Goal: Task Accomplishment & Management: Use online tool/utility

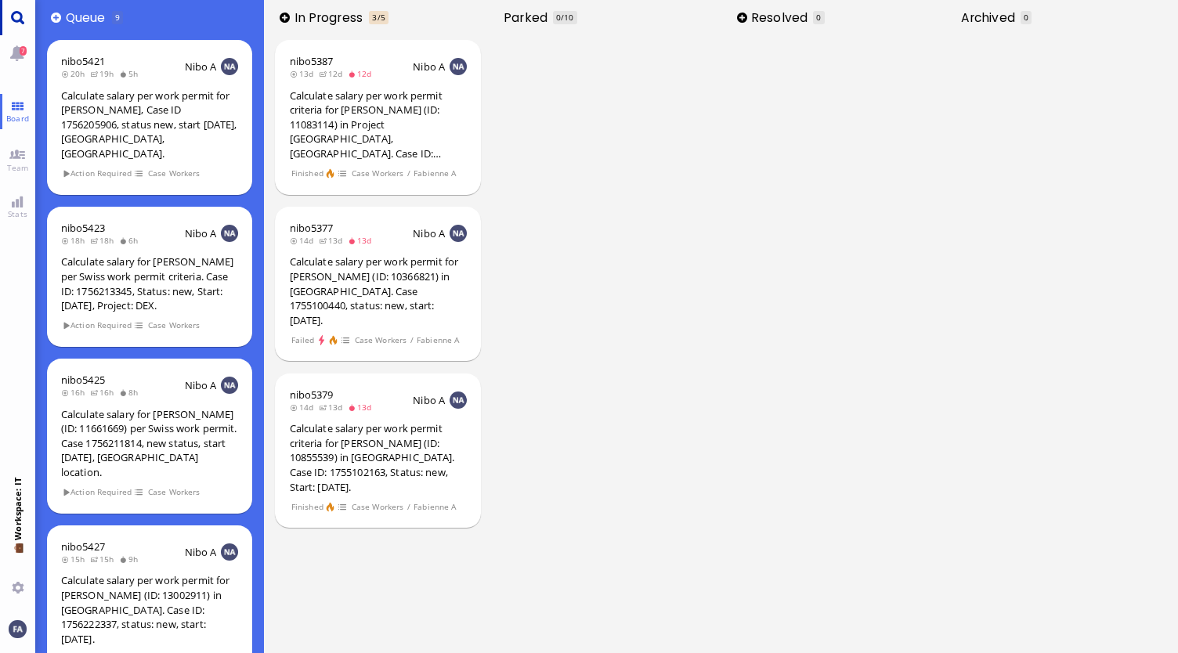
click at [22, 12] on link "Main menu" at bounding box center [17, 17] width 35 height 35
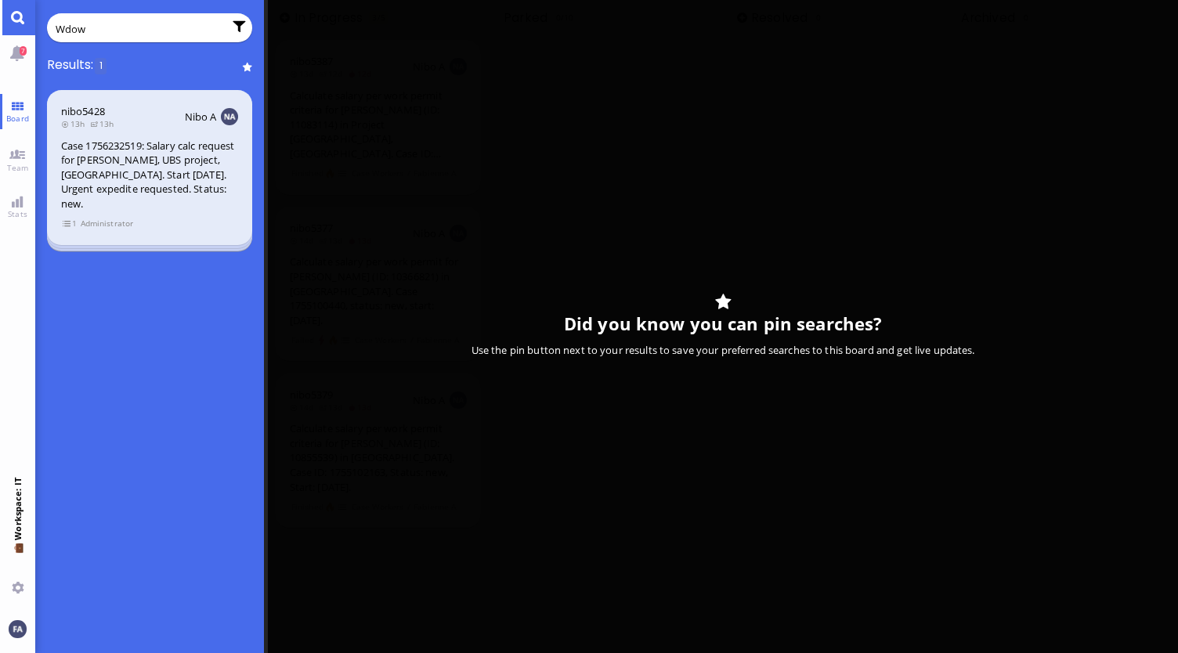
type input "Wdow"
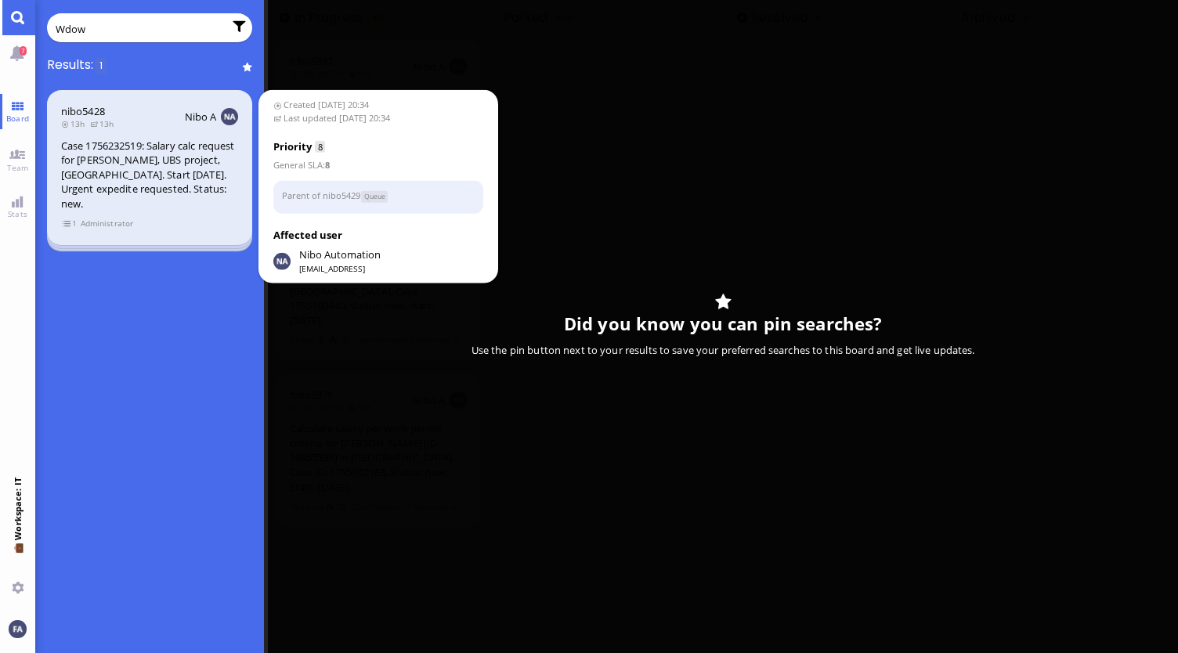
click at [150, 173] on div "Case 1756232519: Salary calc request for [PERSON_NAME], UBS project, [GEOGRAPHI…" at bounding box center [149, 175] width 177 height 73
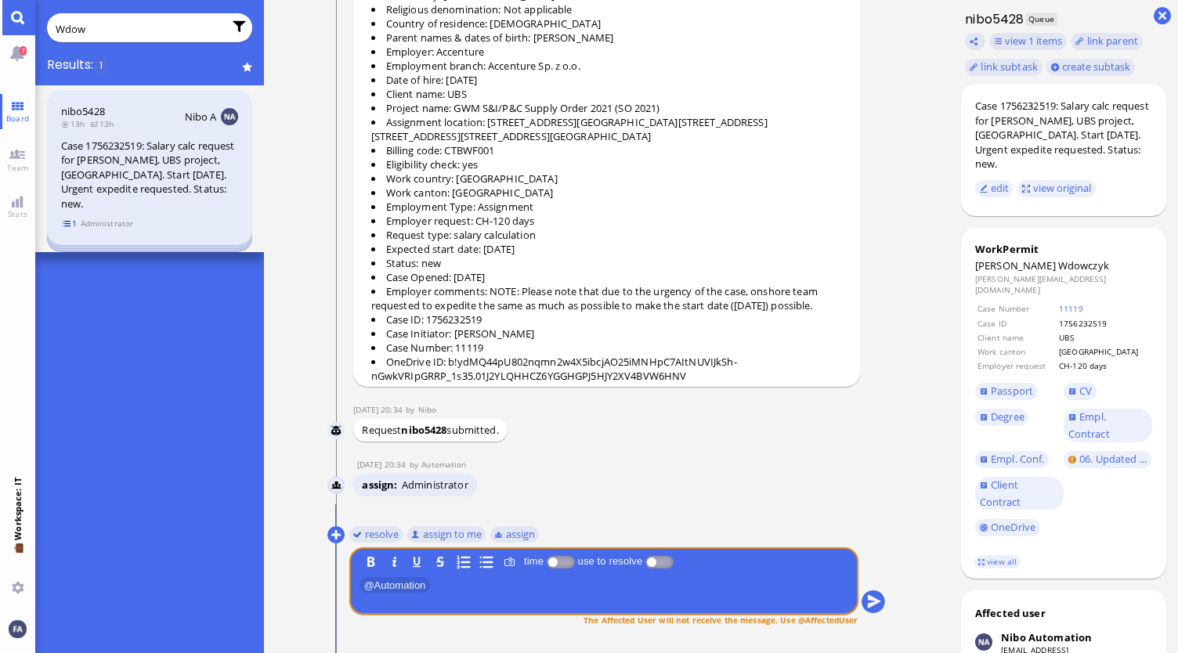
click at [64, 225] on span "1" at bounding box center [70, 223] width 16 height 13
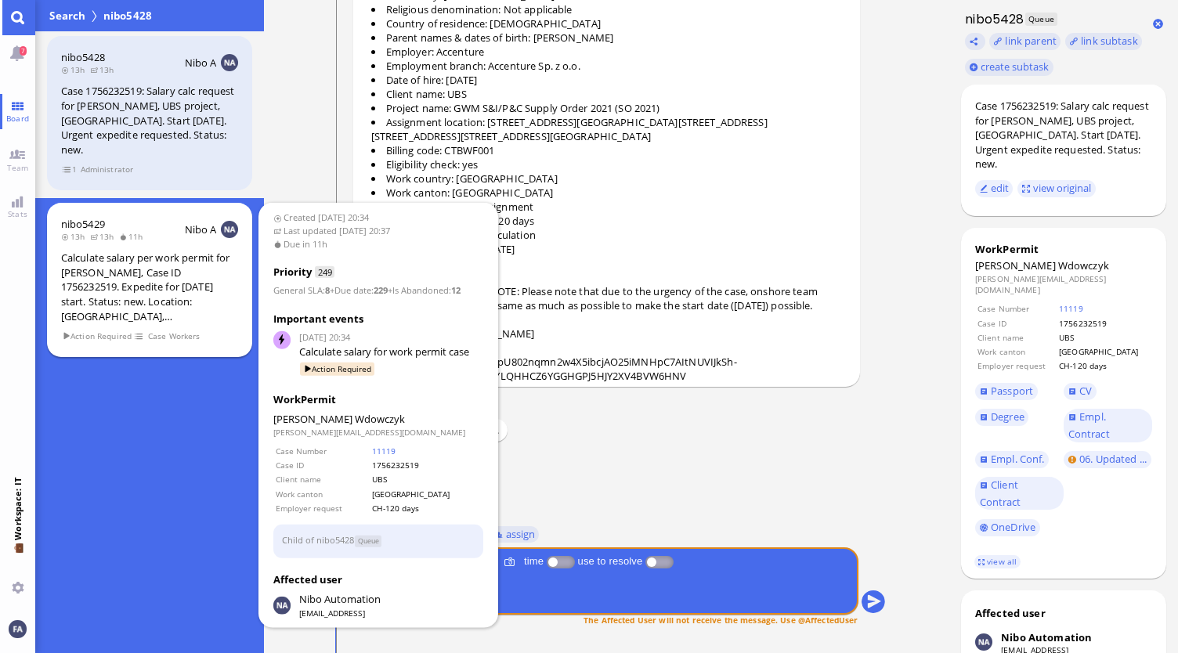
click at [117, 282] on div "Calculate salary per work permit for [PERSON_NAME], Case ID 1756232519. Expedit…" at bounding box center [149, 287] width 177 height 73
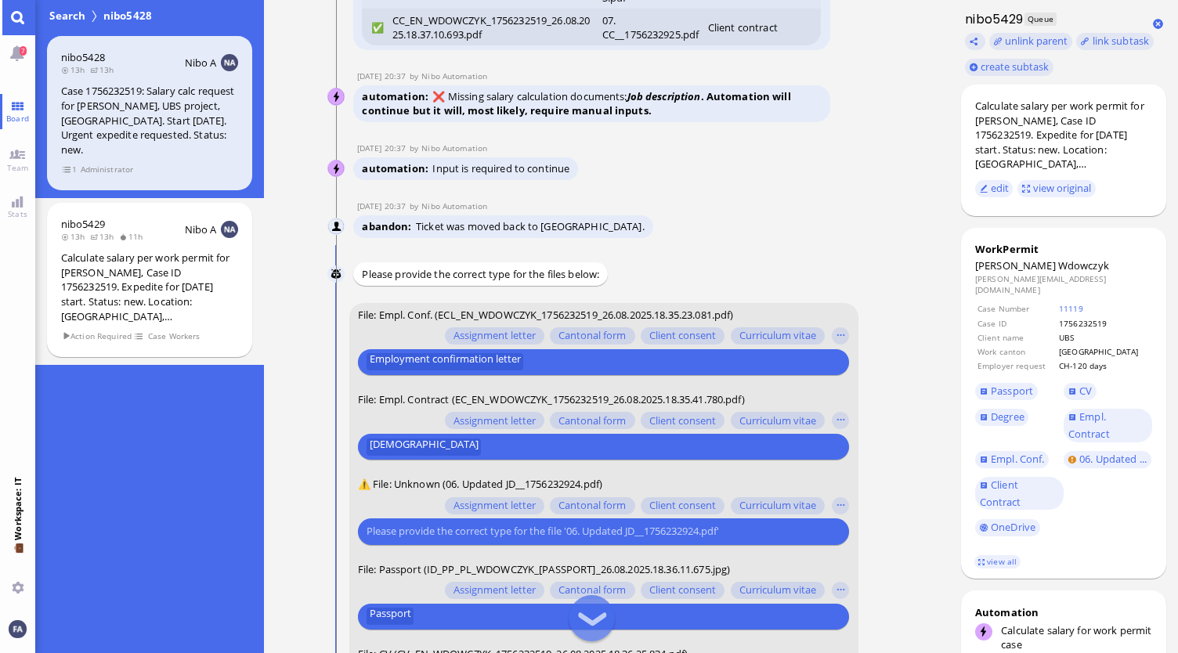
scroll to position [-157, 0]
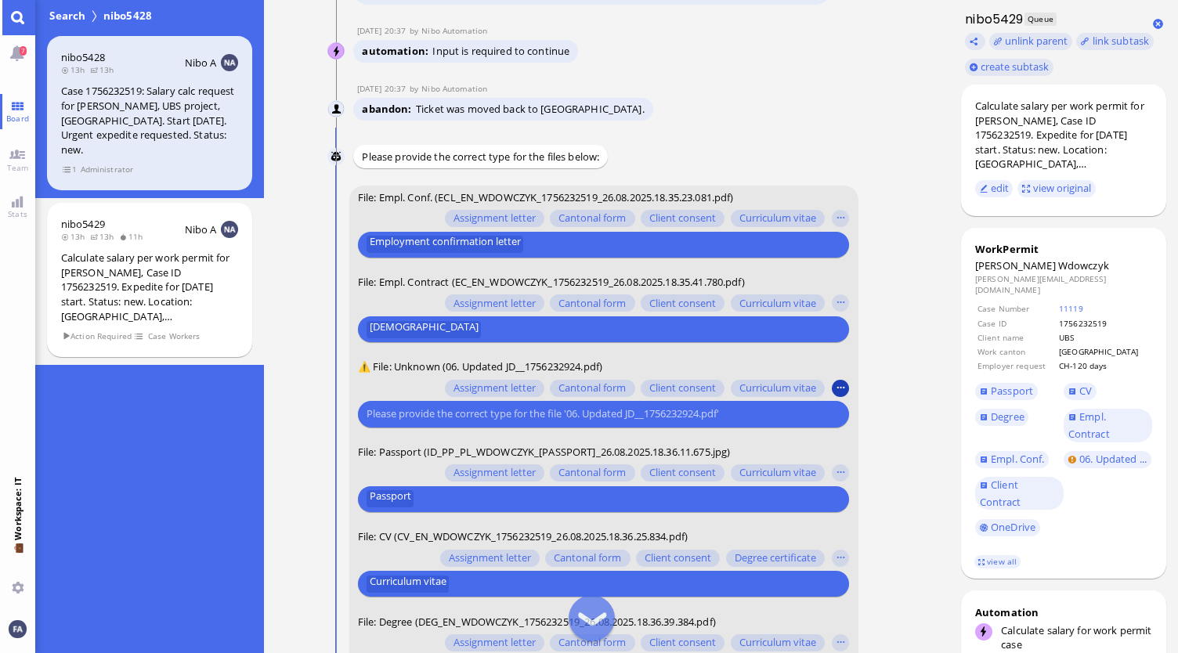
click at [833, 386] on button "button" at bounding box center [840, 387] width 17 height 17
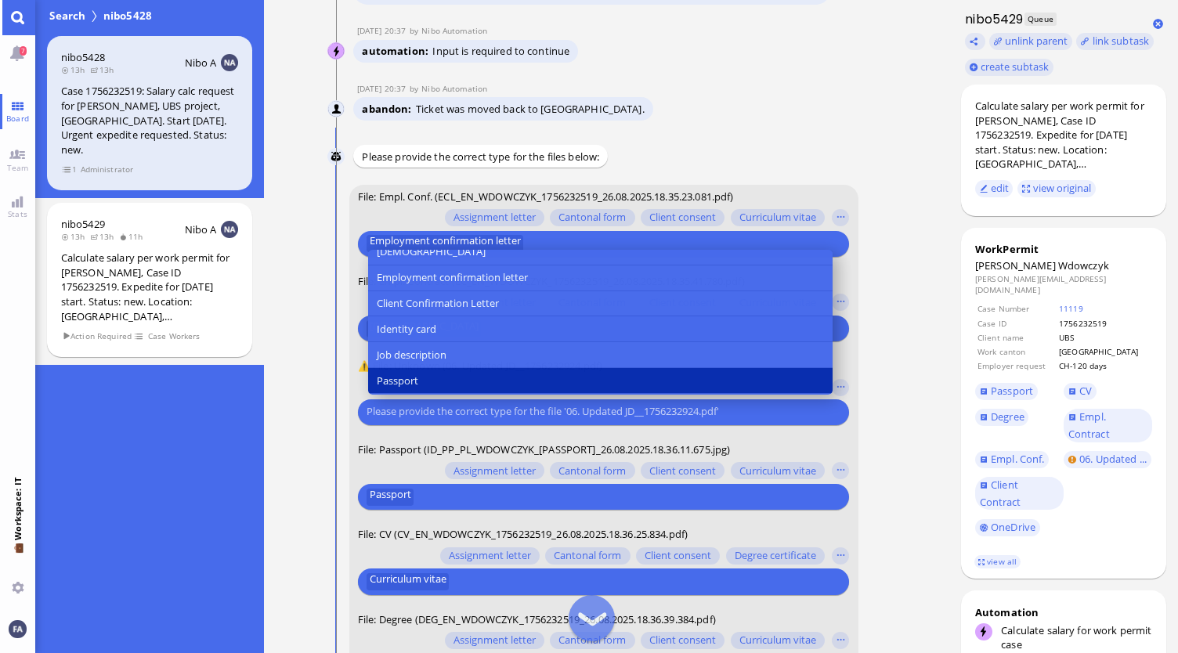
scroll to position [157, 0]
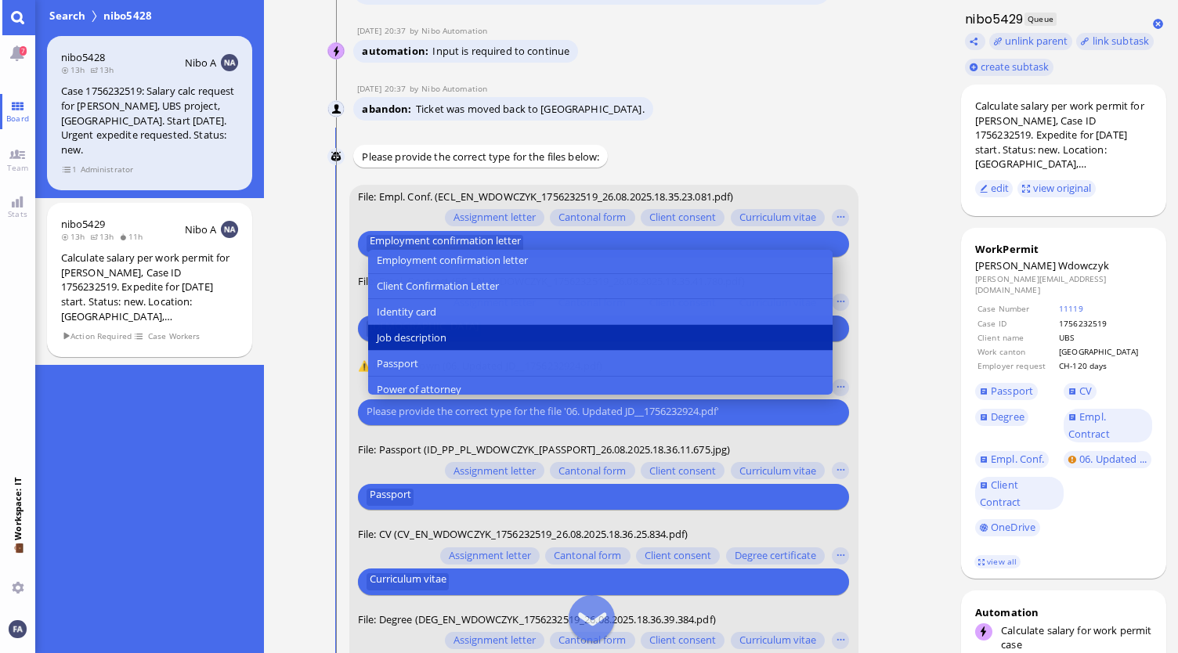
click at [445, 343] on span "Job description" at bounding box center [412, 338] width 70 height 16
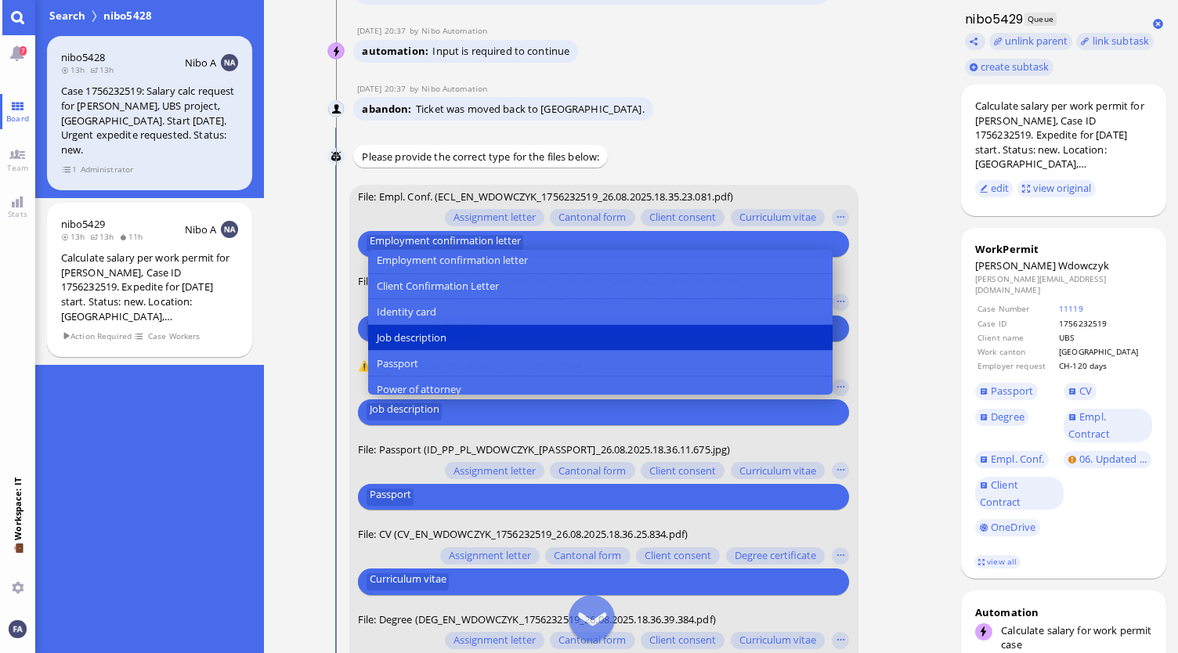
click at [879, 356] on conversation-line "You File: Empl. Conf. (ECL_EN_WDOWCZYK_1756232519_26.08.2025.18.35.23.081.pdf) …" at bounding box center [606, 494] width 558 height 619
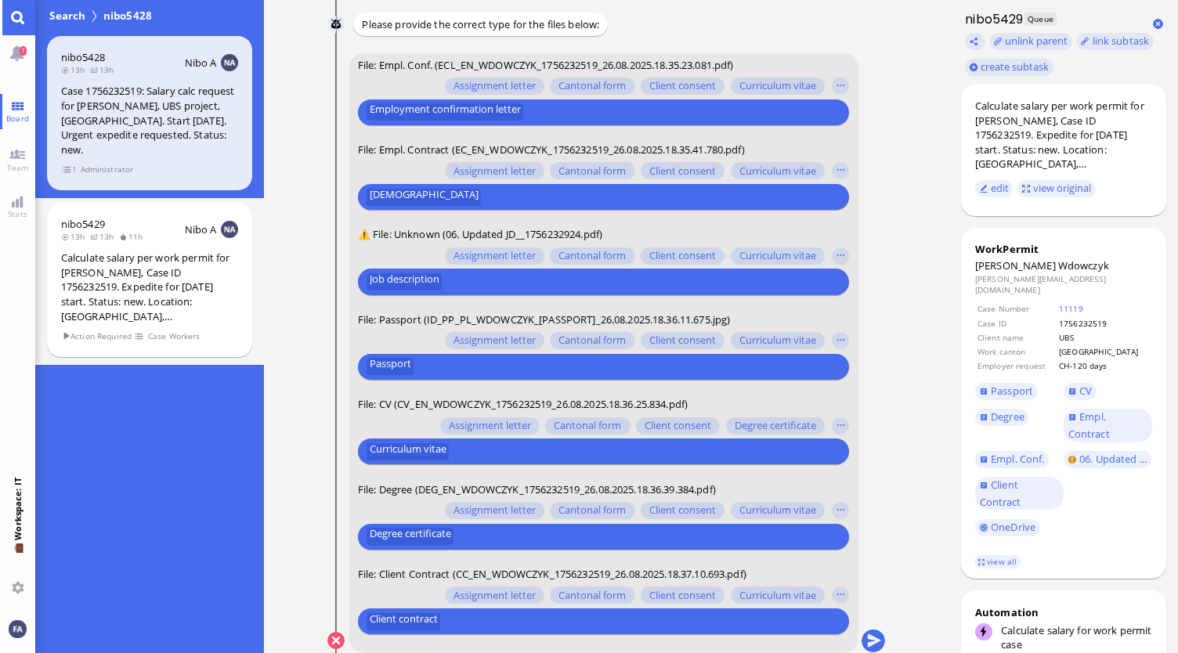
scroll to position [0, 0]
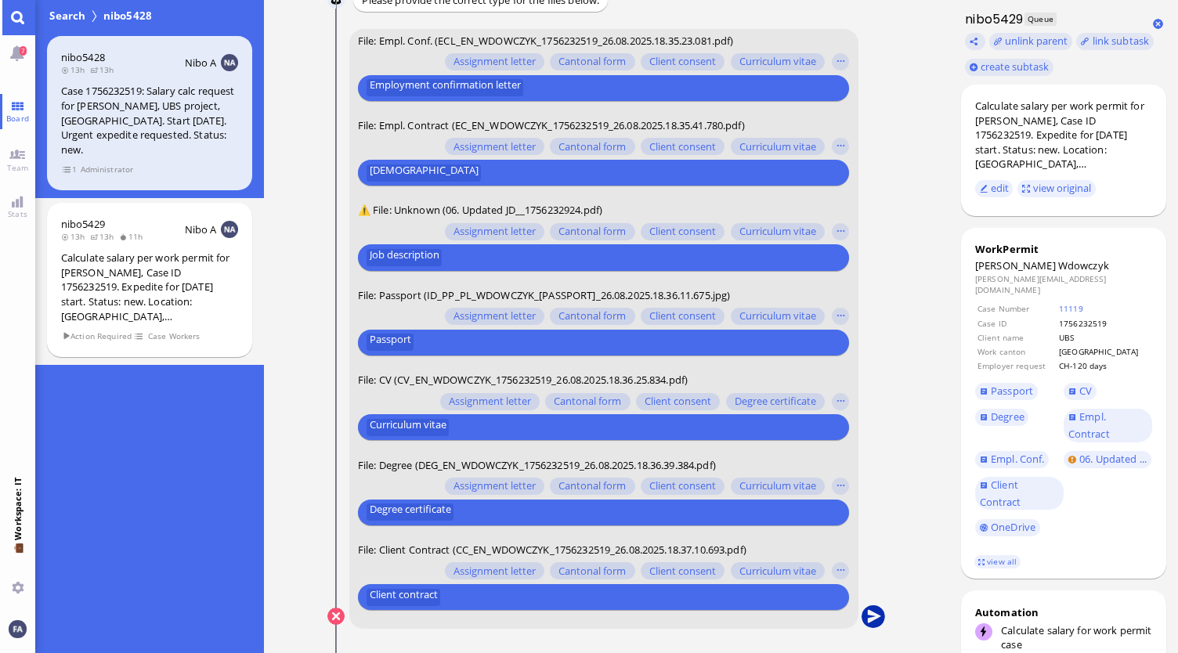
click at [869, 620] on button "submit" at bounding box center [873, 616] width 23 height 23
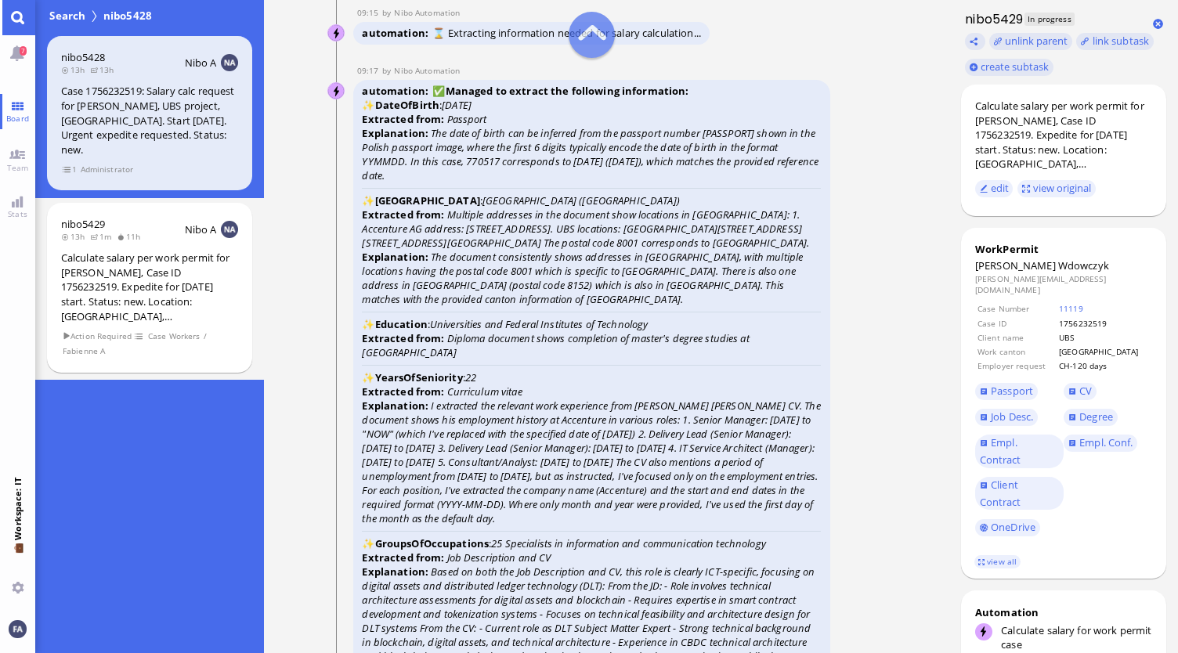
scroll to position [-2820, 0]
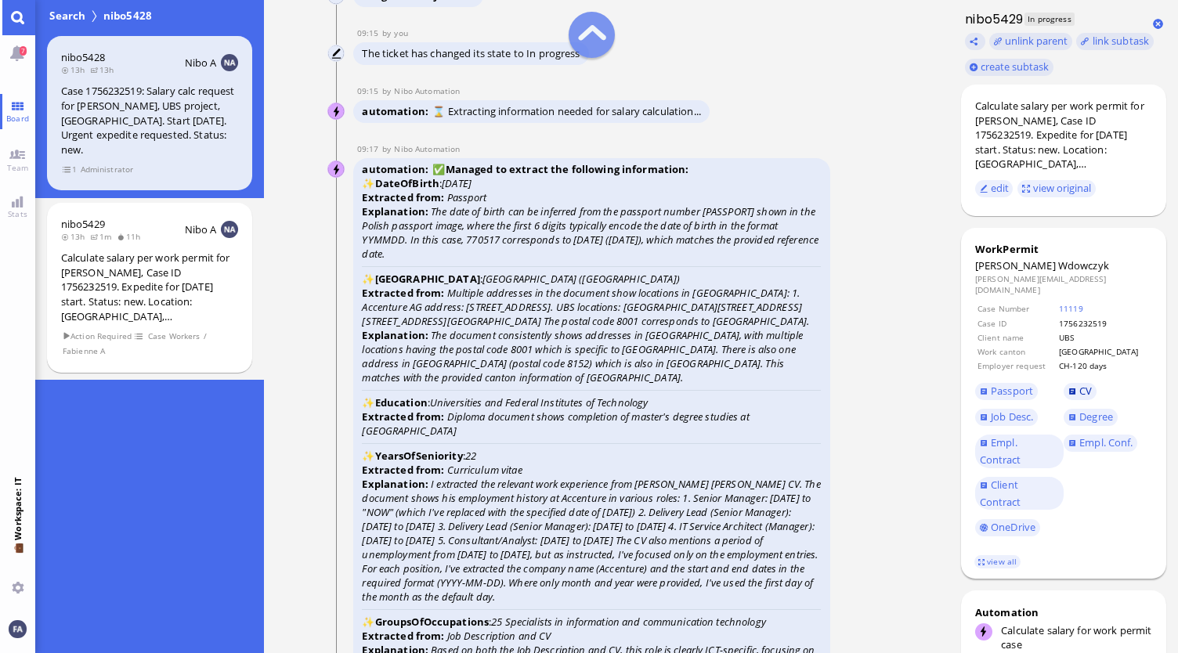
click at [1084, 384] on span "CV" at bounding box center [1085, 391] width 13 height 14
click at [1005, 385] on span "Passport" at bounding box center [1012, 391] width 42 height 14
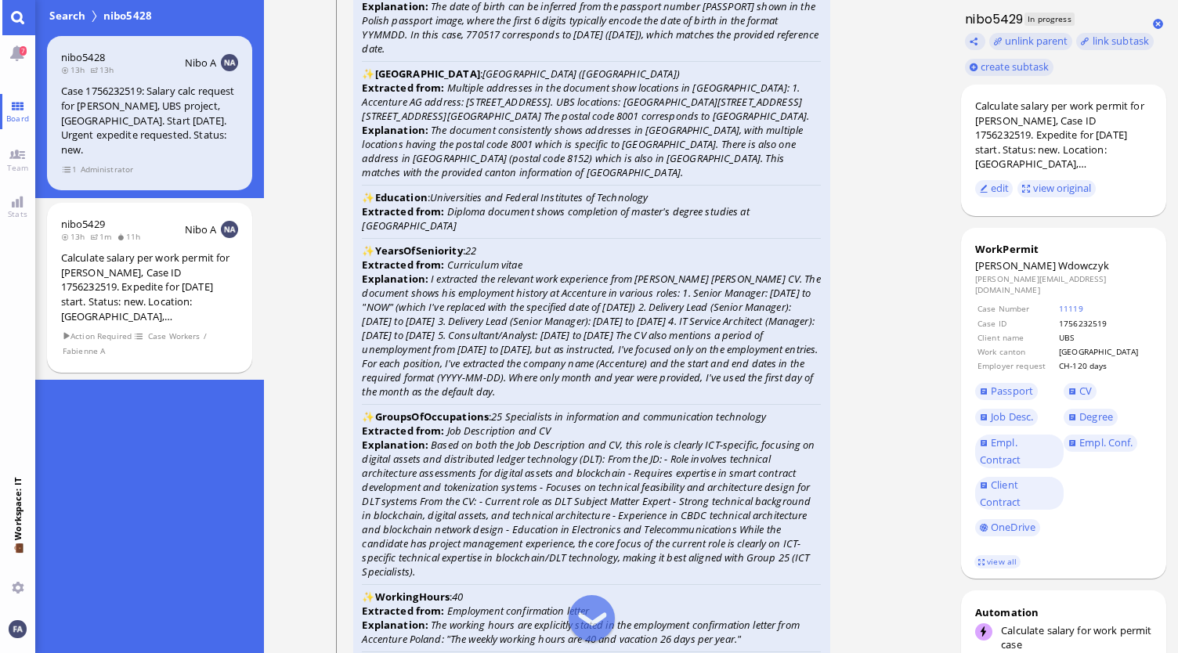
scroll to position [-2585, 0]
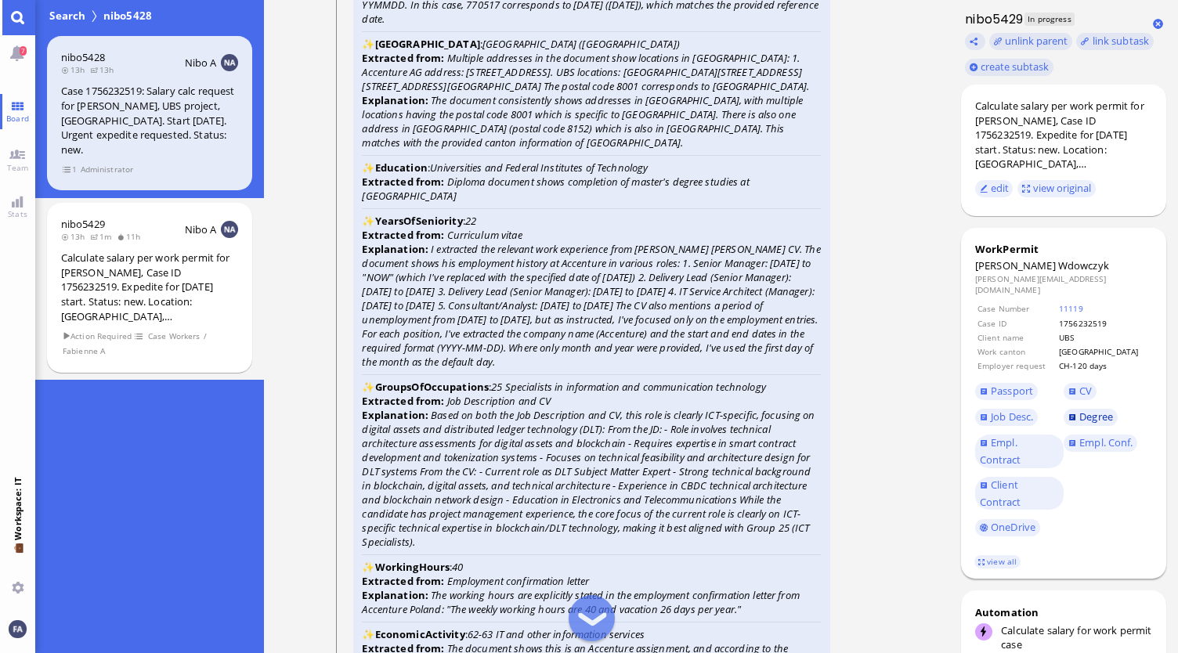
click at [1101, 412] on span "Degree" at bounding box center [1096, 417] width 34 height 14
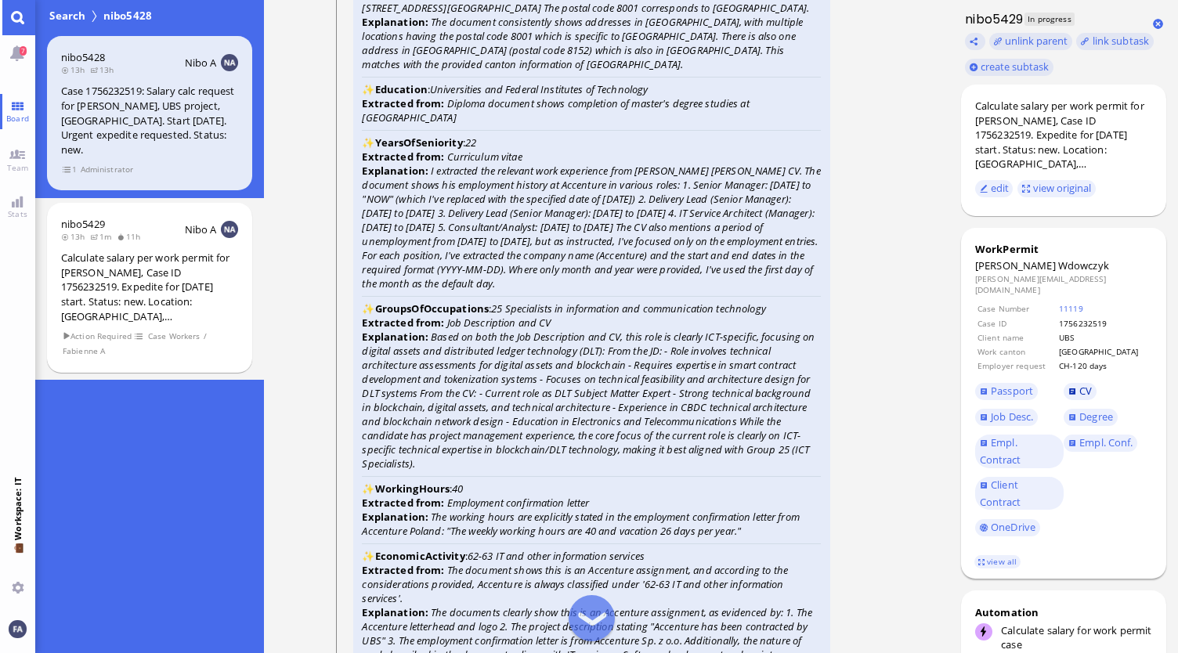
click at [1081, 384] on span "CV" at bounding box center [1085, 391] width 13 height 14
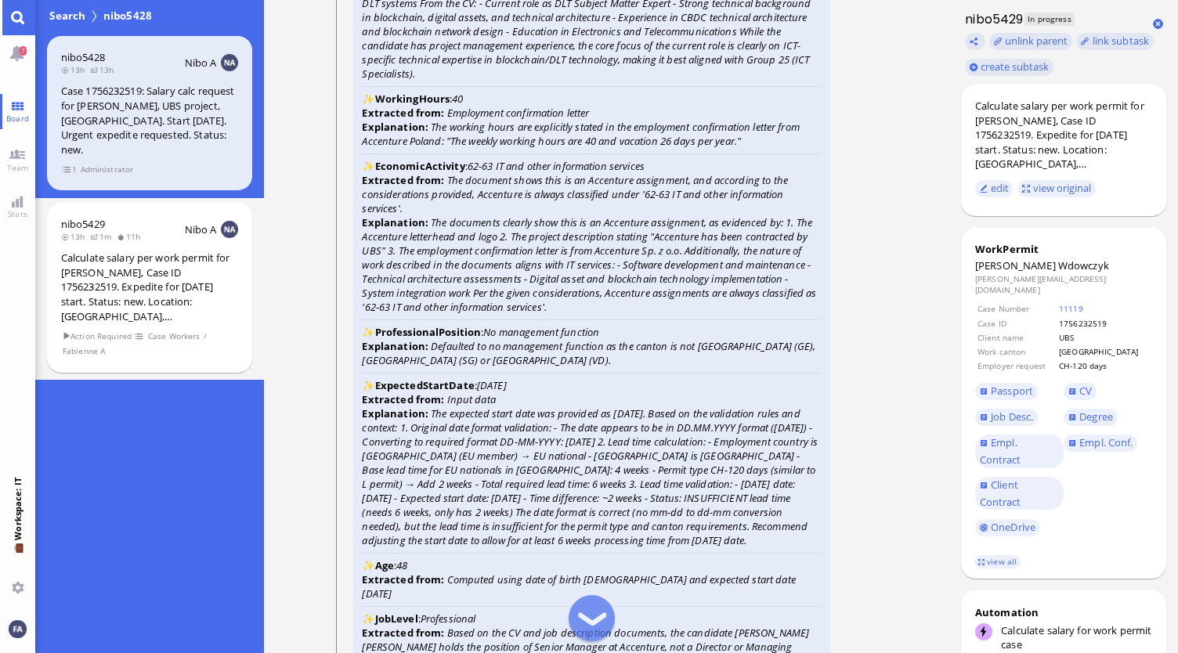
scroll to position [-2115, 0]
click at [1004, 414] on link "Job Desc." at bounding box center [1006, 417] width 63 height 17
click at [1004, 452] on span "Empl. Contract" at bounding box center [1001, 450] width 42 height 31
click at [1024, 478] on link "Client Contract" at bounding box center [1019, 494] width 89 height 34
click at [1119, 439] on span "Empl. Conf." at bounding box center [1105, 442] width 53 height 14
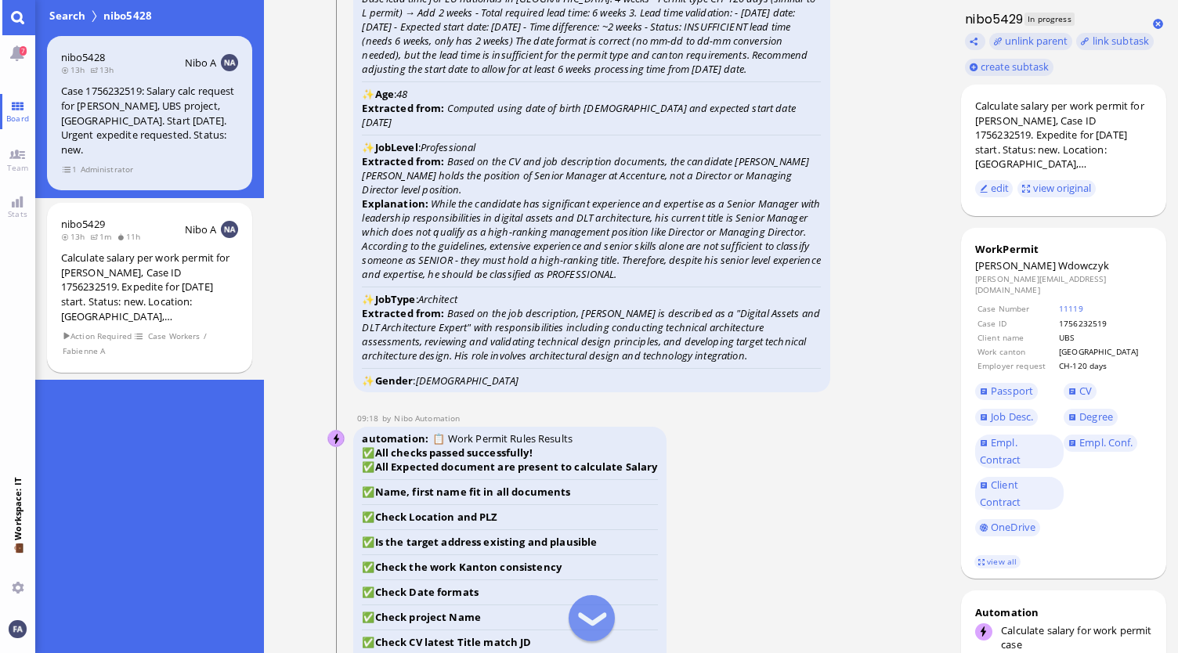
scroll to position [-1566, 0]
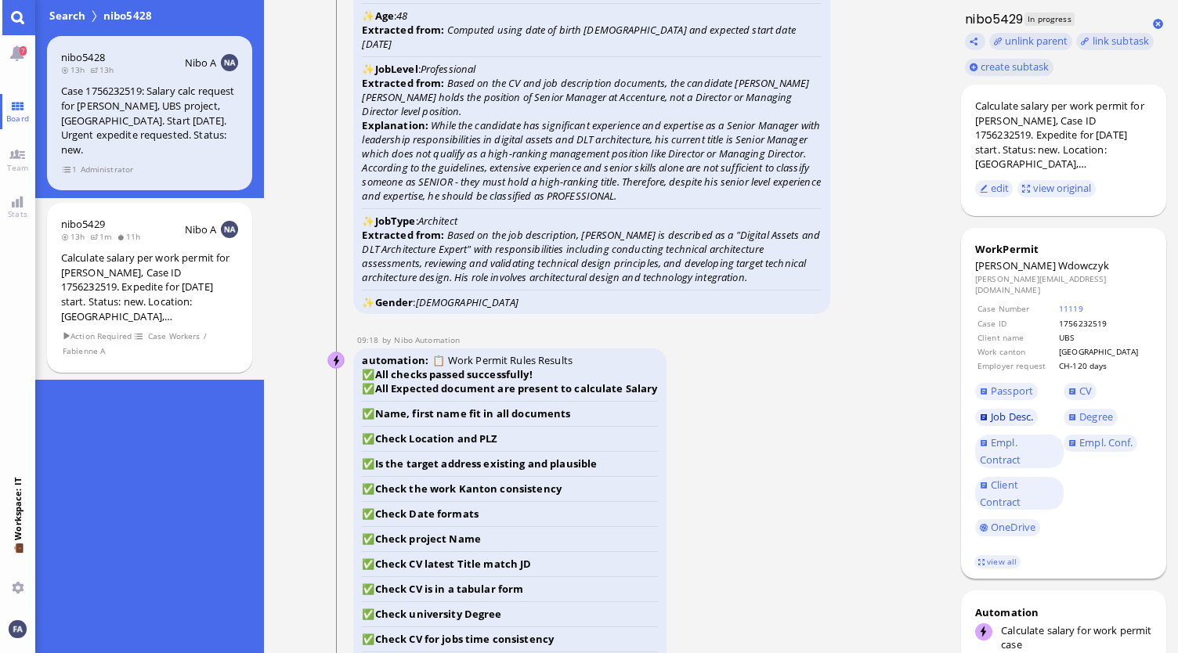
click at [1010, 410] on span "Job Desc." at bounding box center [1012, 417] width 42 height 14
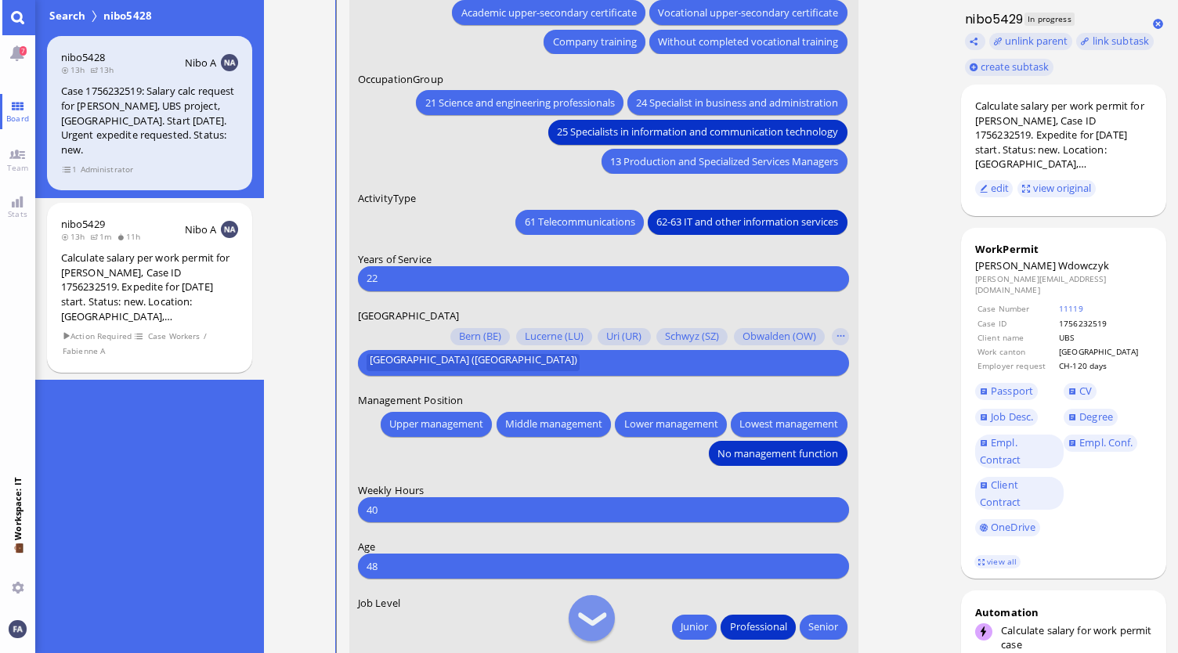
scroll to position [-157, 0]
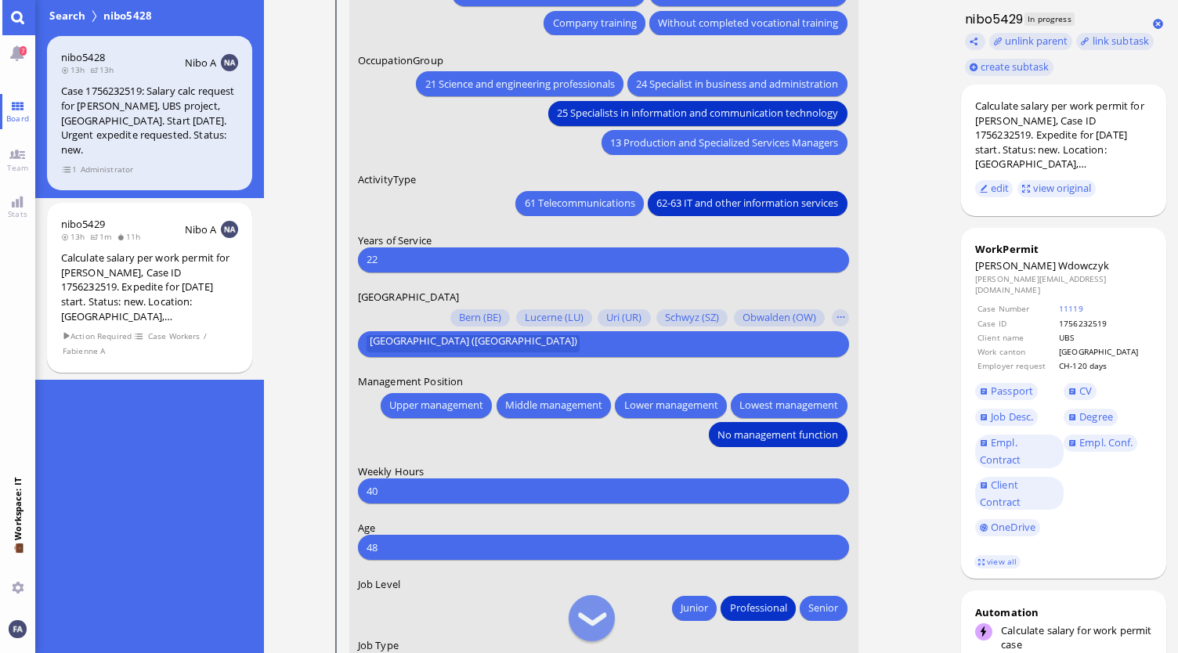
click at [441, 266] on input "22" at bounding box center [604, 259] width 474 height 16
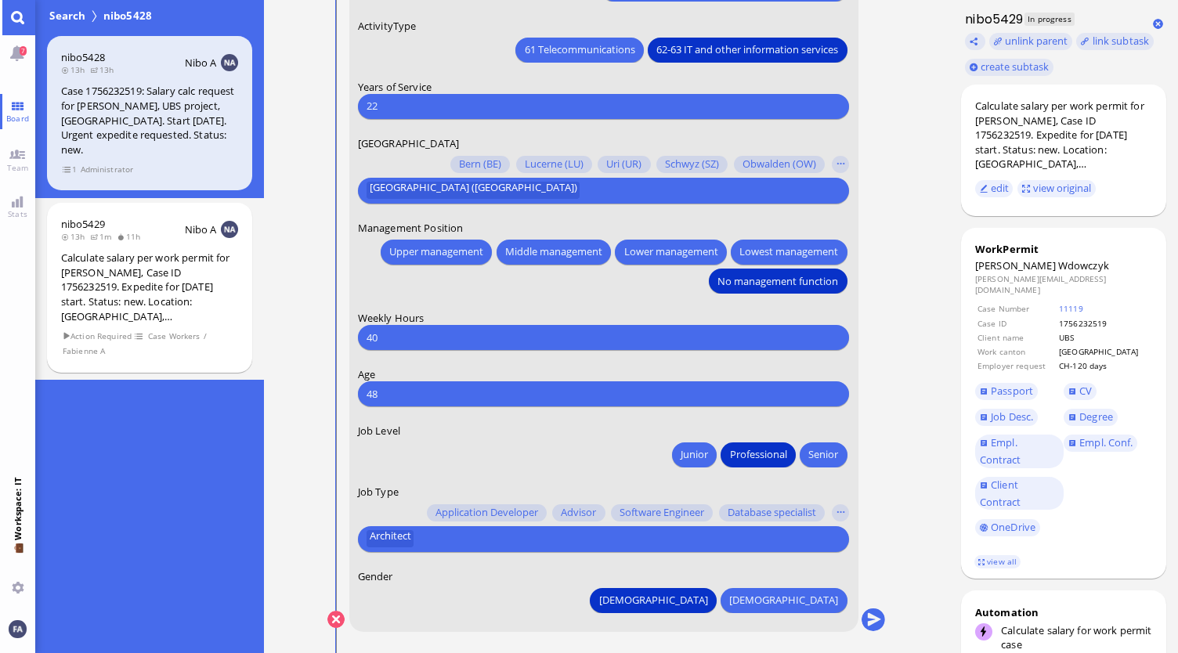
scroll to position [0, 0]
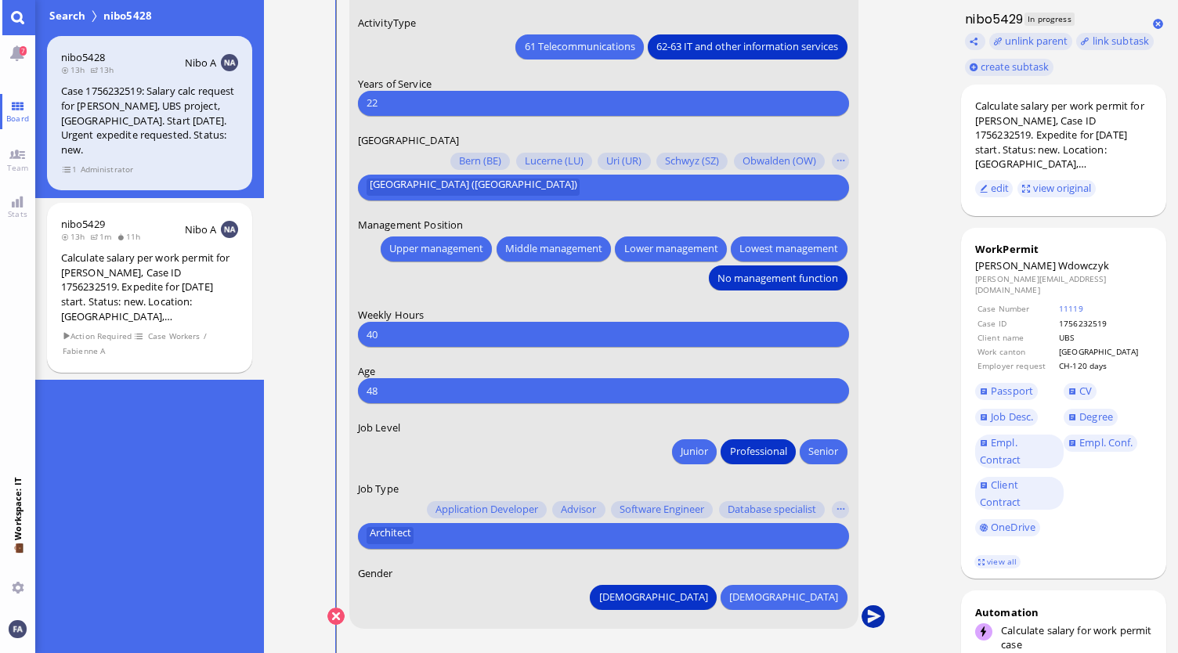
type input "22"
click at [881, 615] on button "submit" at bounding box center [873, 616] width 23 height 23
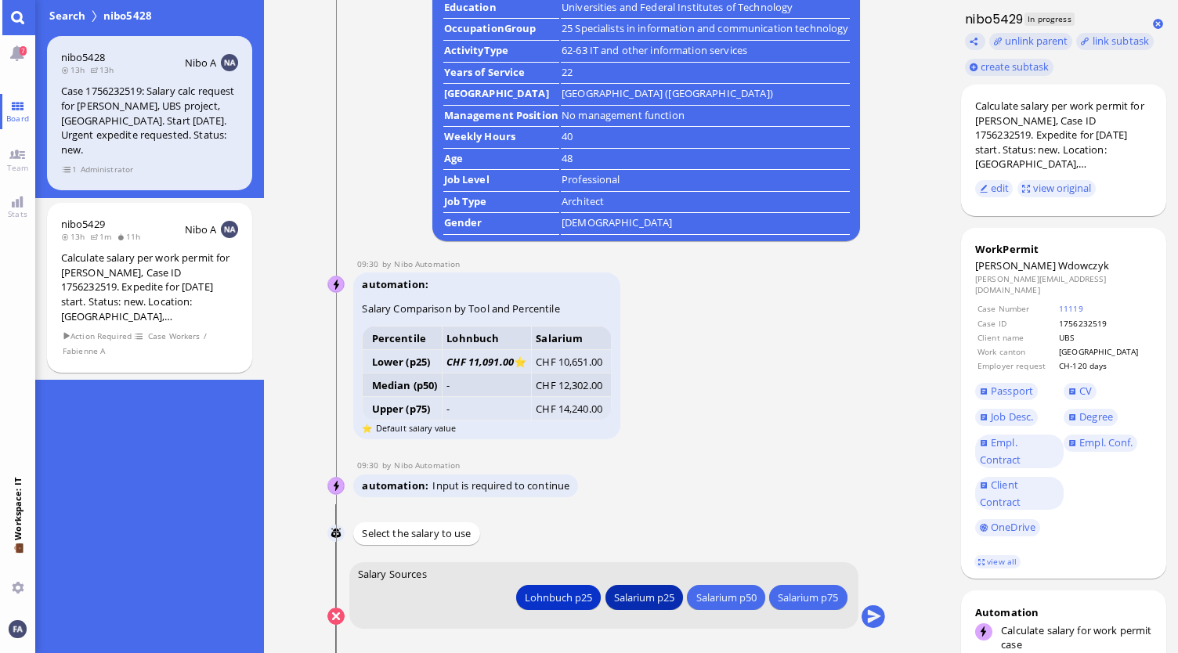
click at [653, 598] on div "Salarium p25" at bounding box center [644, 597] width 60 height 16
click at [879, 616] on button "submit" at bounding box center [873, 616] width 23 height 23
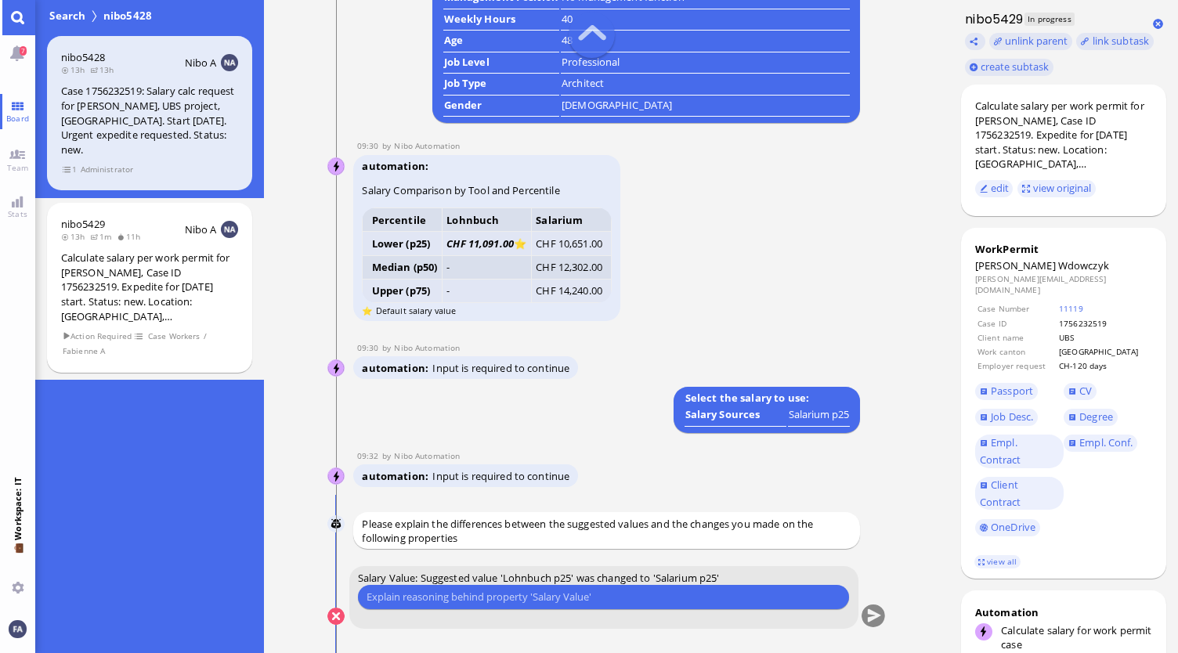
click at [583, 598] on input "text" at bounding box center [604, 597] width 474 height 16
type input "I"
type input "Is cheaper for our client"
click at [873, 616] on button "submit" at bounding box center [873, 616] width 23 height 23
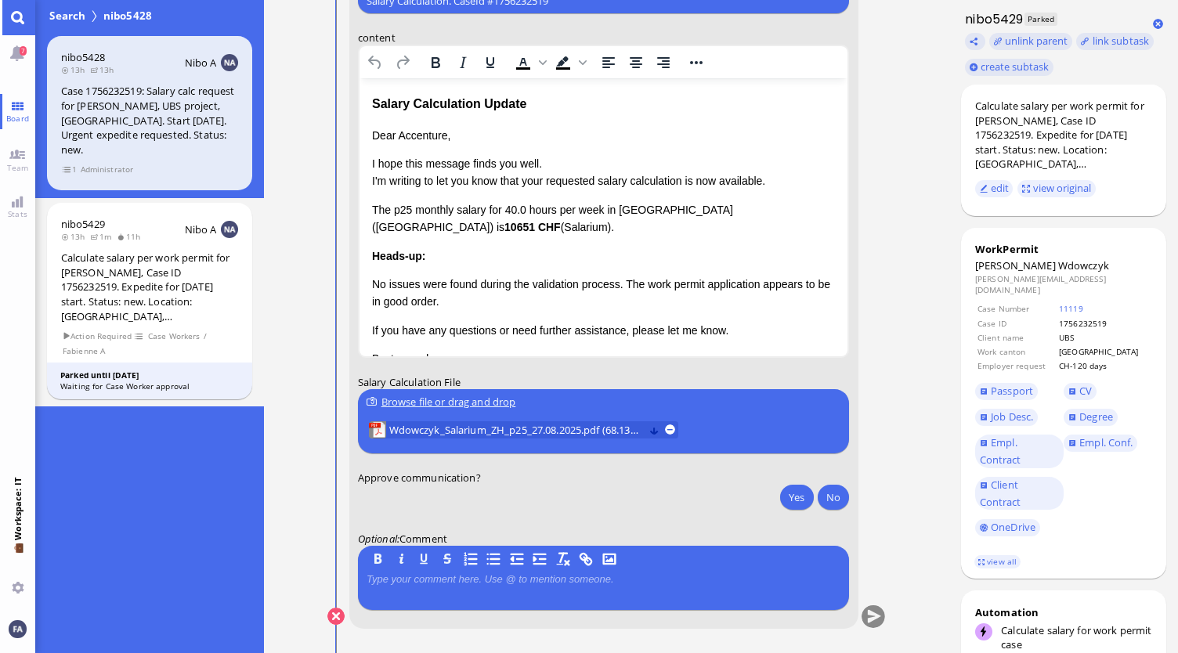
click at [656, 430] on button at bounding box center [654, 430] width 10 height 10
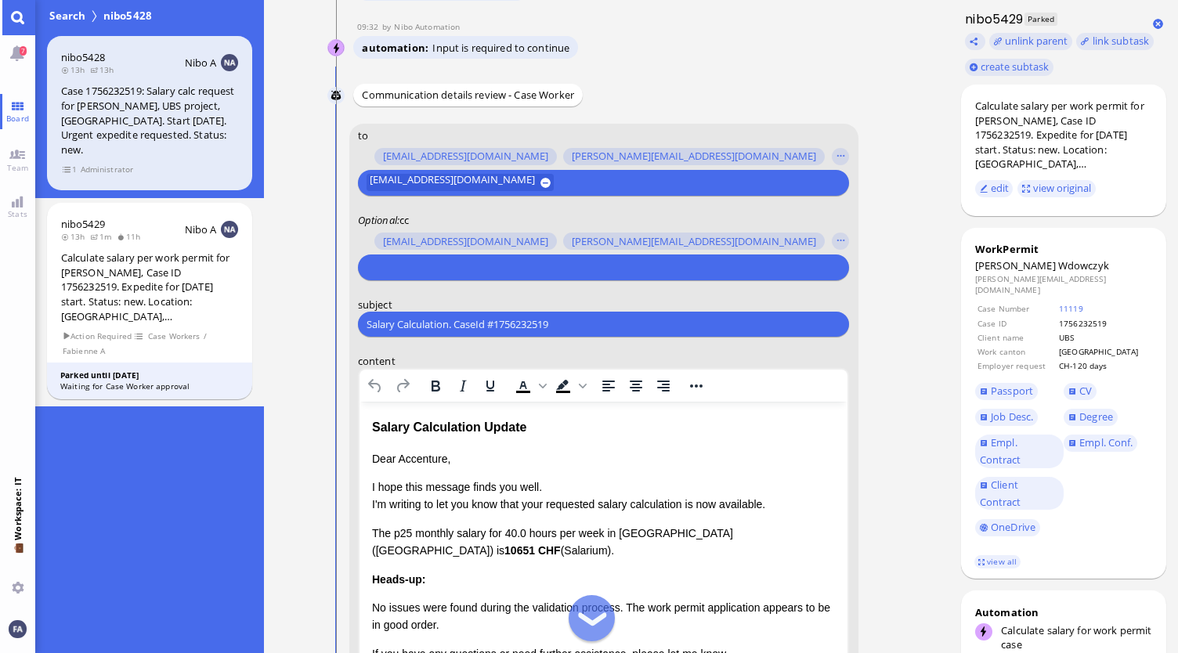
scroll to position [-313, 0]
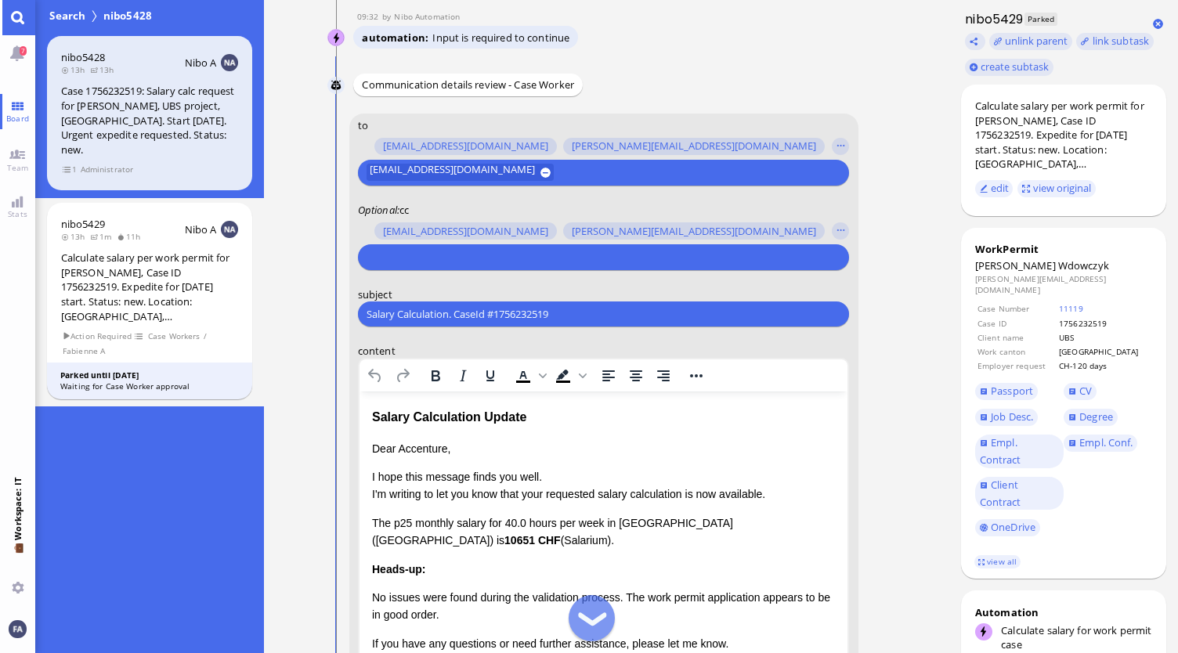
click at [542, 259] on input "text" at bounding box center [602, 257] width 470 height 16
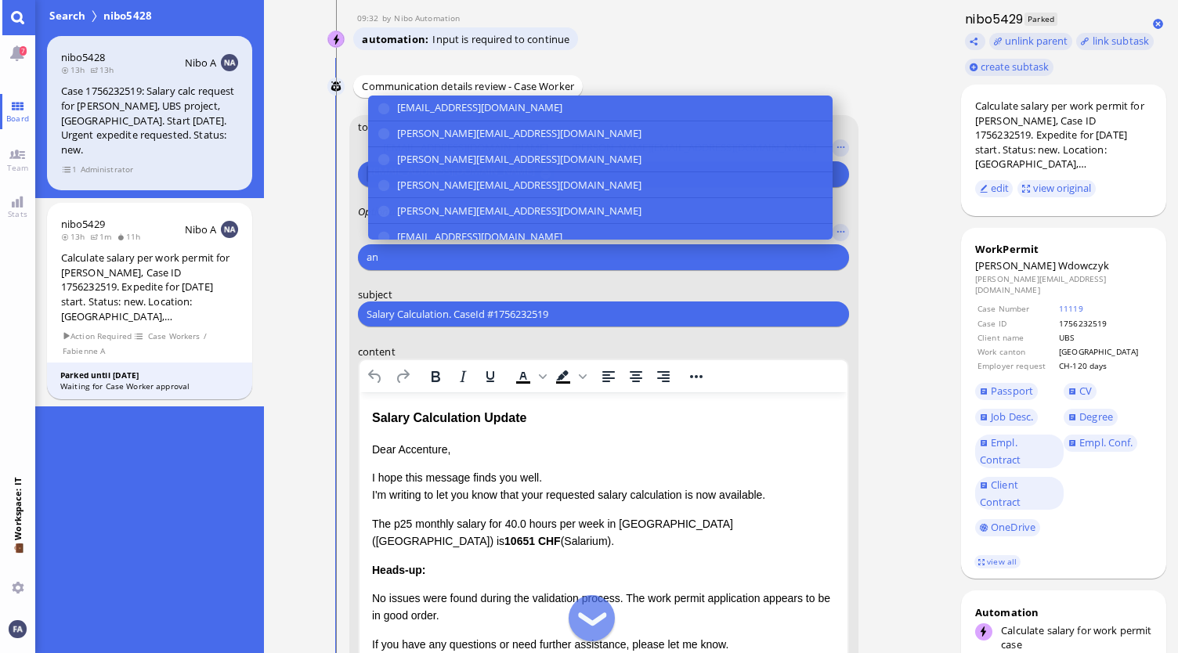
scroll to position [-312, 0]
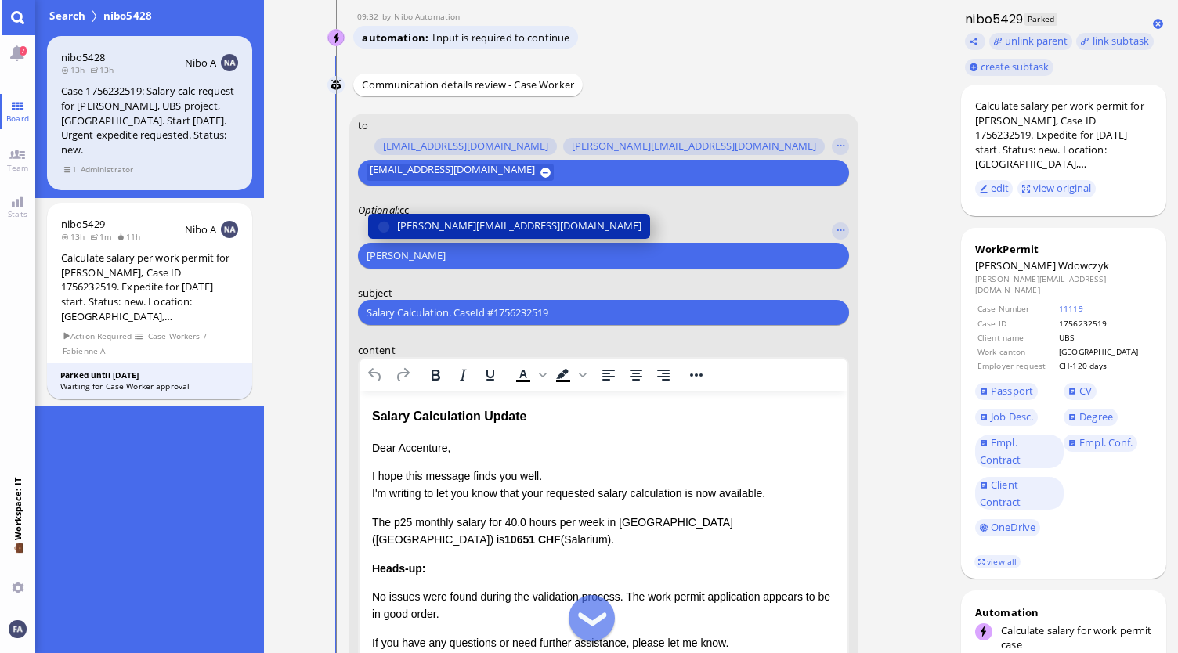
type input "[PERSON_NAME]"
click at [486, 228] on span "[PERSON_NAME][EMAIL_ADDRESS][DOMAIN_NAME]" at bounding box center [519, 226] width 244 height 16
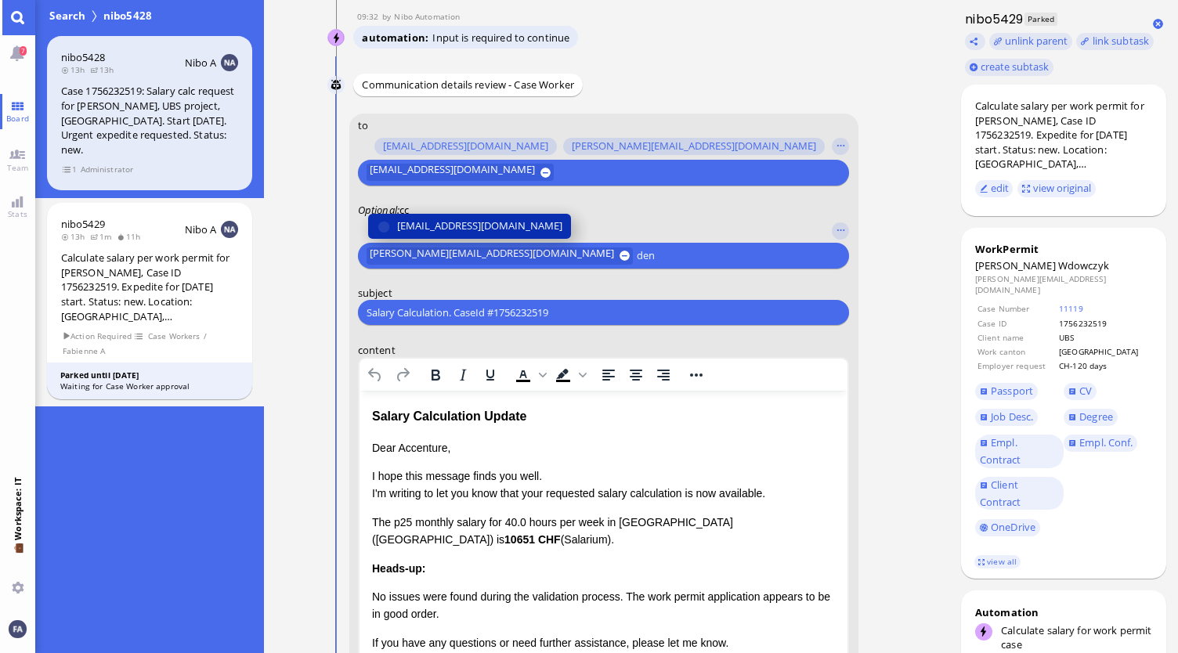
type input "den"
click at [486, 228] on span "[EMAIL_ADDRESS][DOMAIN_NAME]" at bounding box center [479, 226] width 165 height 16
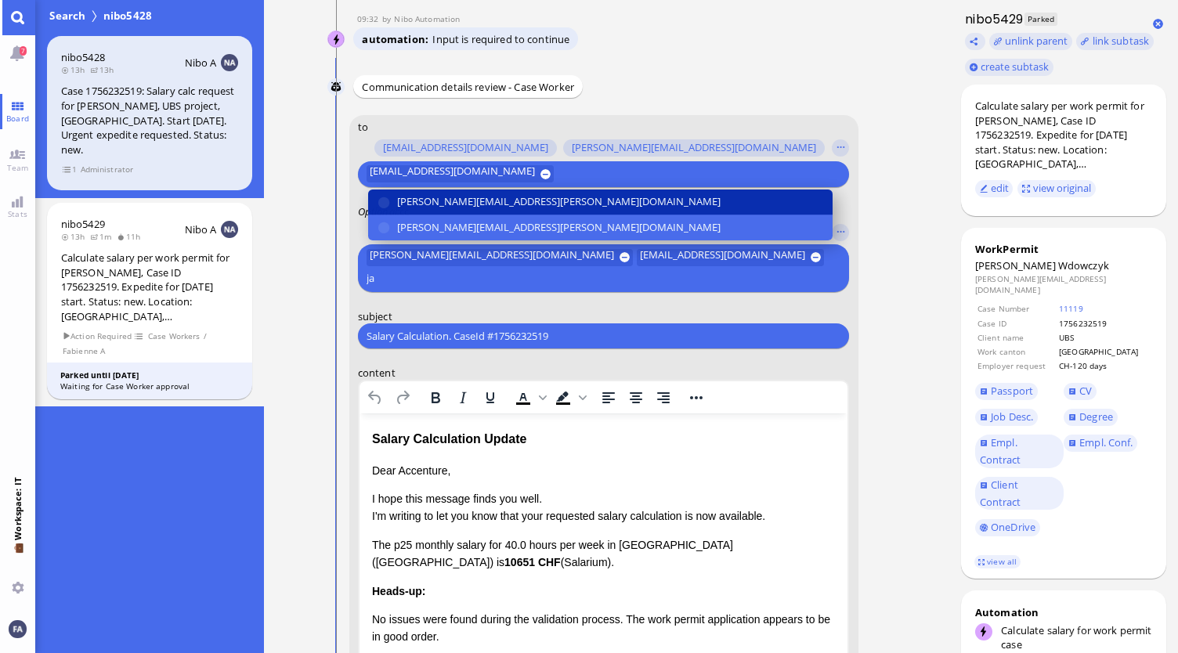
scroll to position [-334, 0]
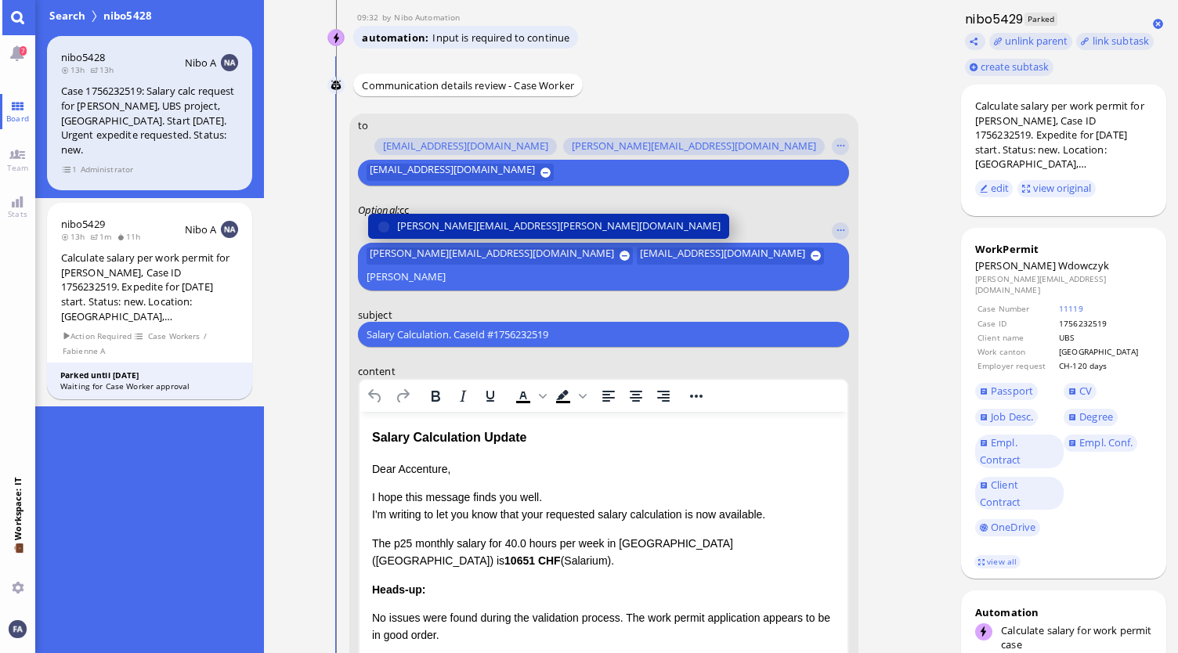
type input "[PERSON_NAME]"
click at [486, 228] on span "[PERSON_NAME][EMAIL_ADDRESS][PERSON_NAME][DOMAIN_NAME]" at bounding box center [558, 227] width 323 height 16
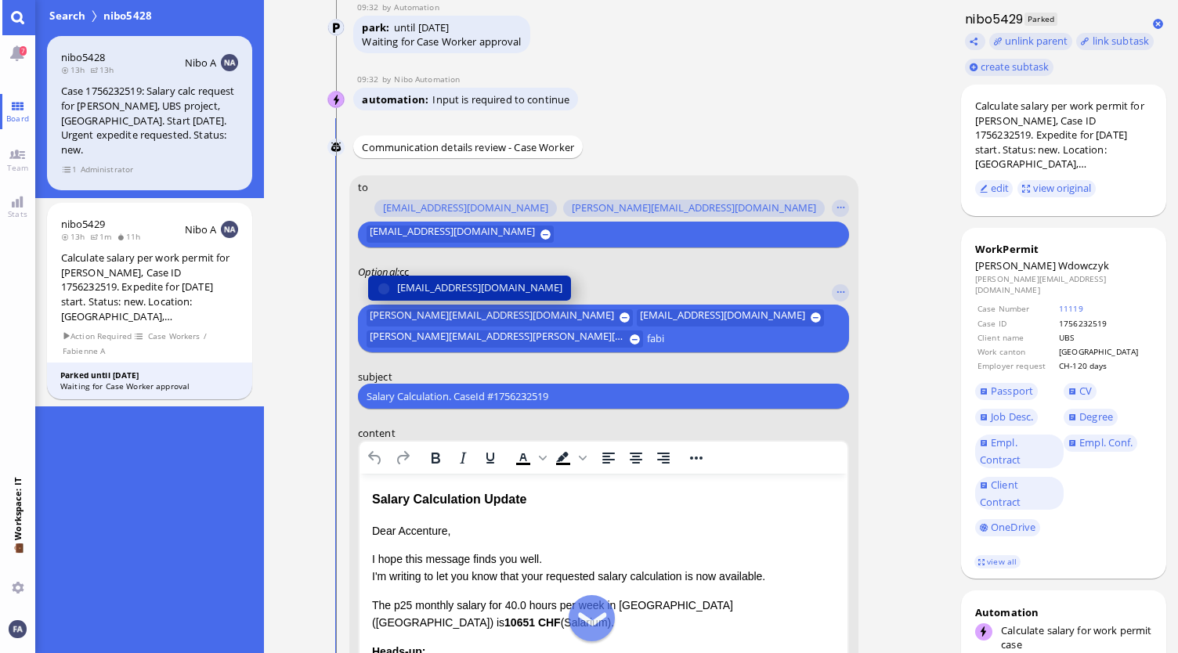
scroll to position [-412, 0]
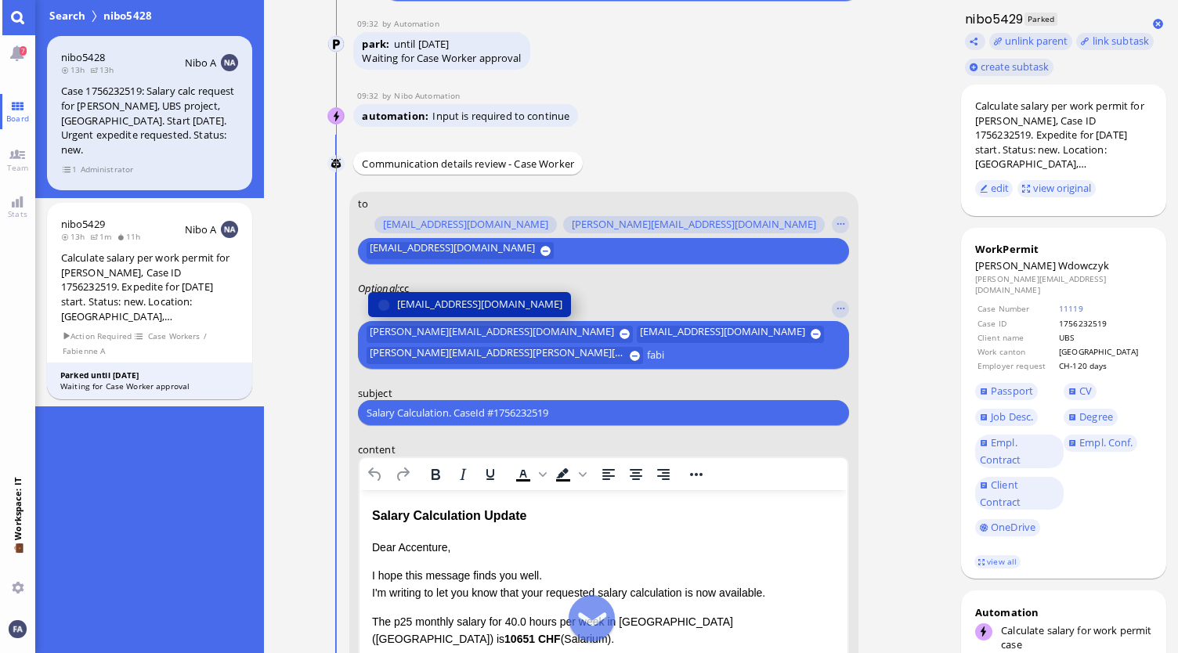
type input "fabi"
click at [502, 298] on span "[EMAIL_ADDRESS][DOMAIN_NAME]" at bounding box center [479, 305] width 165 height 16
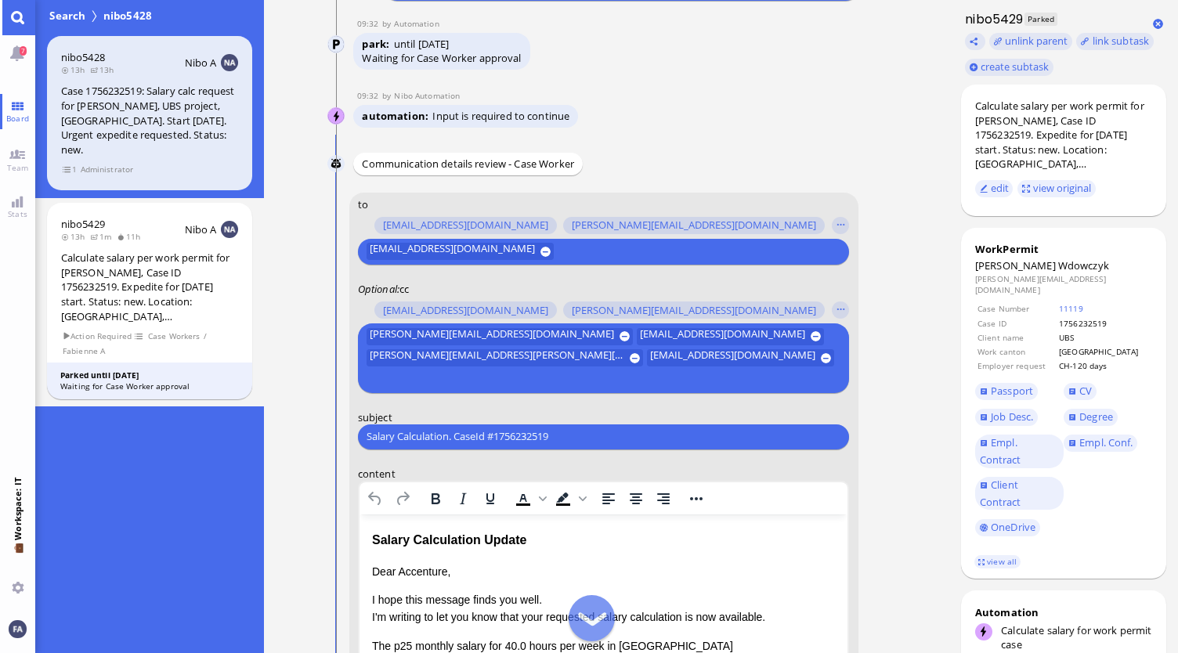
click at [887, 345] on nitautoscroll "[DATE] 20:34 by Automation Automation Calculate eligible salary for work permit…" at bounding box center [607, 326] width 620 height 653
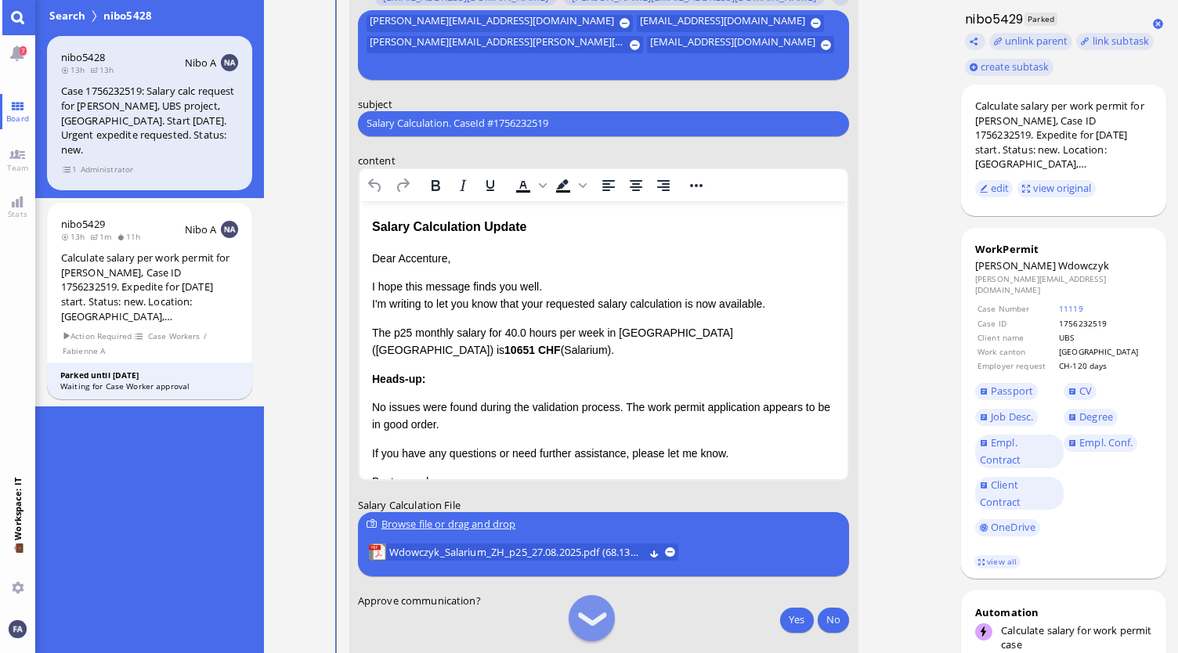
scroll to position [-201, 0]
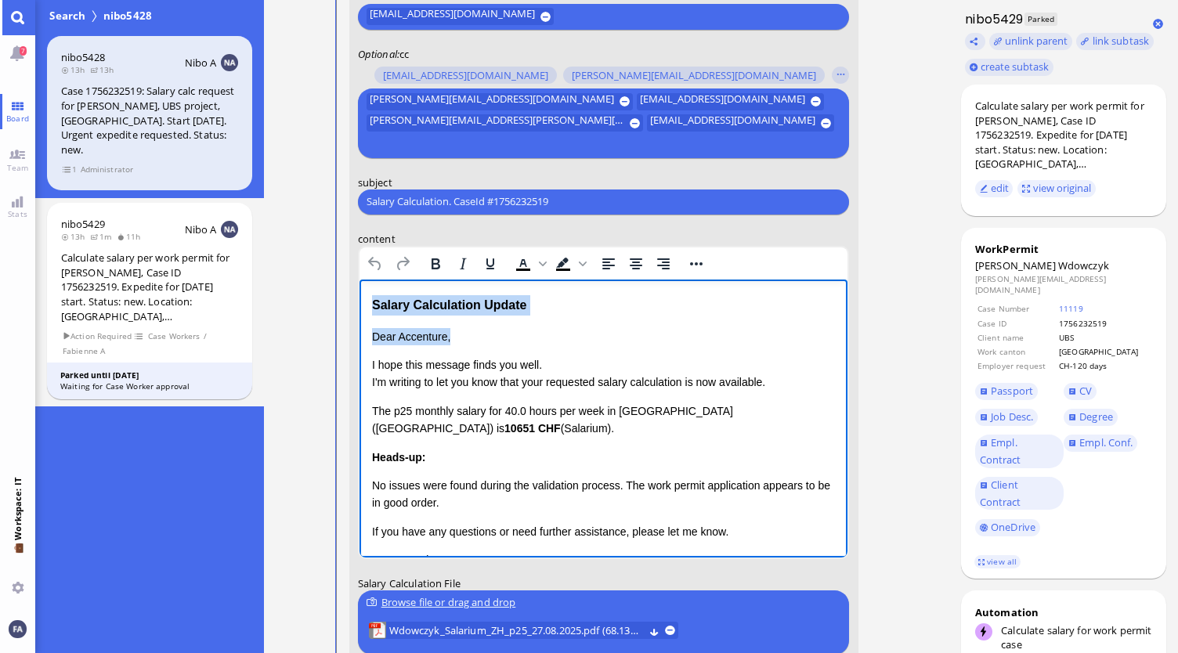
drag, startPoint x: 475, startPoint y: 336, endPoint x: 368, endPoint y: 304, distance: 112.0
click at [368, 304] on html "Salary Calculation Update Dear Accenture, I hope this message finds you well. I…" at bounding box center [603, 465] width 489 height 373
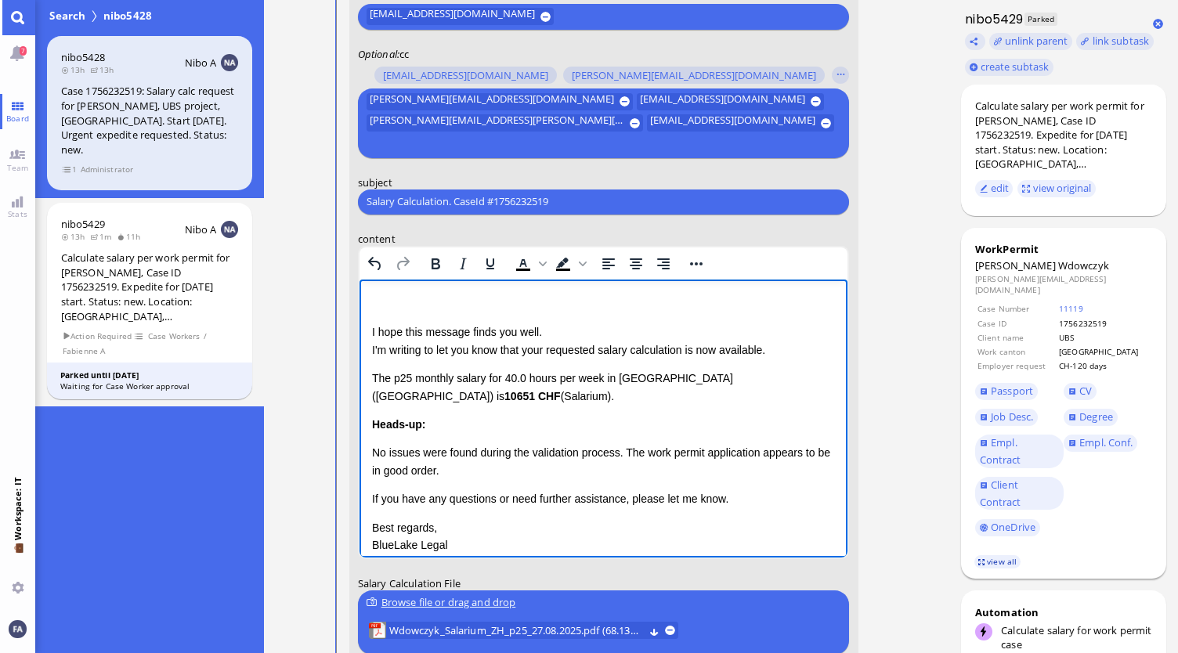
click at [986, 555] on link "view all" at bounding box center [996, 561] width 45 height 13
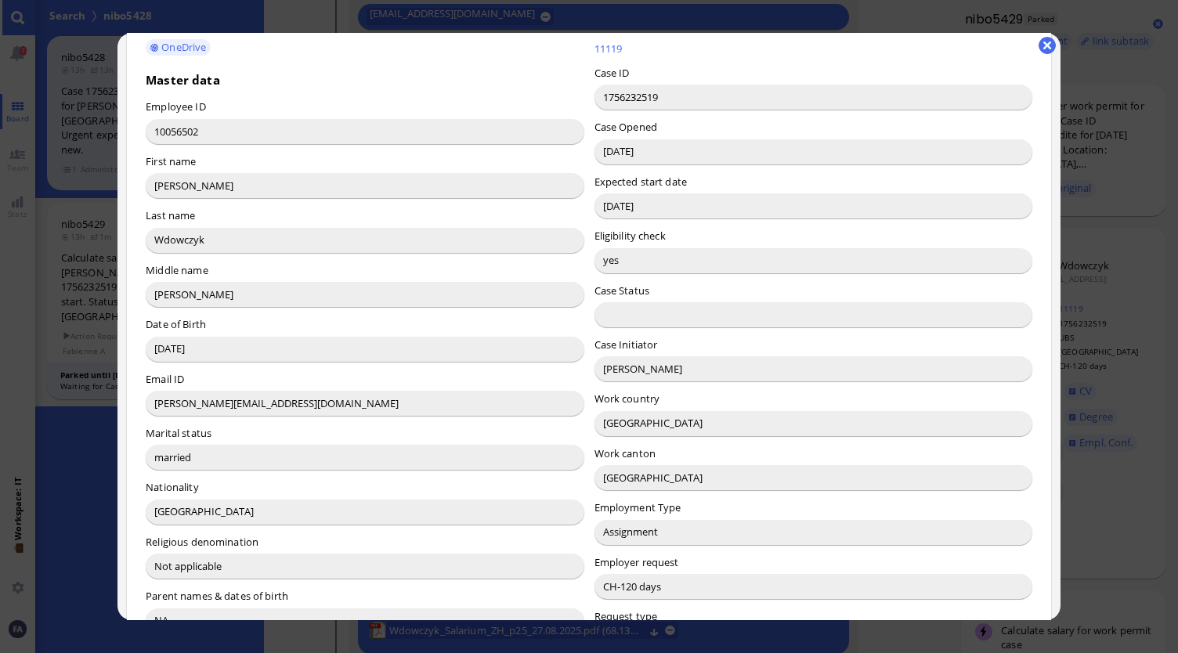
scroll to position [235, 0]
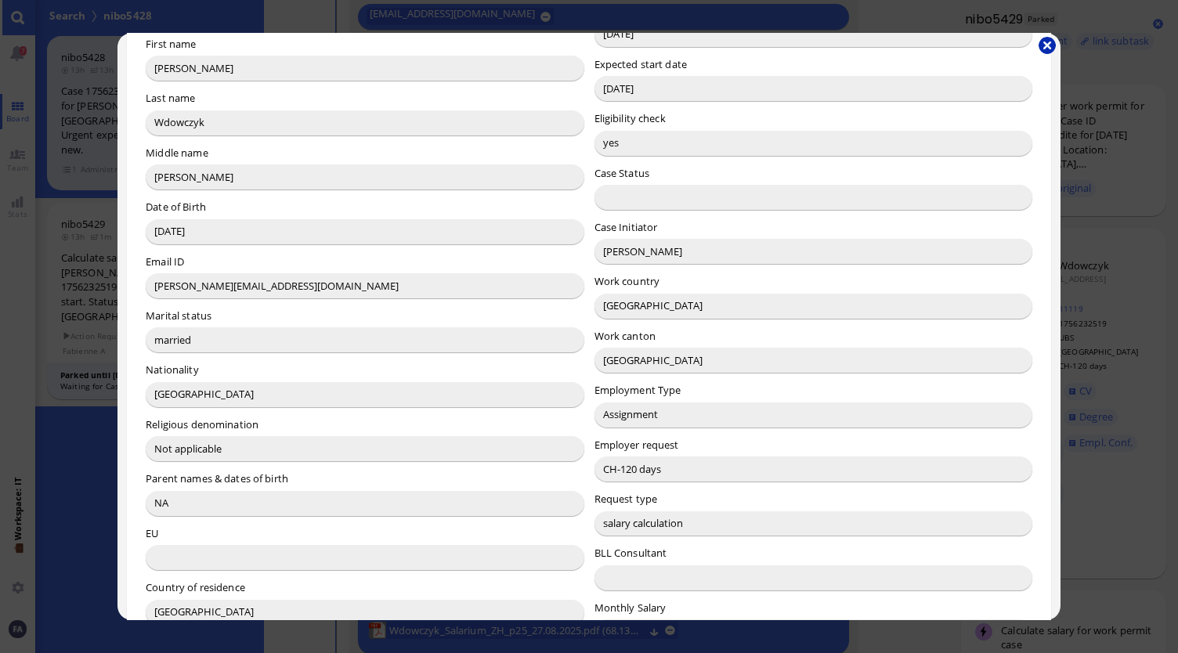
click at [1046, 49] on button "button" at bounding box center [1047, 45] width 17 height 17
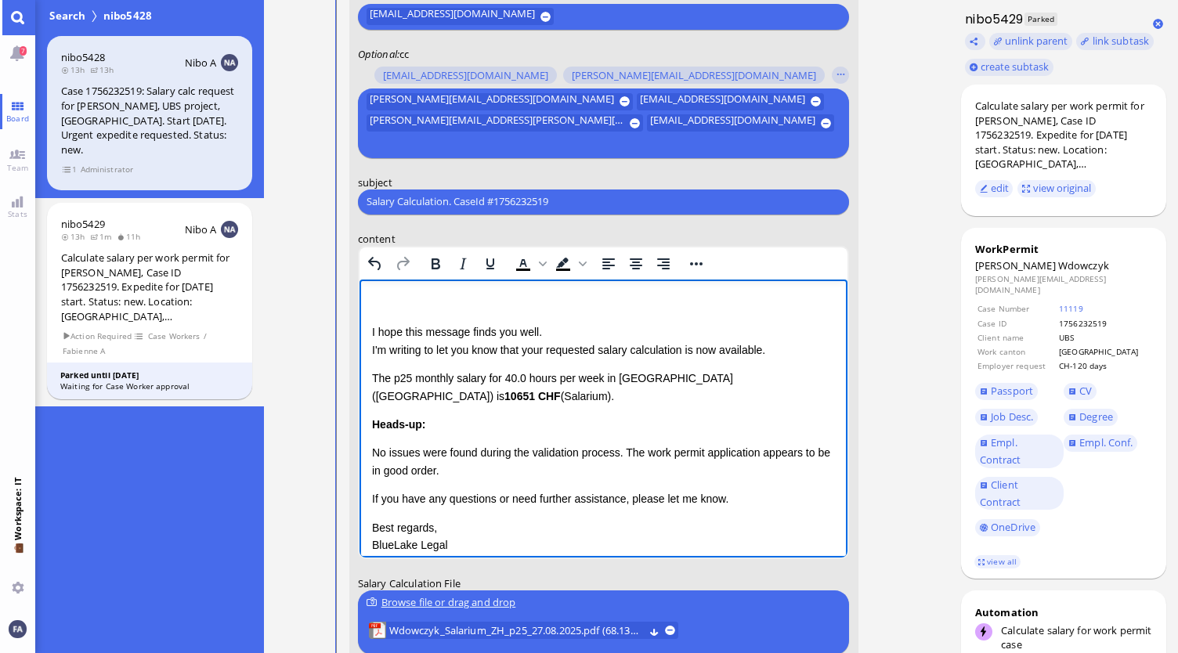
click at [443, 300] on p "Rich Text Area. Press ALT-0 for help." at bounding box center [603, 302] width 464 height 17
click at [455, 349] on p "I hope this message finds you well. I'm writing to let you know that your reque…" at bounding box center [603, 340] width 464 height 35
click at [547, 351] on p "I hope this message finds you well. I'm writing to let you know that your reque…" at bounding box center [603, 340] width 464 height 35
drag, startPoint x: 771, startPoint y: 351, endPoint x: 684, endPoint y: 352, distance: 87.0
click at [684, 352] on p "I hope this message finds you well. I'm writing to let you know that the reques…" at bounding box center [603, 340] width 464 height 35
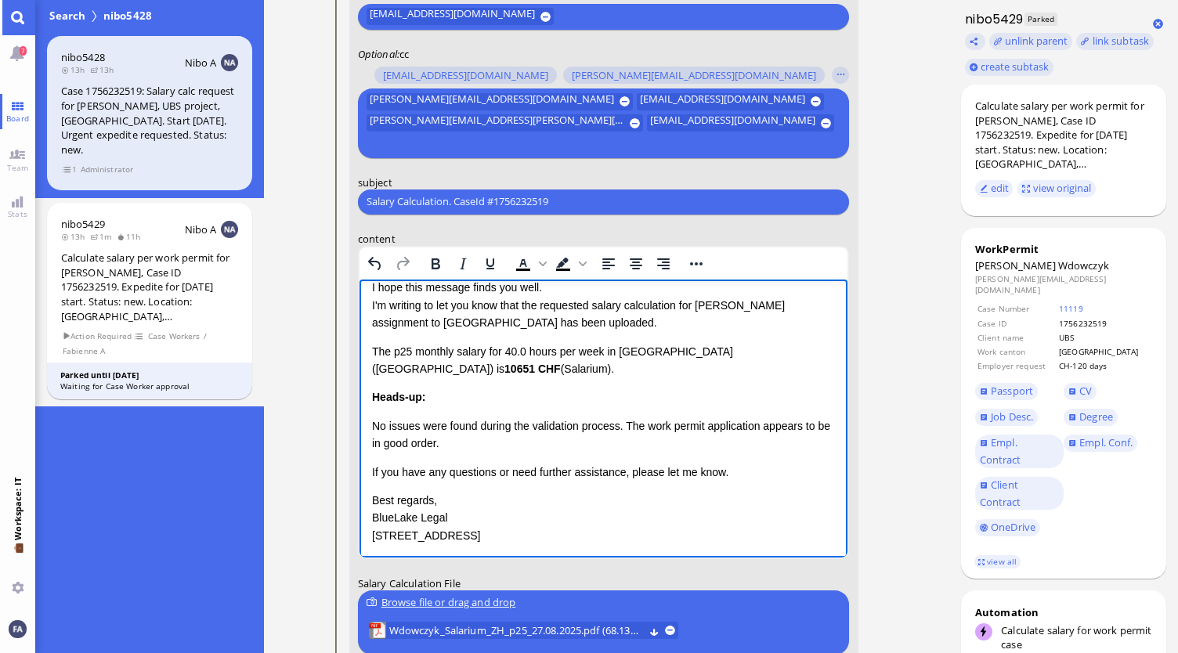
scroll to position [78, 0]
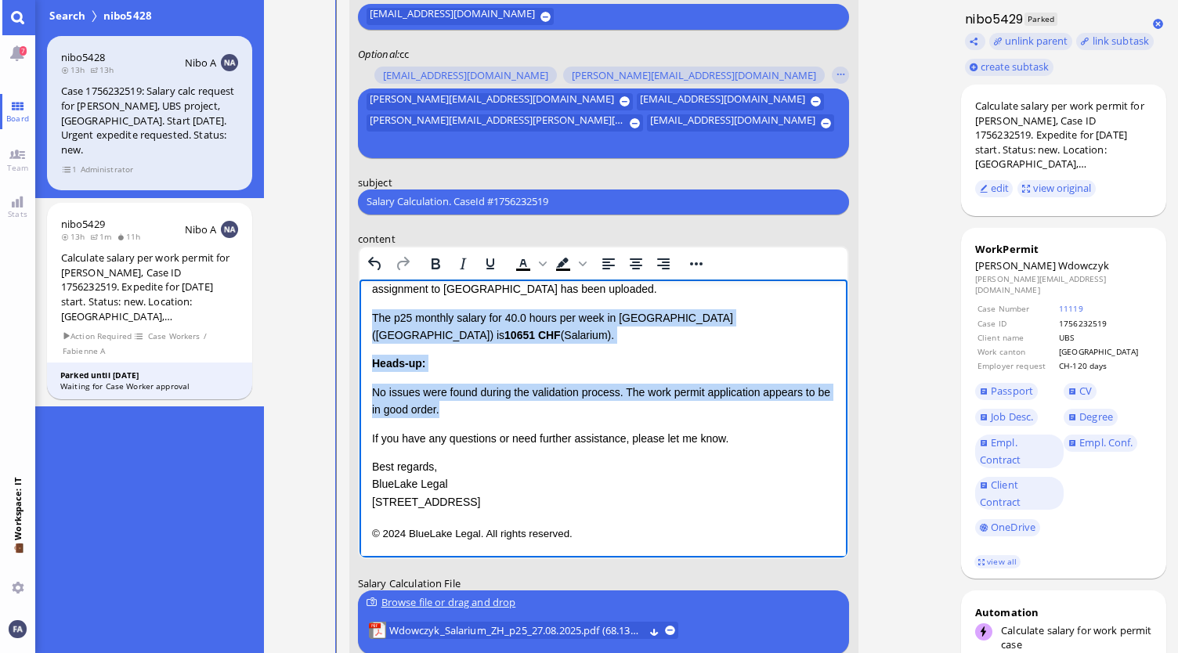
drag, startPoint x: 475, startPoint y: 406, endPoint x: 369, endPoint y: 321, distance: 135.9
click at [369, 321] on html "Dear [PERSON_NAME], I hope this message finds you well. I'm writing to let you …" at bounding box center [603, 380] width 489 height 358
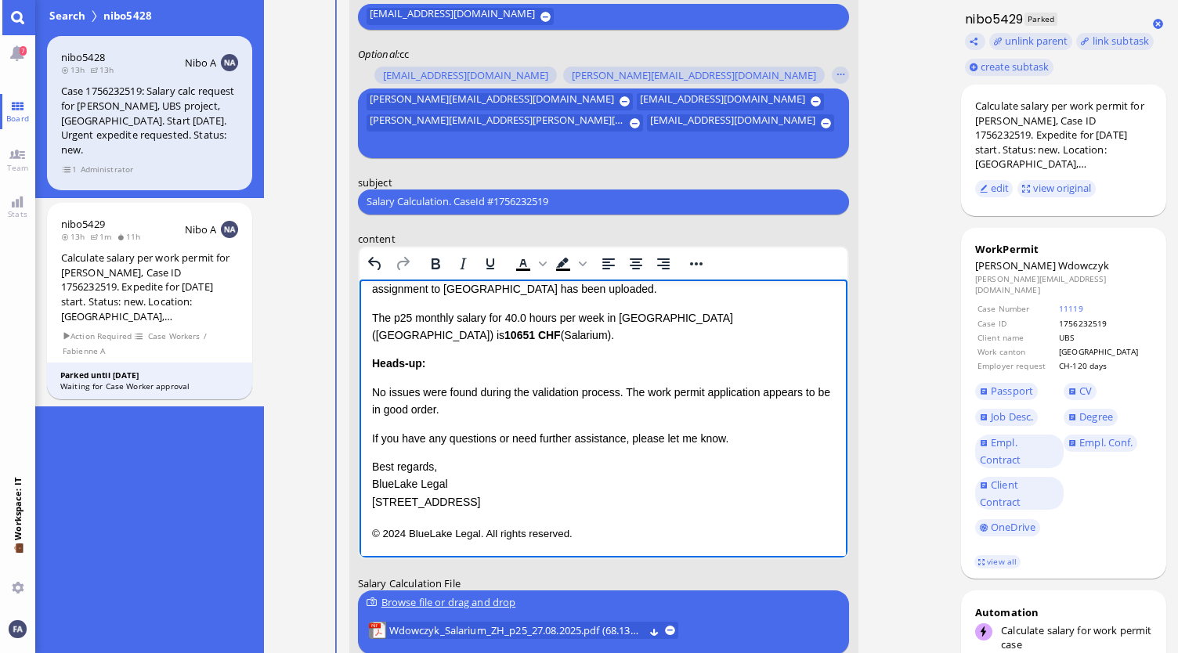
scroll to position [0, 0]
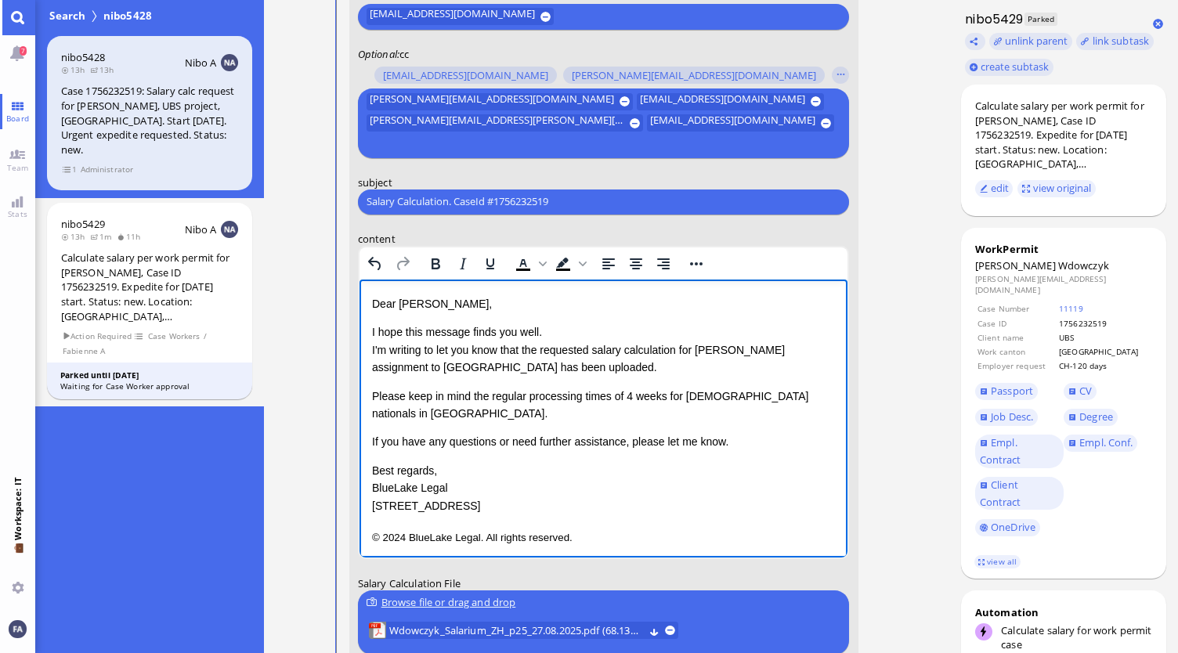
click at [702, 392] on p "Please keep in mind the regular processing times of 4 weeks for [DEMOGRAPHIC_DA…" at bounding box center [603, 404] width 464 height 35
click at [771, 432] on p "If you have any questions or need further assistance, please let me know." at bounding box center [603, 440] width 464 height 17
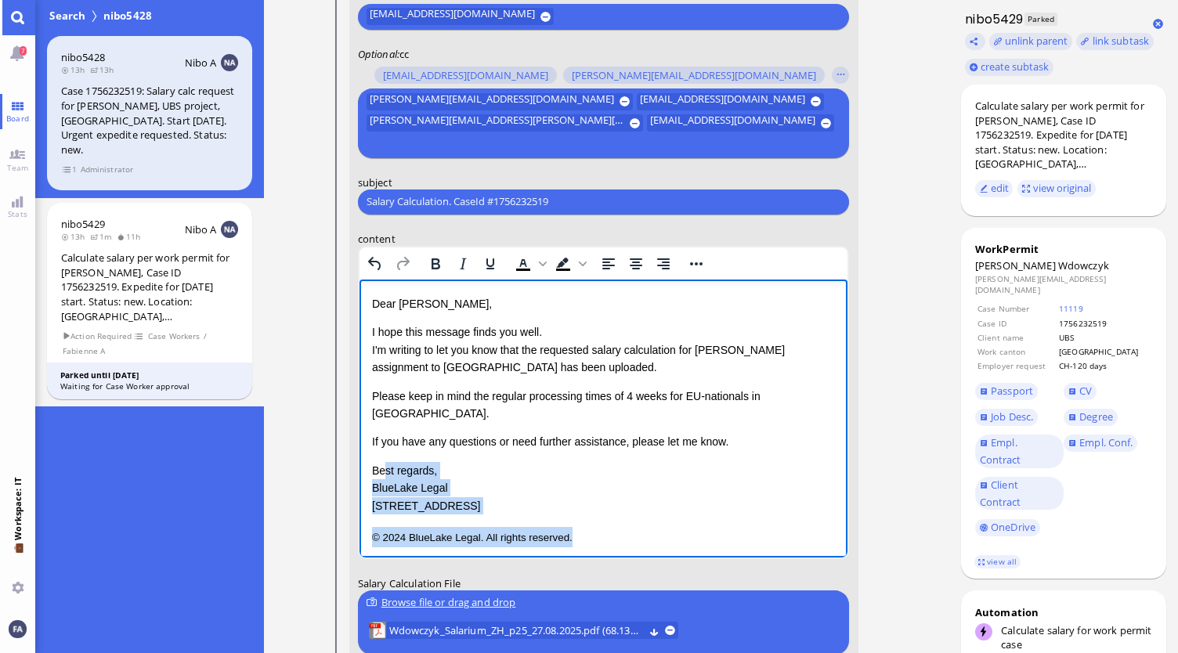
drag, startPoint x: 580, startPoint y: 523, endPoint x: 382, endPoint y: 448, distance: 211.2
click at [382, 448] on div "Dear [PERSON_NAME], I hope this message finds you well. I'm writing to let you …" at bounding box center [603, 420] width 464 height 252
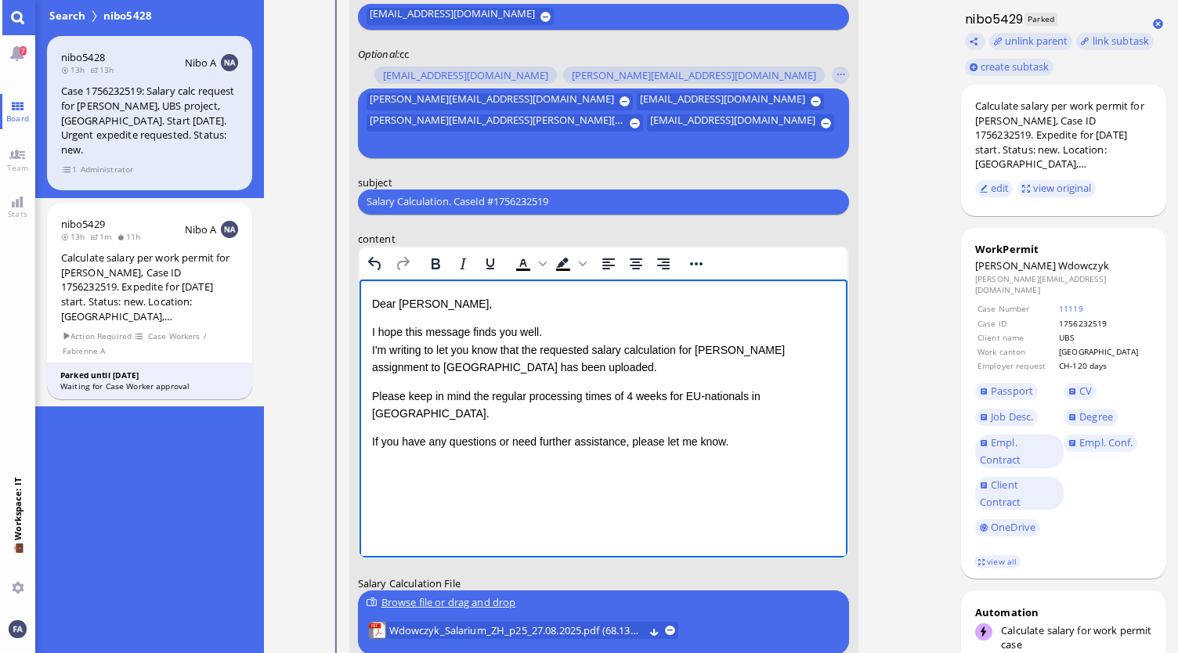
click at [540, 365] on p "I hope this message finds you well. I'm writing to let you know that the reques…" at bounding box center [603, 349] width 464 height 52
click at [667, 363] on p "I hope this message finds you well. I'm writing to let you know that the reques…" at bounding box center [603, 349] width 464 height 52
click at [598, 381] on div "Dear [PERSON_NAME], I hope this message finds you well. I'm writing to let you …" at bounding box center [603, 386] width 464 height 184
click at [529, 413] on div "Dear [PERSON_NAME], I hope this message finds you well. I'm writing to let you …" at bounding box center [603, 386] width 464 height 184
click at [768, 432] on p "If you have any questions or need further assistance, please let me know." at bounding box center [603, 440] width 464 height 17
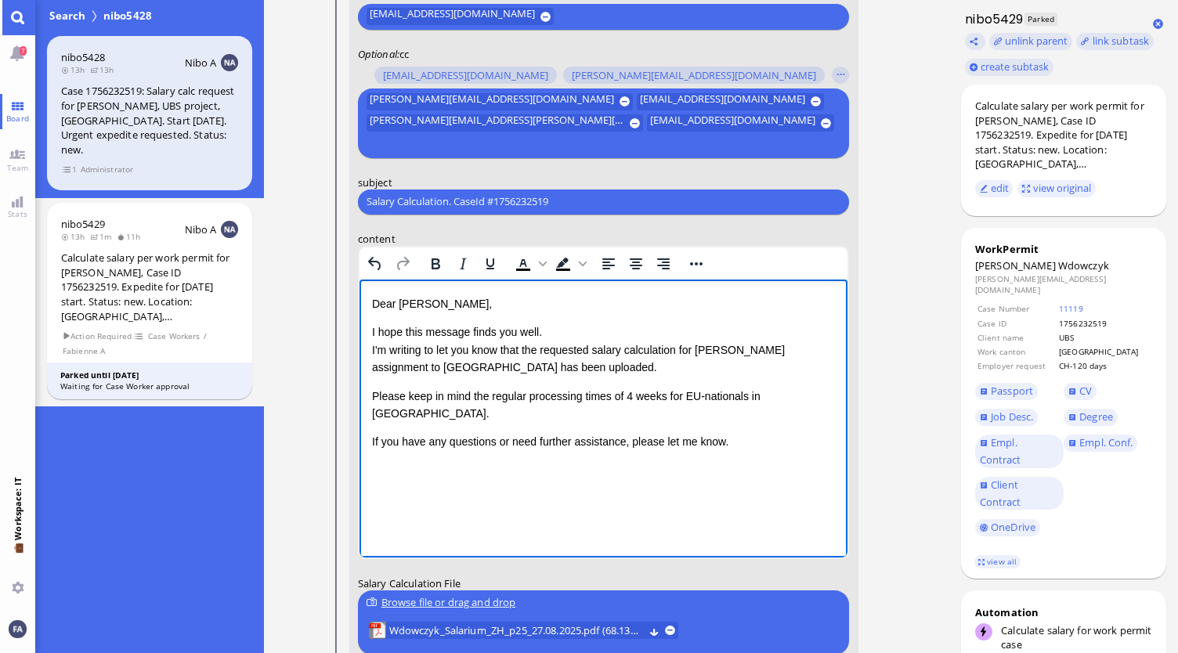
click at [717, 434] on div "Dear [PERSON_NAME], I hope this message finds you well. I'm writing to let you …" at bounding box center [603, 386] width 464 height 184
click at [797, 398] on p "Please keep in mind the regular processing times of 4 weeks for EU-nationals in…" at bounding box center [603, 404] width 464 height 35
click at [748, 432] on p "If you have any questions or need further assistance, please let me know." at bounding box center [603, 440] width 464 height 17
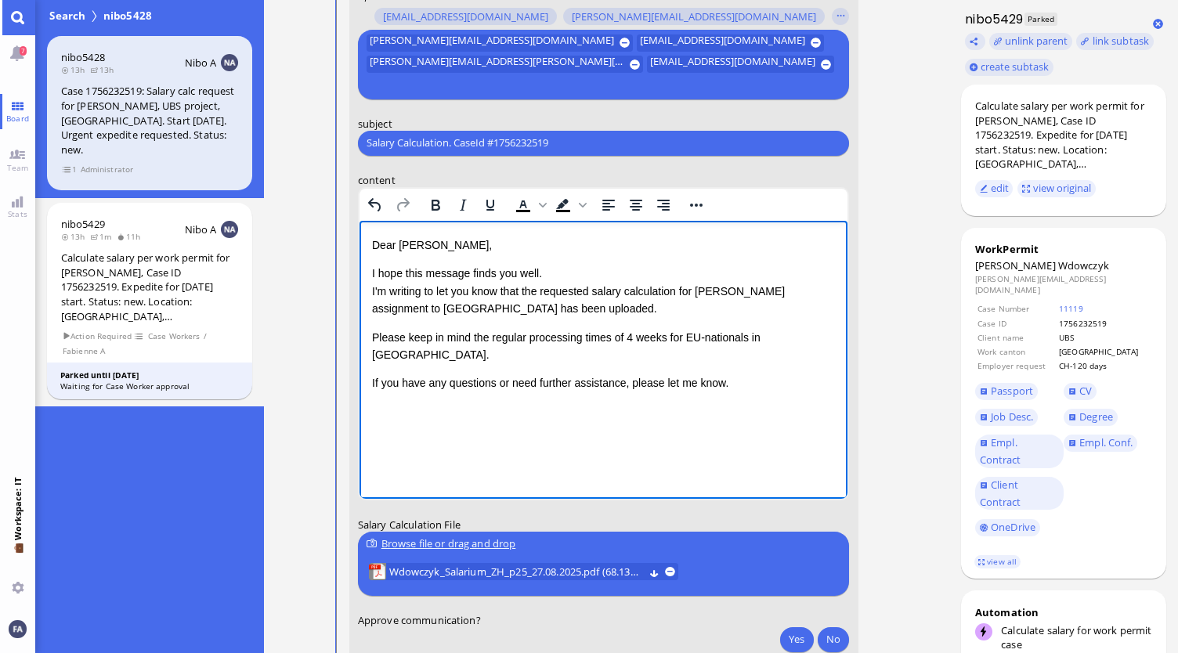
scroll to position [-122, 0]
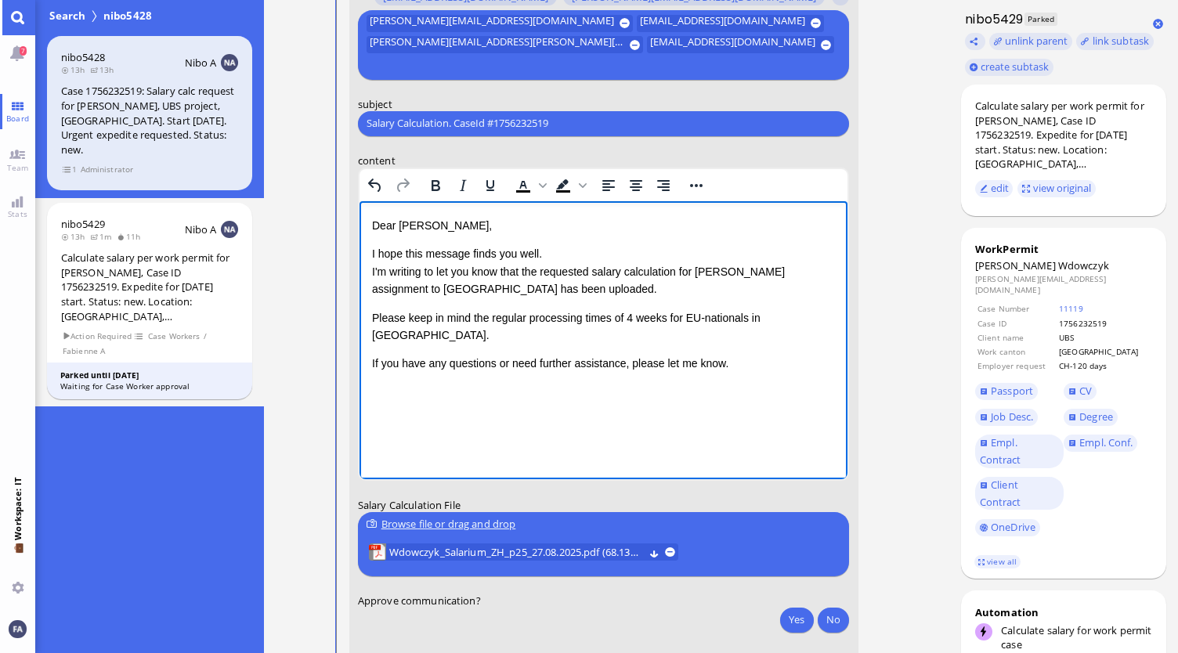
click at [588, 379] on div "Dear [PERSON_NAME], I hope this message finds you well. I'm writing to let you …" at bounding box center [603, 308] width 464 height 184
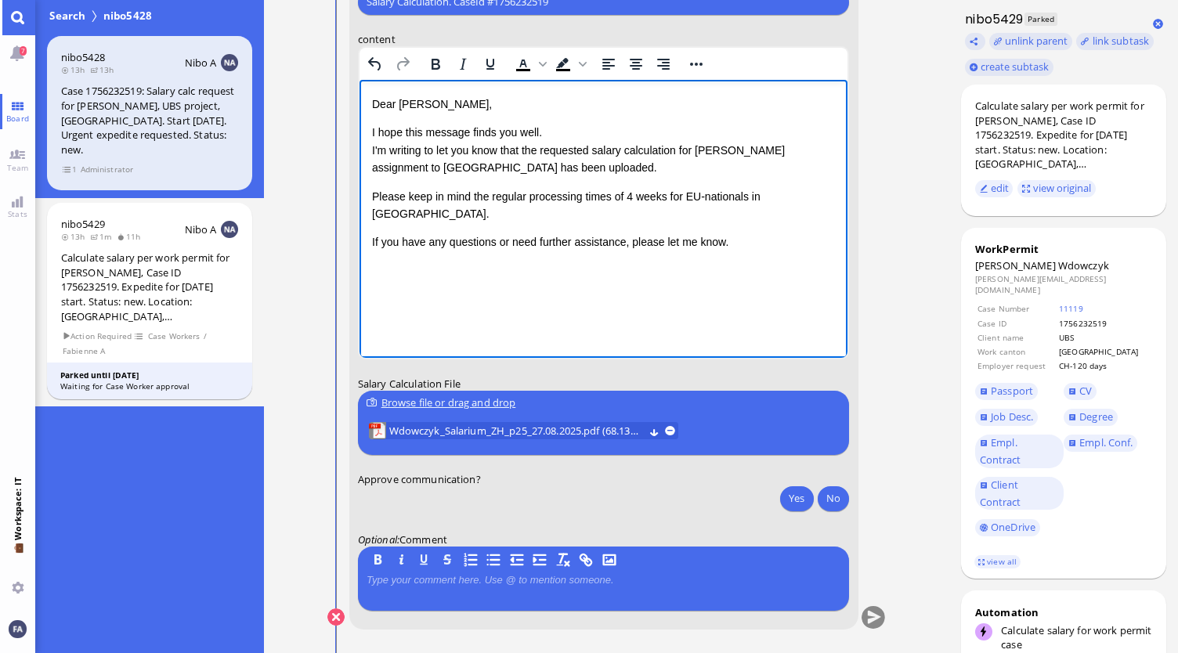
scroll to position [0, 0]
click at [790, 497] on button "Yes" at bounding box center [796, 497] width 33 height 25
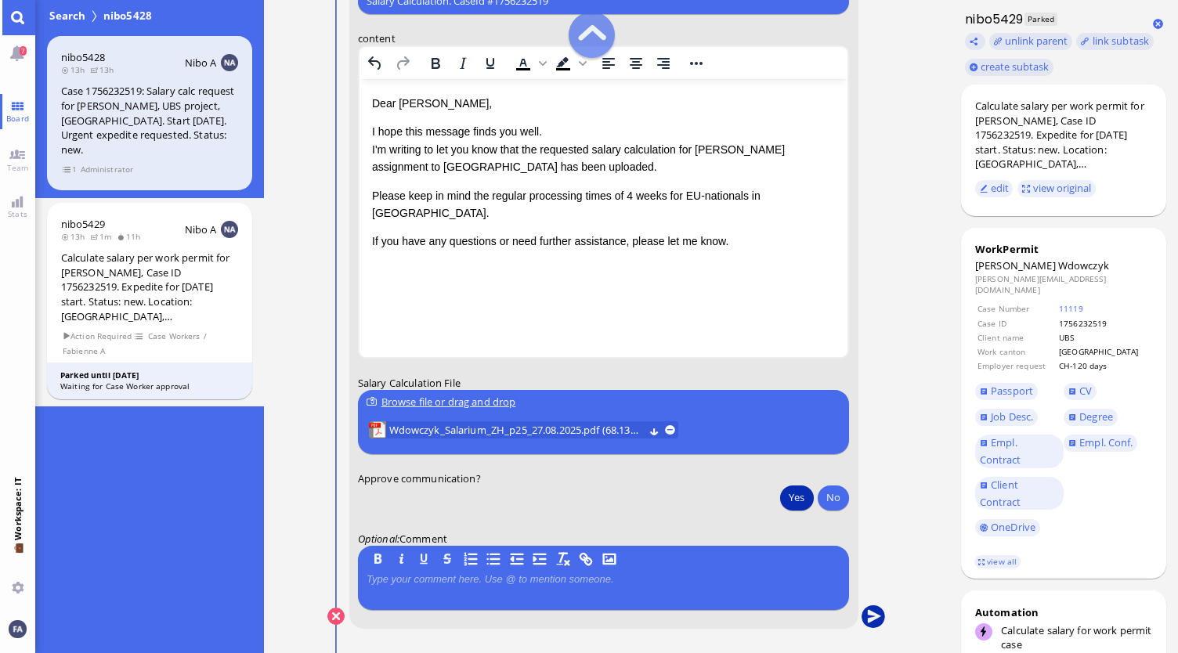
click at [877, 622] on button "submit" at bounding box center [873, 616] width 23 height 23
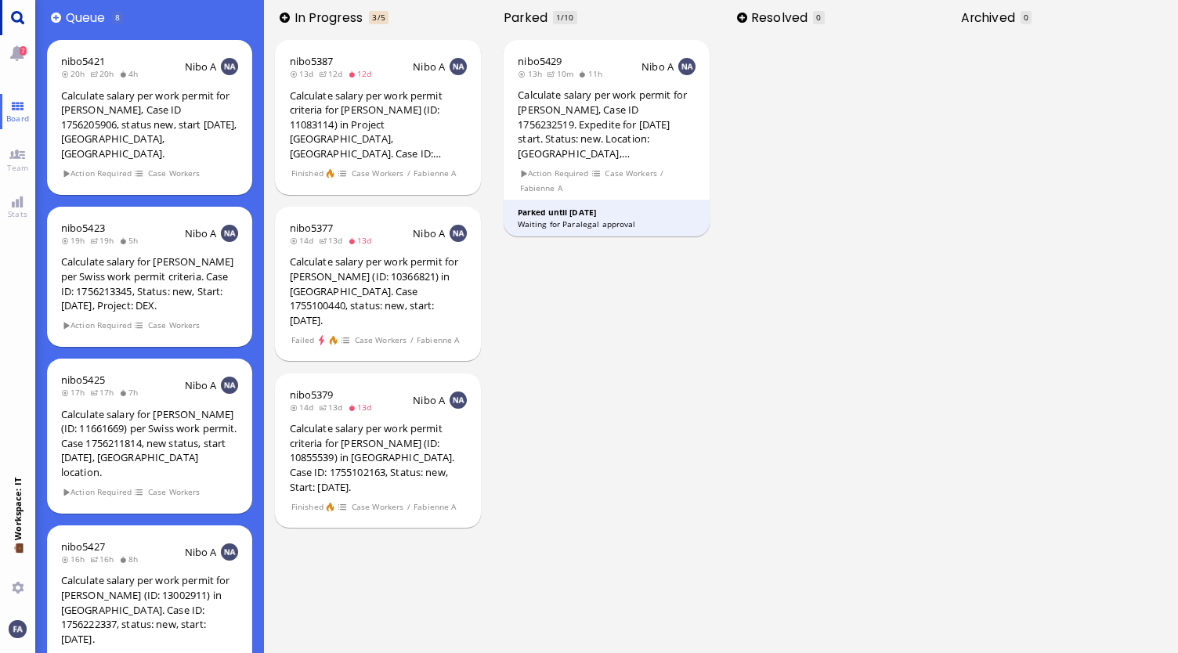
click at [20, 23] on link "Main menu" at bounding box center [17, 17] width 35 height 35
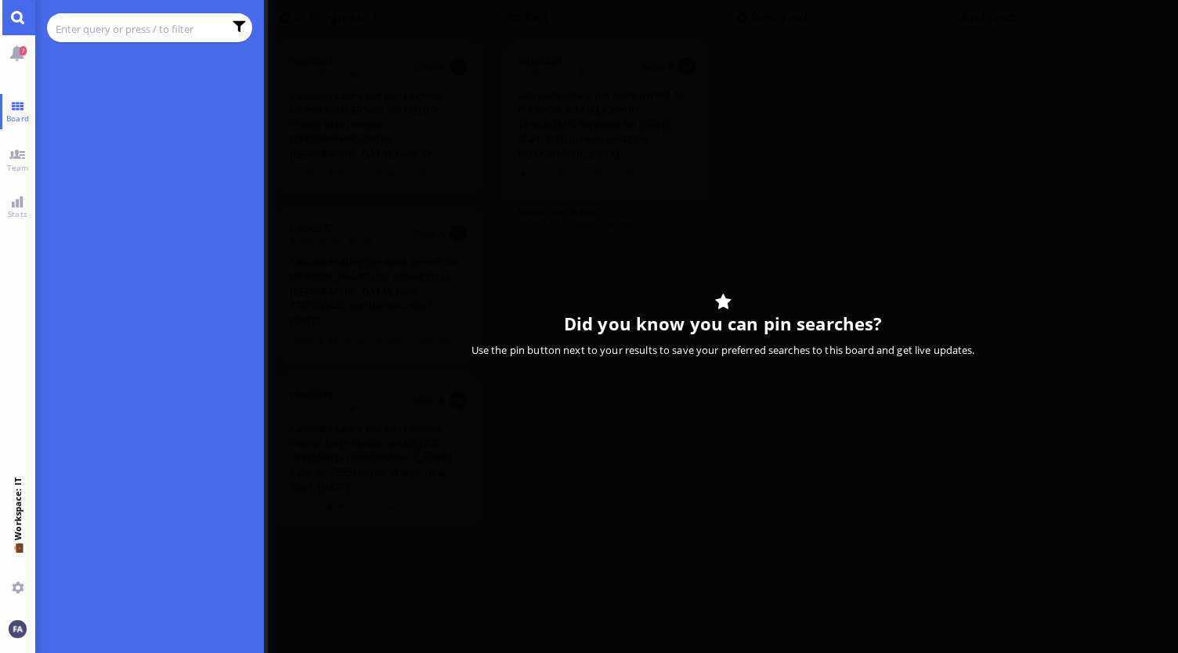
click at [83, 23] on input "text" at bounding box center [140, 28] width 168 height 17
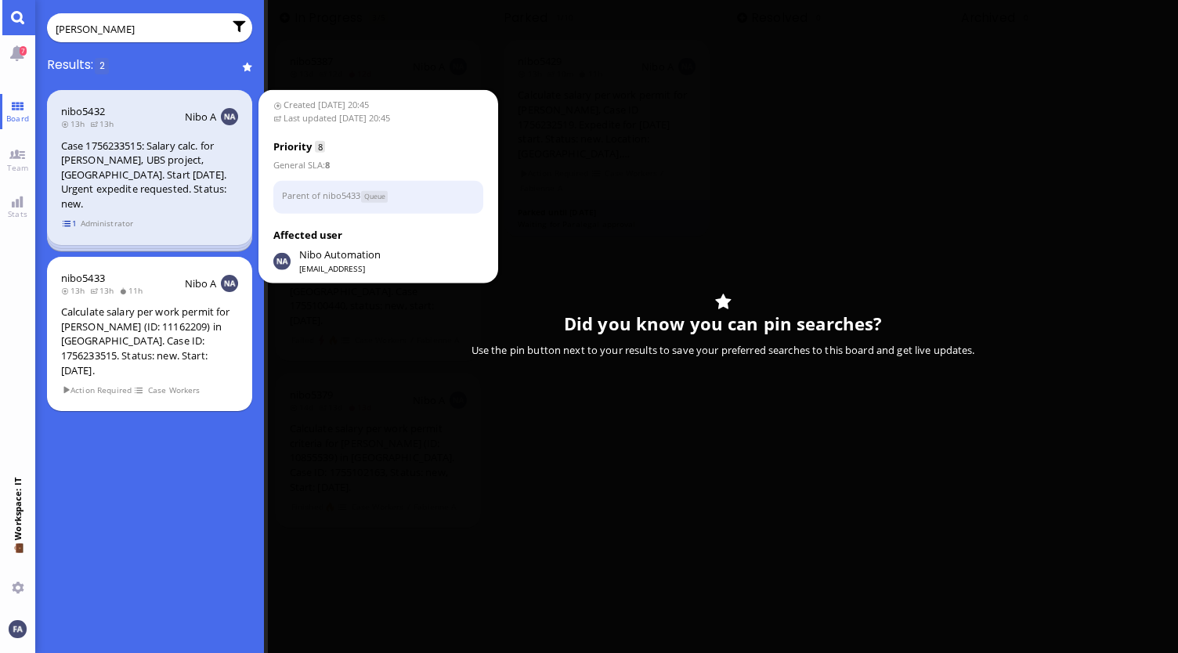
type input "[PERSON_NAME]"
click at [69, 224] on span "1" at bounding box center [70, 223] width 16 height 13
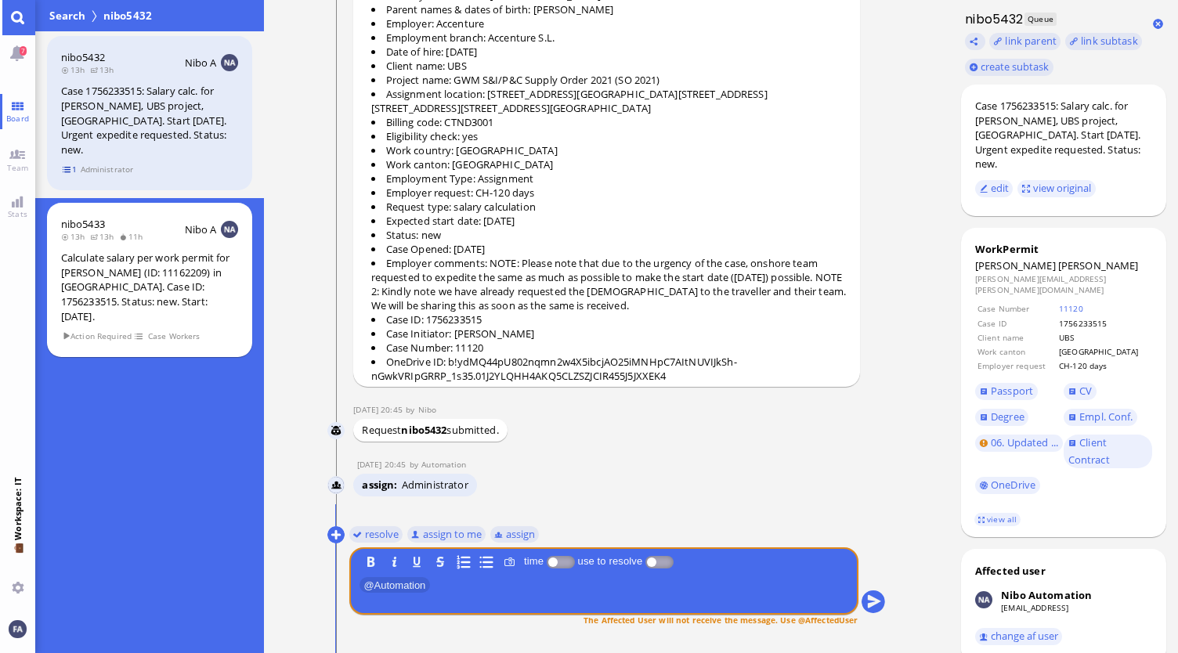
click at [65, 168] on span "1" at bounding box center [70, 169] width 16 height 13
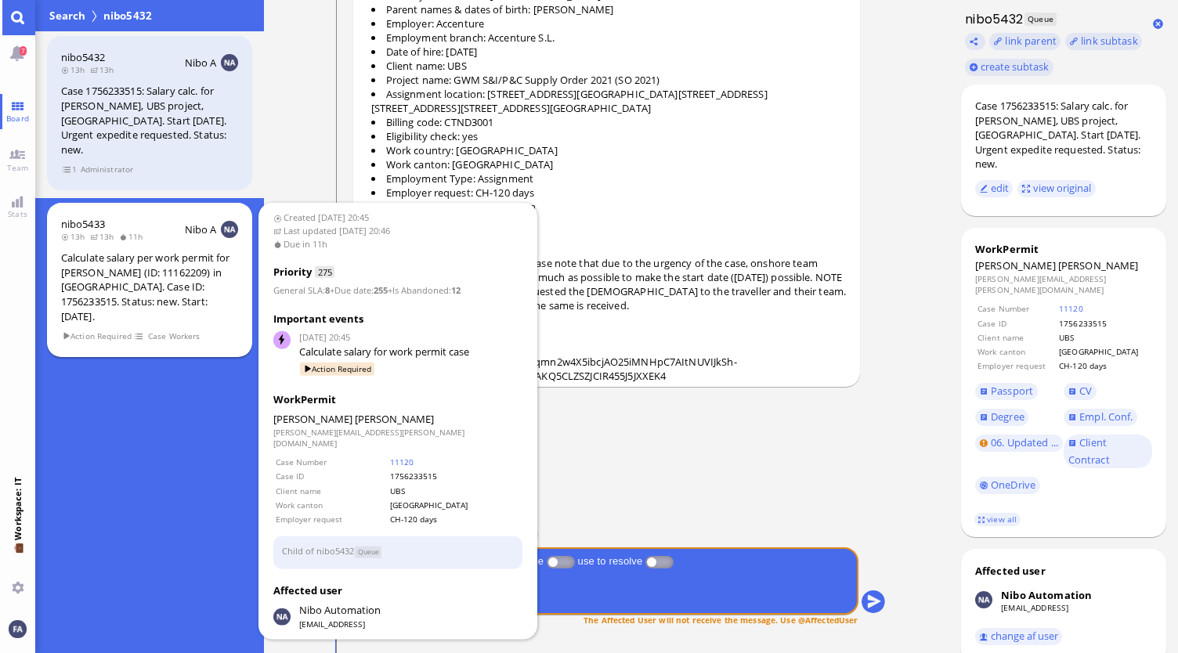
click at [116, 316] on div "Calculate salary per work permit for [PERSON_NAME] (ID: 11162209) in [GEOGRAPHI…" at bounding box center [149, 287] width 177 height 73
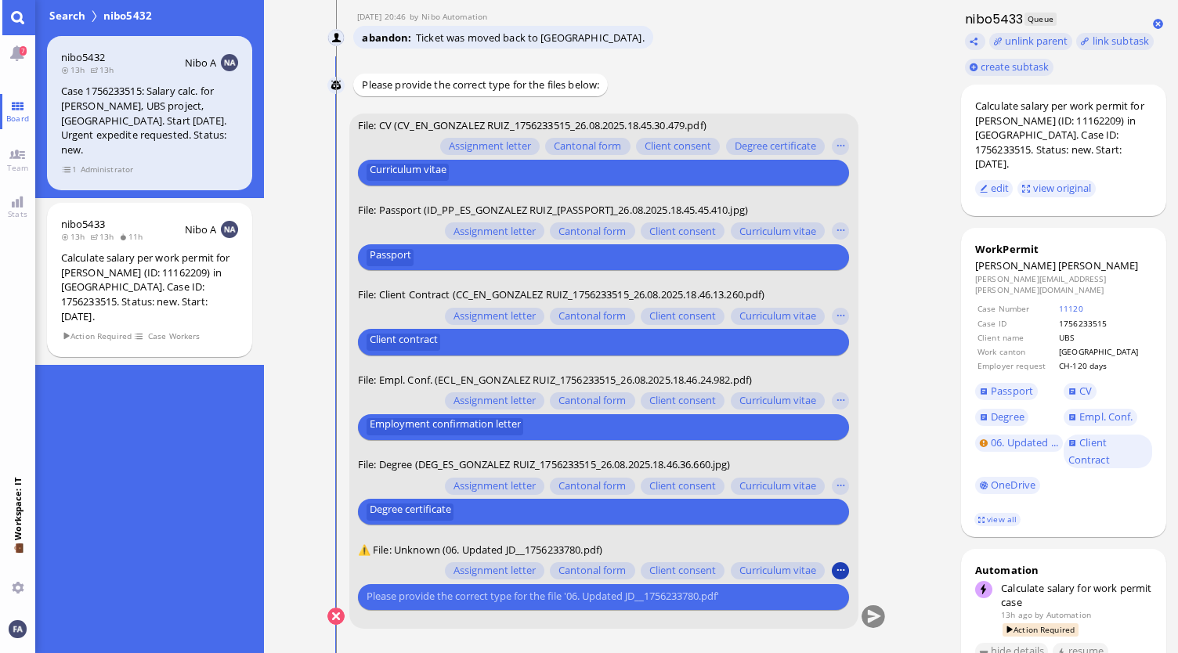
click at [843, 571] on button "button" at bounding box center [840, 570] width 17 height 17
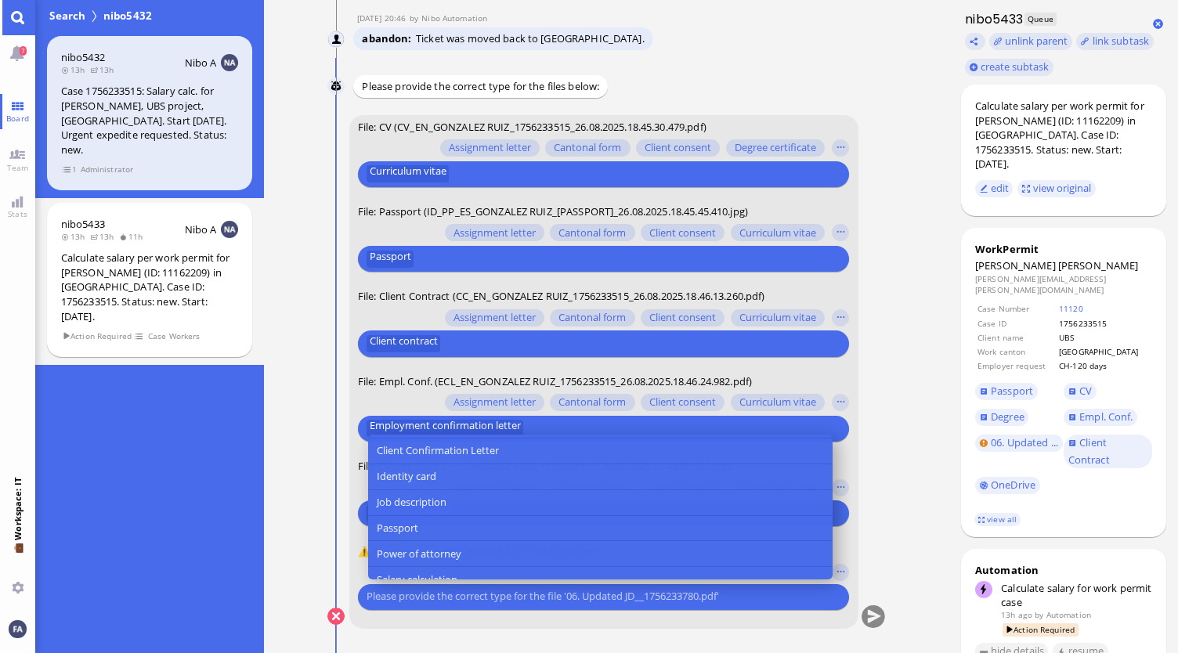
scroll to position [157, 0]
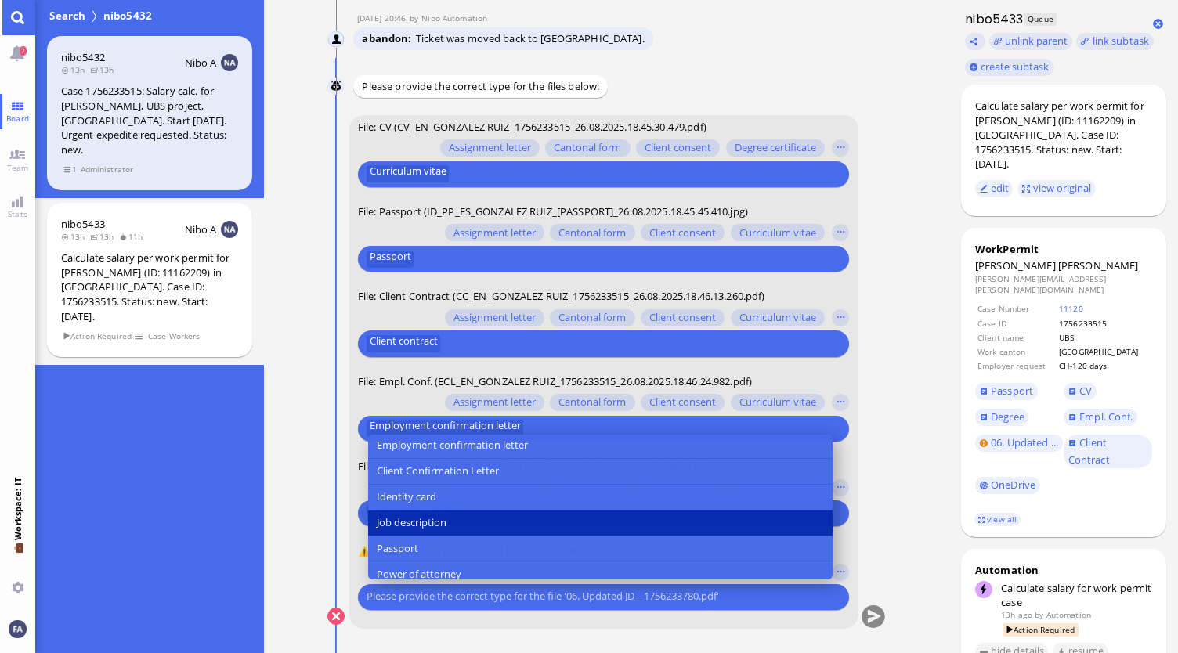
click at [475, 522] on button "Job description" at bounding box center [600, 523] width 464 height 26
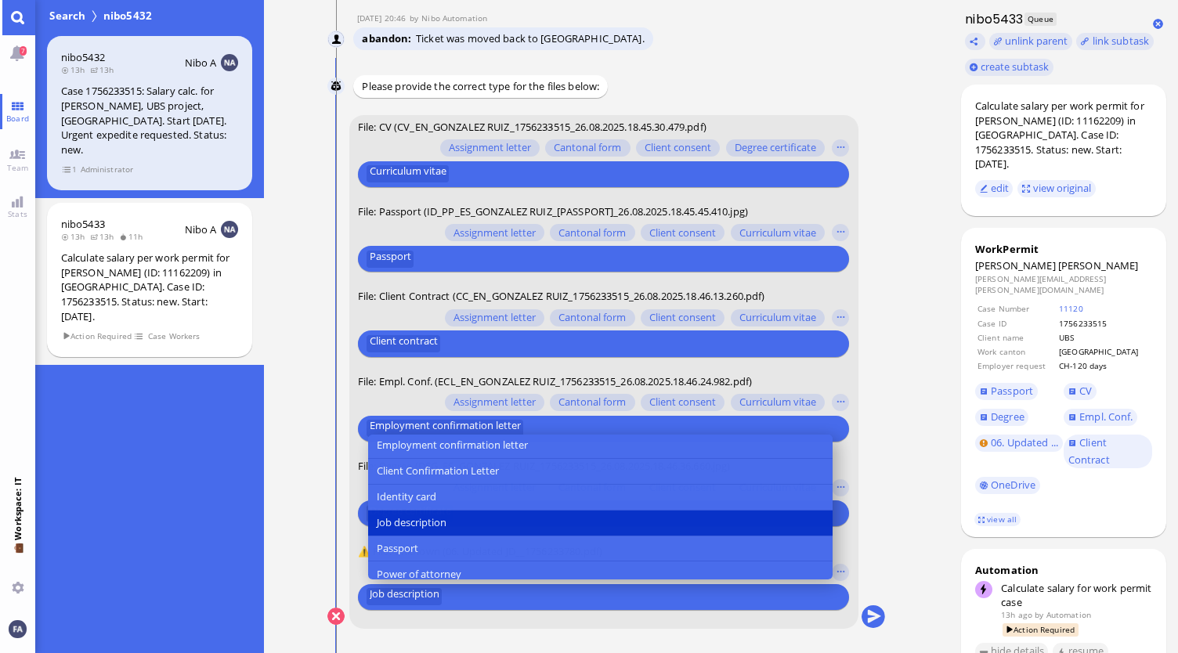
click at [891, 559] on nitautoscroll "26 Aug 20:45 by Automation Automation Calculate eligible salary for work permit…" at bounding box center [607, 326] width 620 height 653
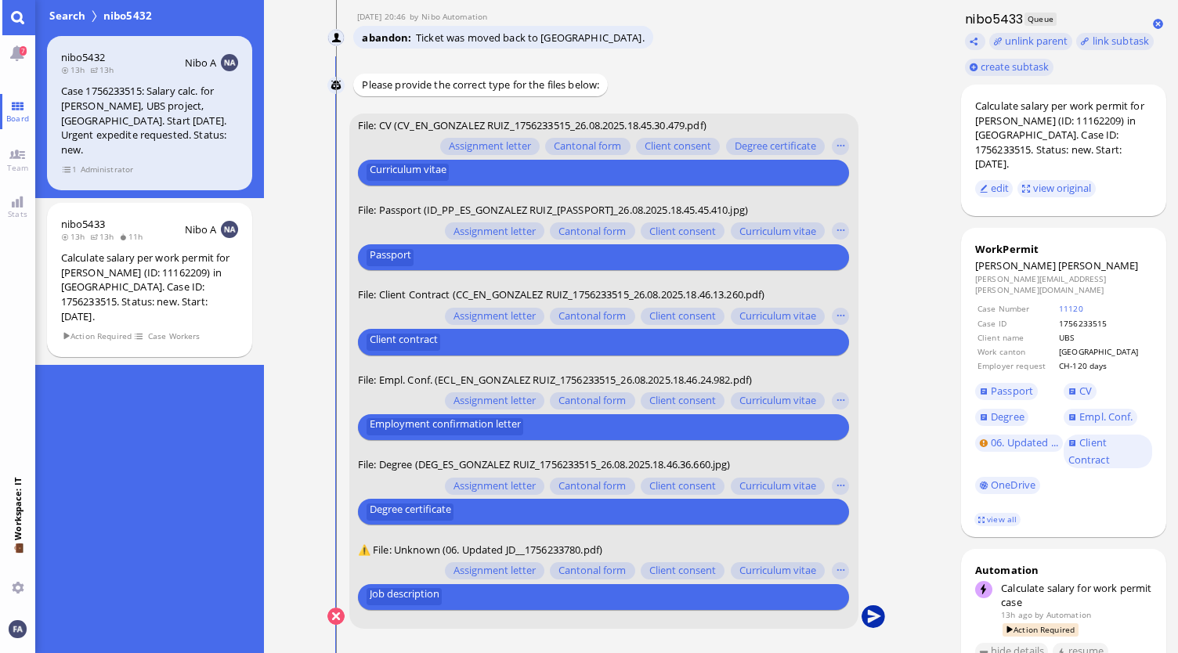
click at [879, 615] on button "submit" at bounding box center [873, 616] width 23 height 23
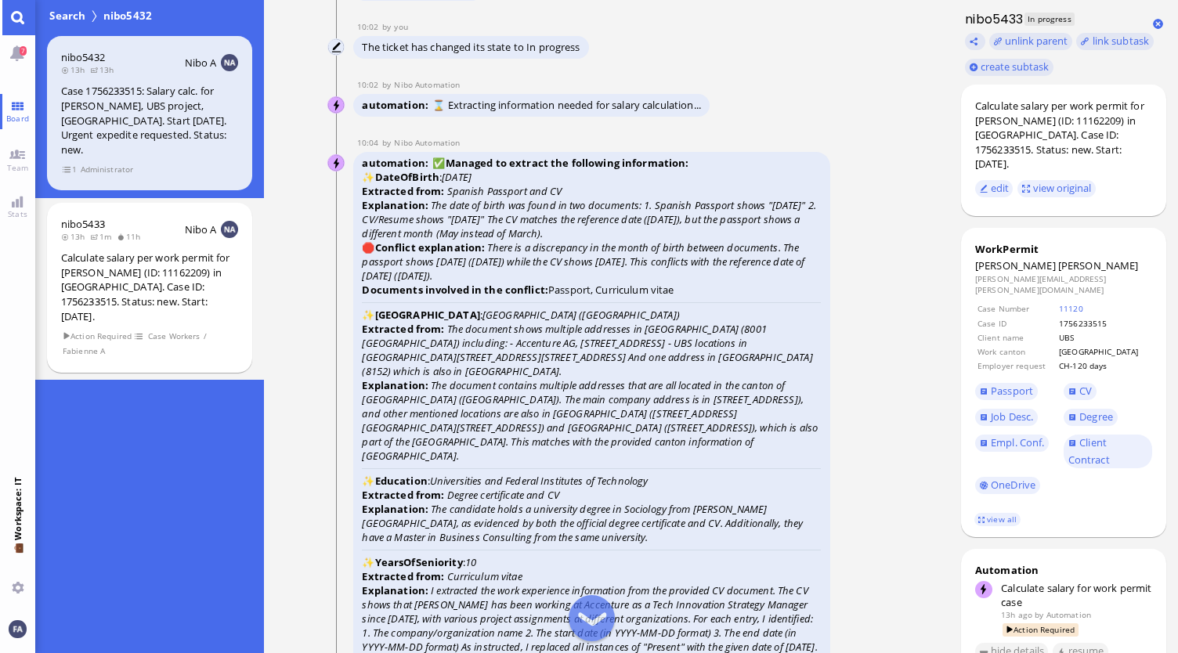
scroll to position [-2974, 0]
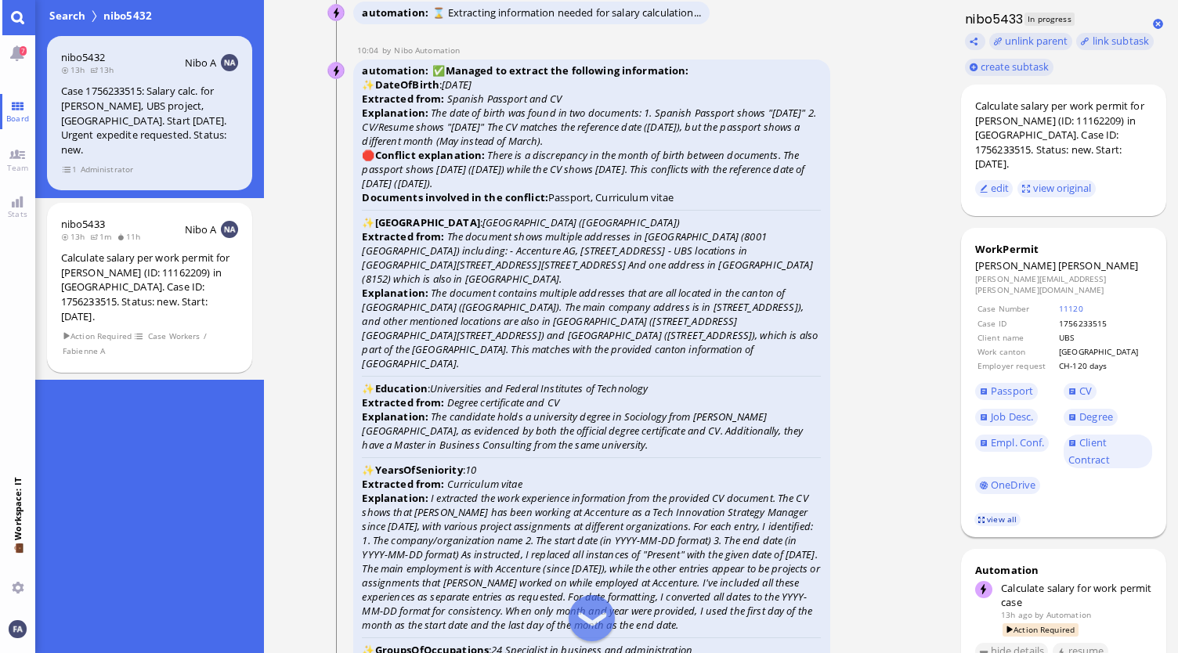
click at [984, 515] on link "view all" at bounding box center [996, 519] width 45 height 13
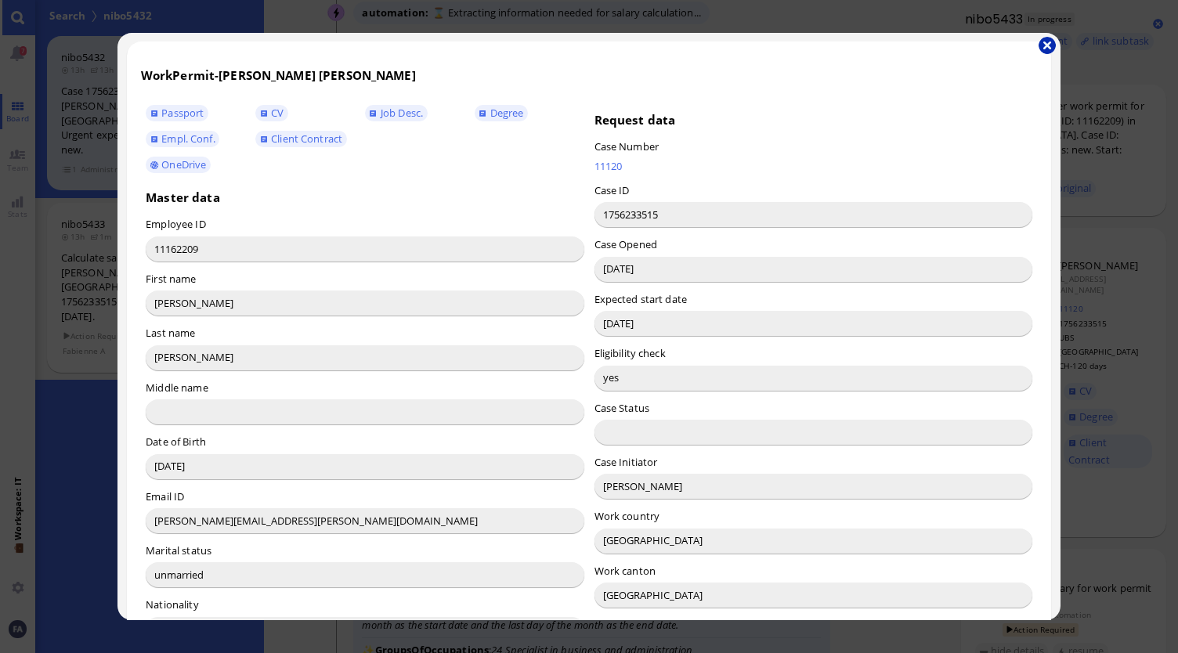
click at [1048, 50] on button "button" at bounding box center [1047, 45] width 17 height 17
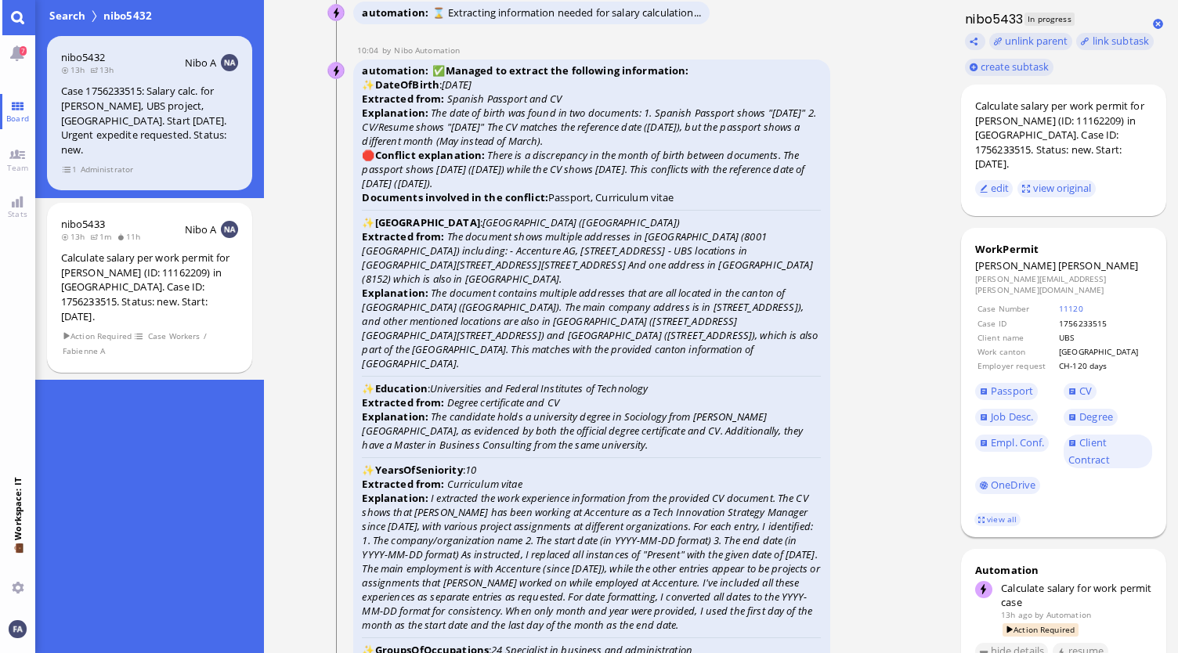
click at [1007, 378] on span "Passport" at bounding box center [1019, 391] width 89 height 26
click at [1010, 384] on span "Passport" at bounding box center [1012, 391] width 42 height 14
click at [1078, 383] on link "CV" at bounding box center [1080, 391] width 33 height 17
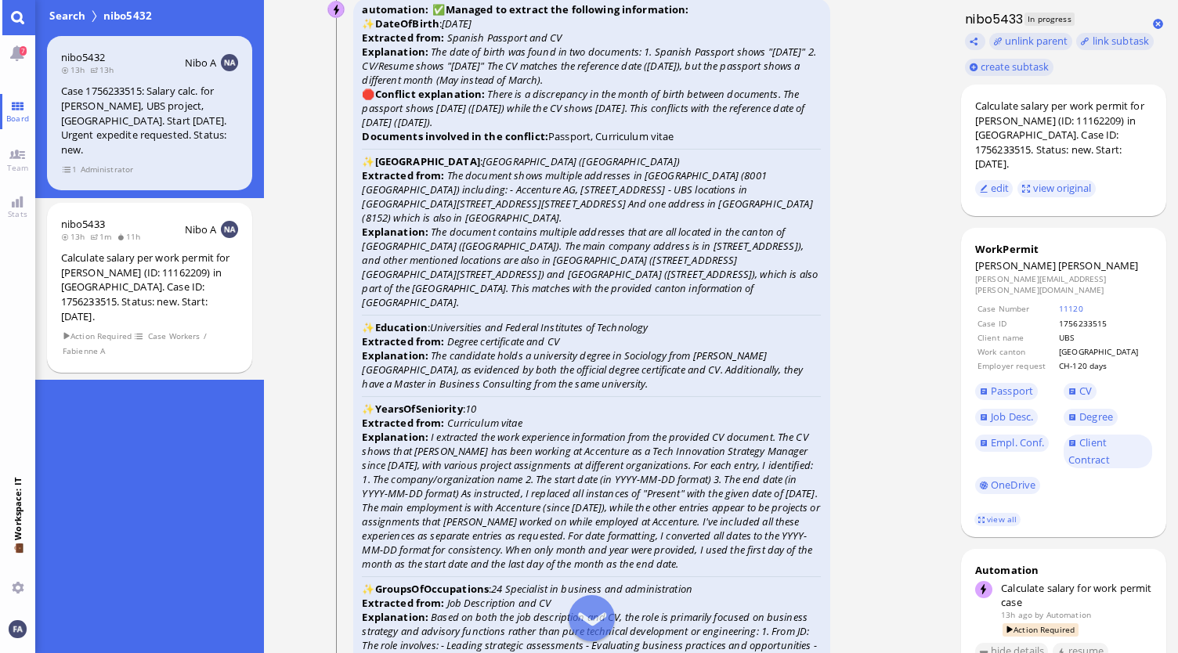
scroll to position [-2896, 0]
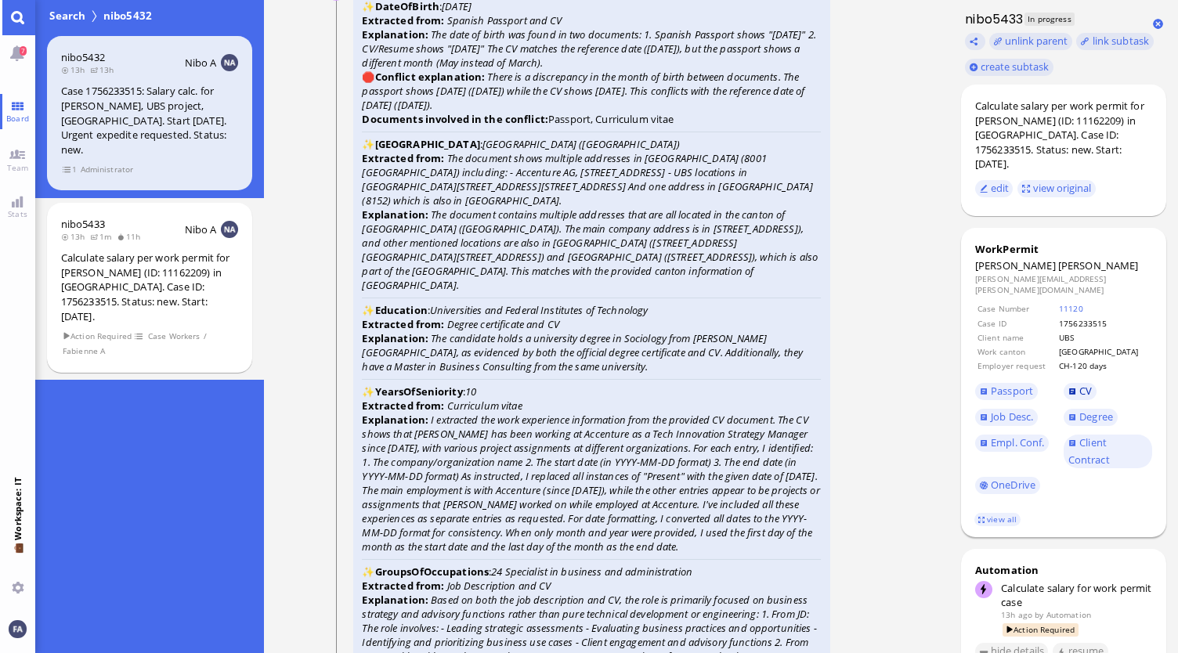
click at [1080, 384] on span "CV" at bounding box center [1085, 391] width 13 height 14
click at [992, 384] on span "Passport" at bounding box center [1012, 391] width 42 height 14
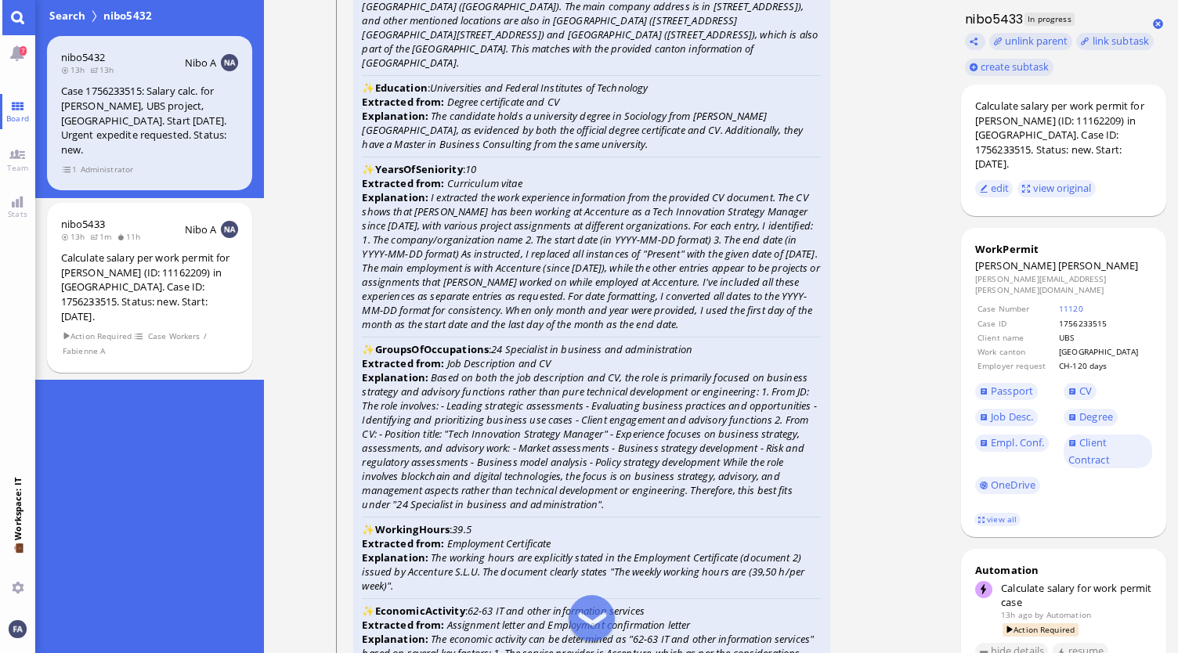
scroll to position [-2661, 0]
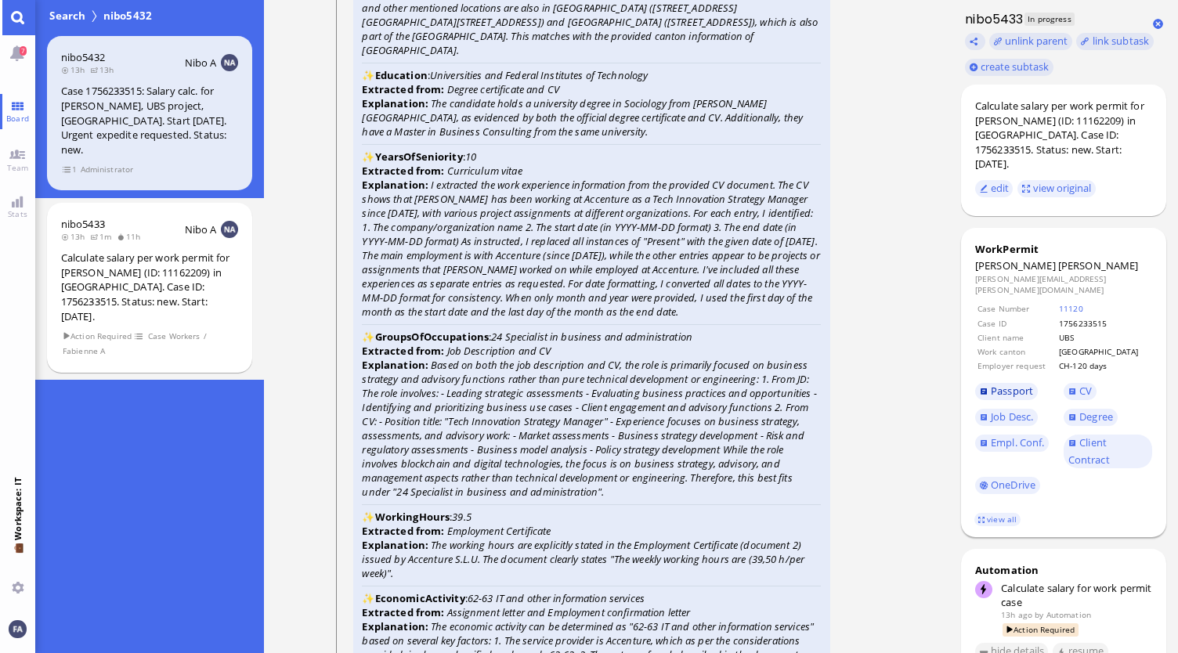
click at [1011, 384] on span "Passport" at bounding box center [1012, 391] width 42 height 14
click at [1086, 410] on span "Degree" at bounding box center [1096, 417] width 34 height 14
click at [1037, 435] on span "Empl. Conf." at bounding box center [1017, 442] width 53 height 14
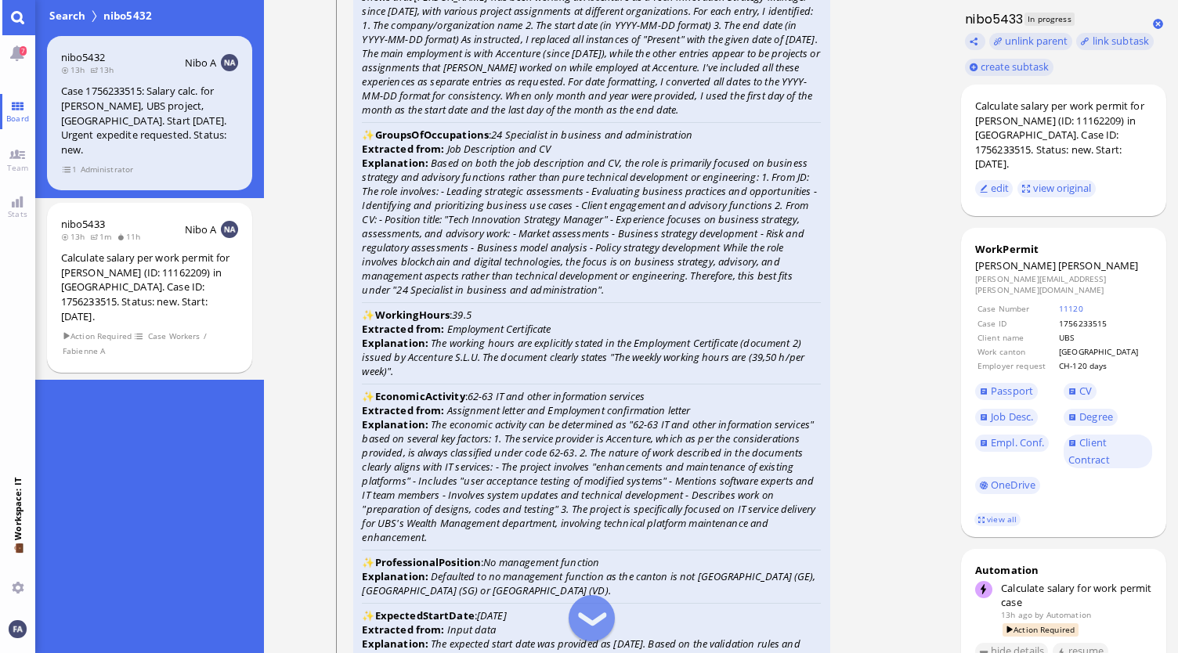
scroll to position [-2426, 0]
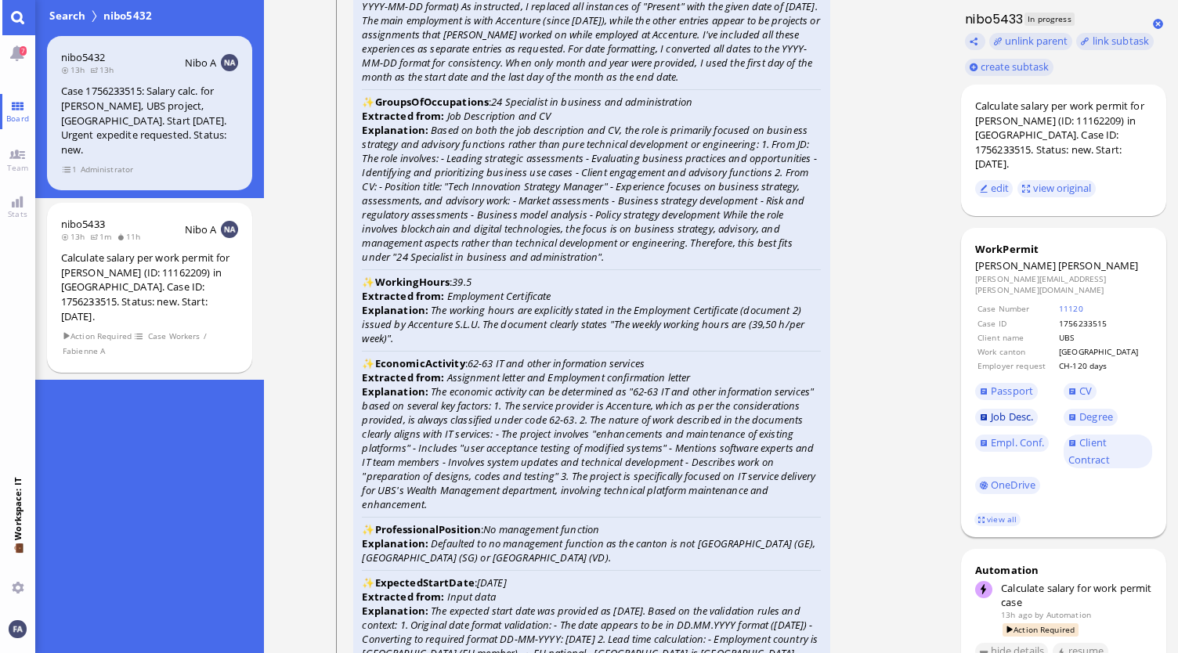
click at [1018, 410] on span "Job Desc." at bounding box center [1012, 417] width 42 height 14
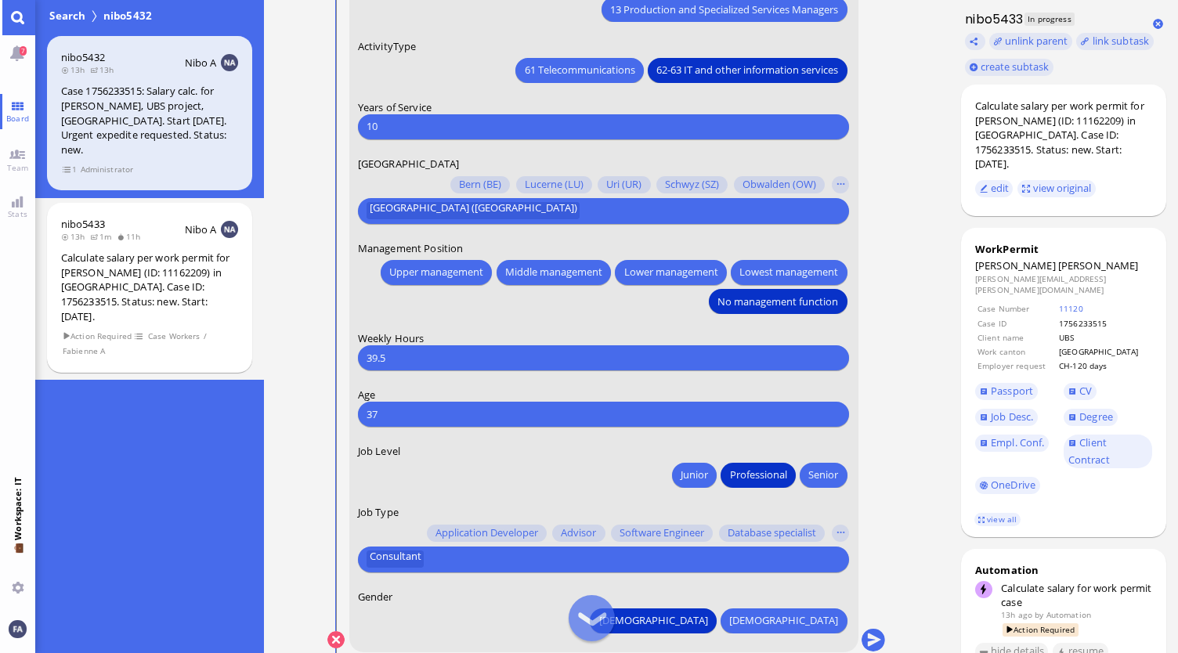
scroll to position [0, 0]
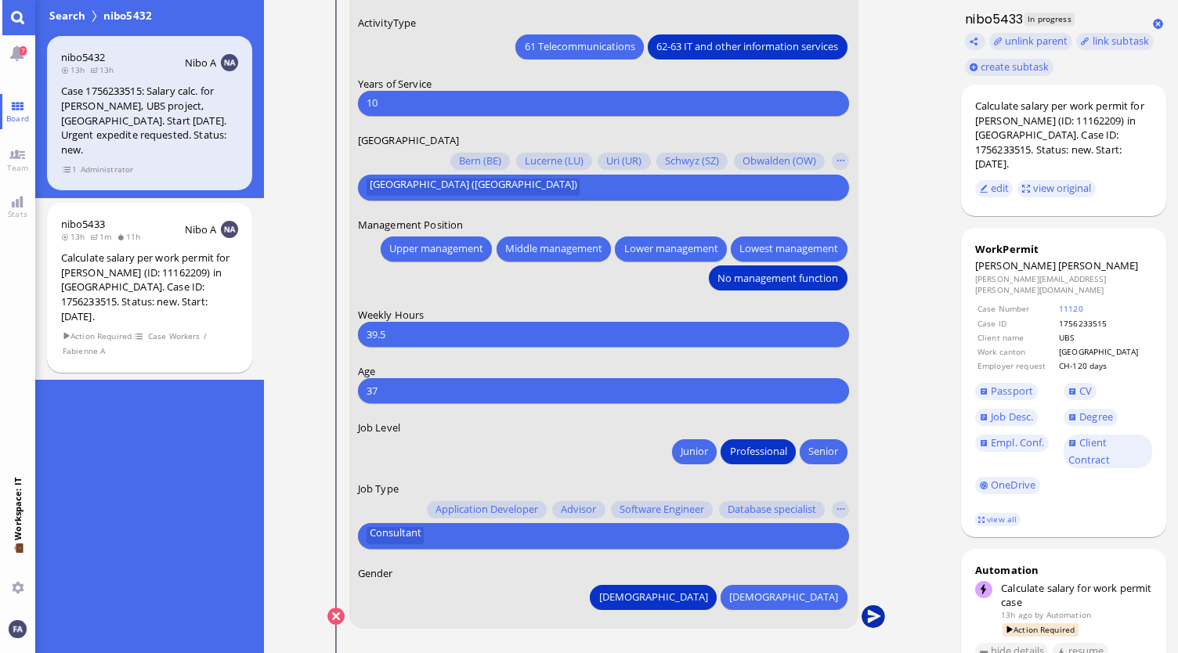
click at [874, 615] on button "submit" at bounding box center [873, 616] width 23 height 23
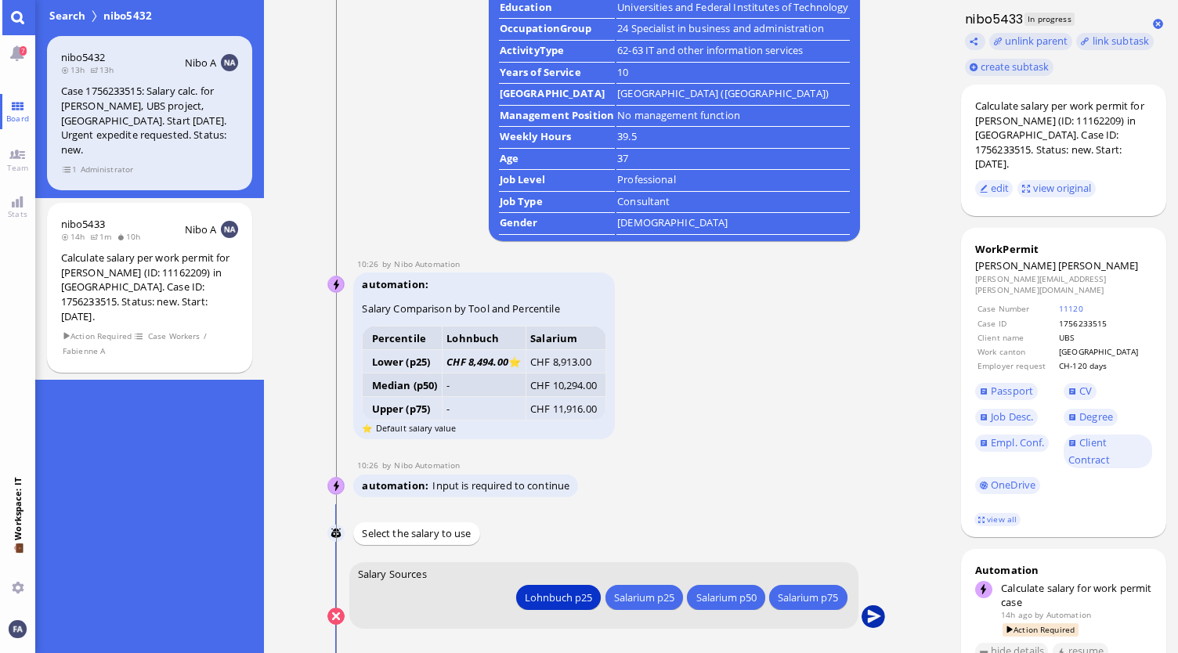
click at [880, 616] on button "submit" at bounding box center [873, 616] width 23 height 23
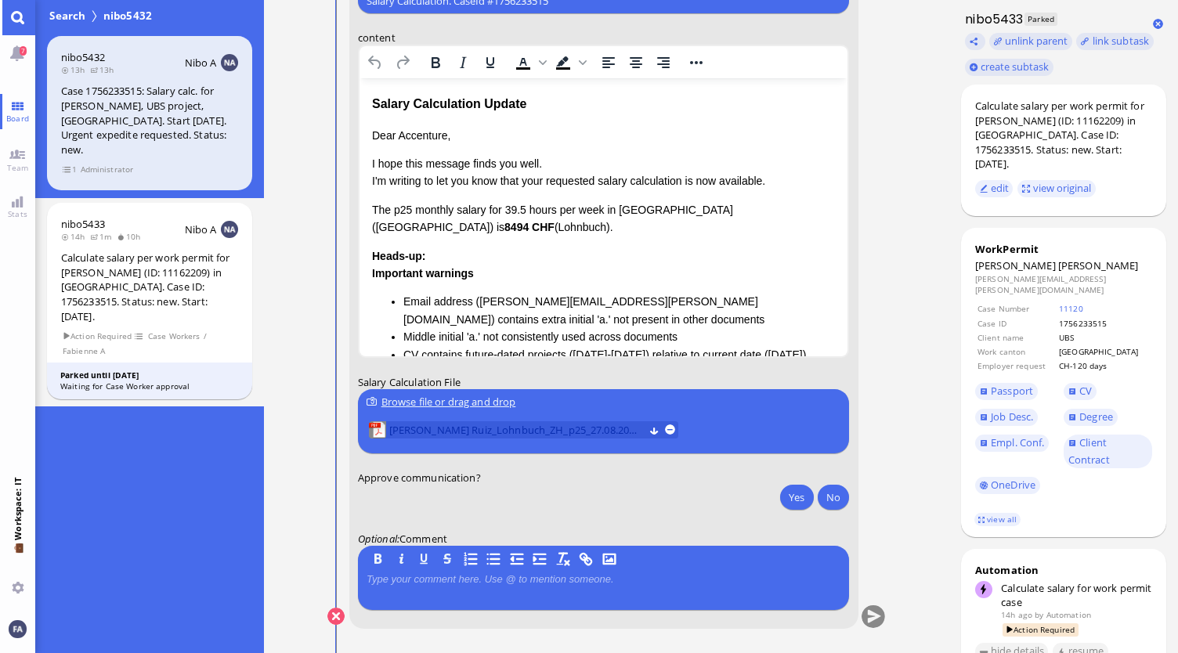
click at [625, 430] on span "Gonzalez Ruiz_Lohnbuch_ZH_p25_27.08.2025.pdf (13.98 kB)" at bounding box center [516, 429] width 255 height 17
click at [421, 405] on div "Browse file or drag and drop" at bounding box center [604, 402] width 474 height 16
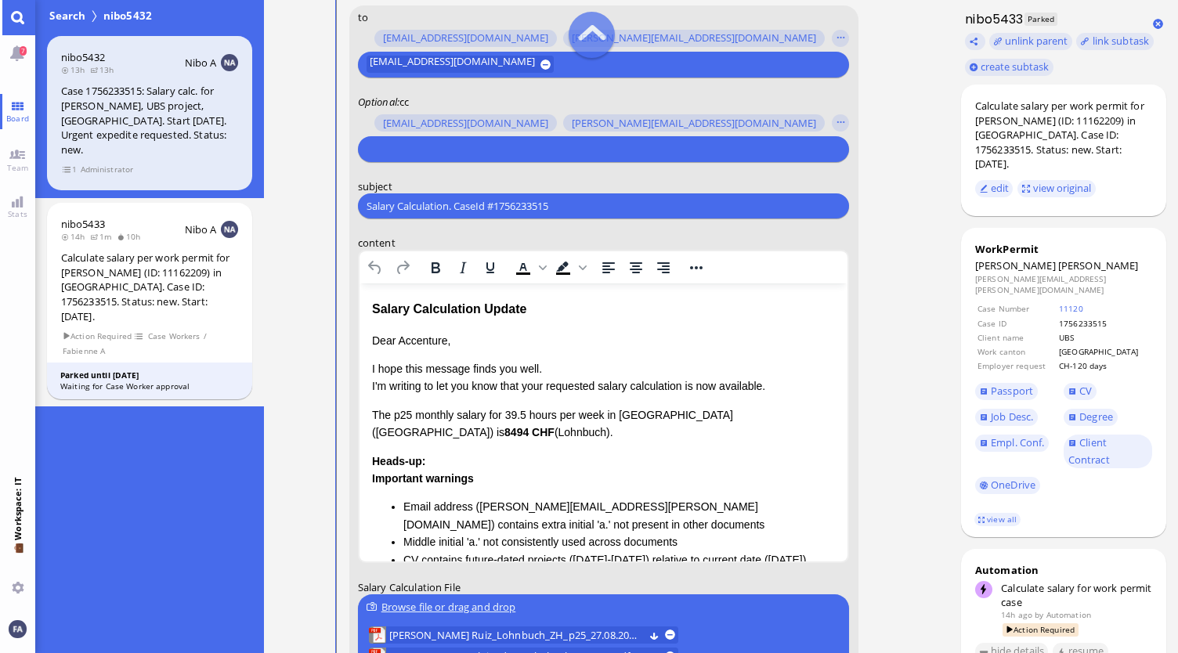
scroll to position [-235, 0]
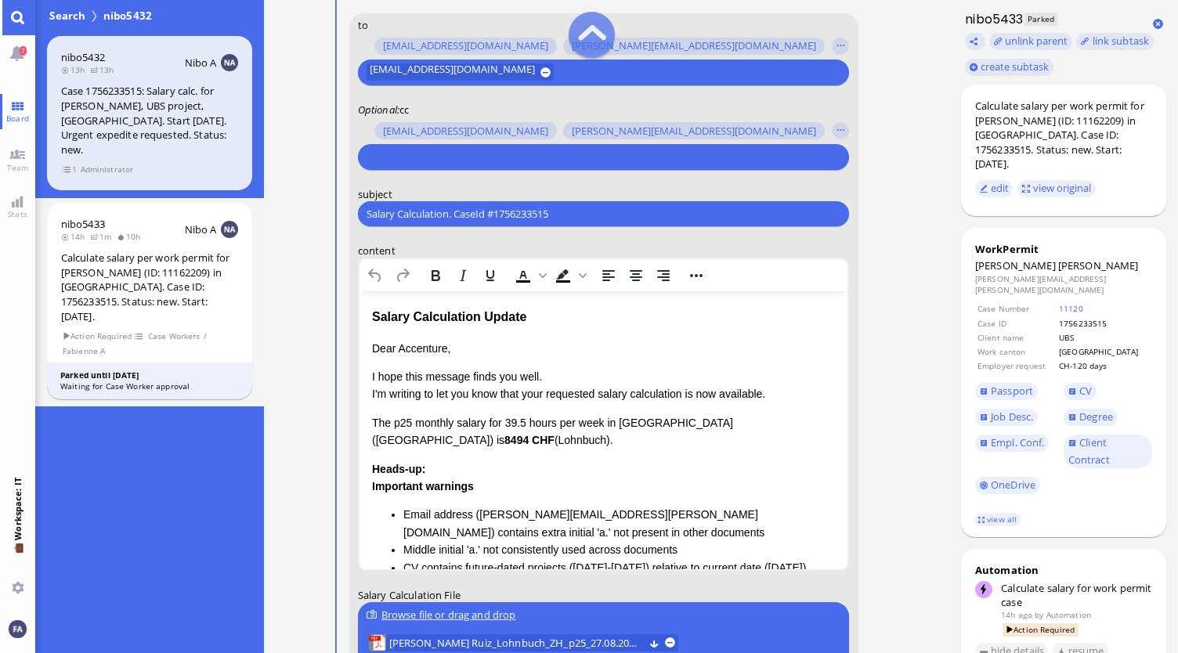
click at [547, 159] on input "text" at bounding box center [602, 157] width 470 height 16
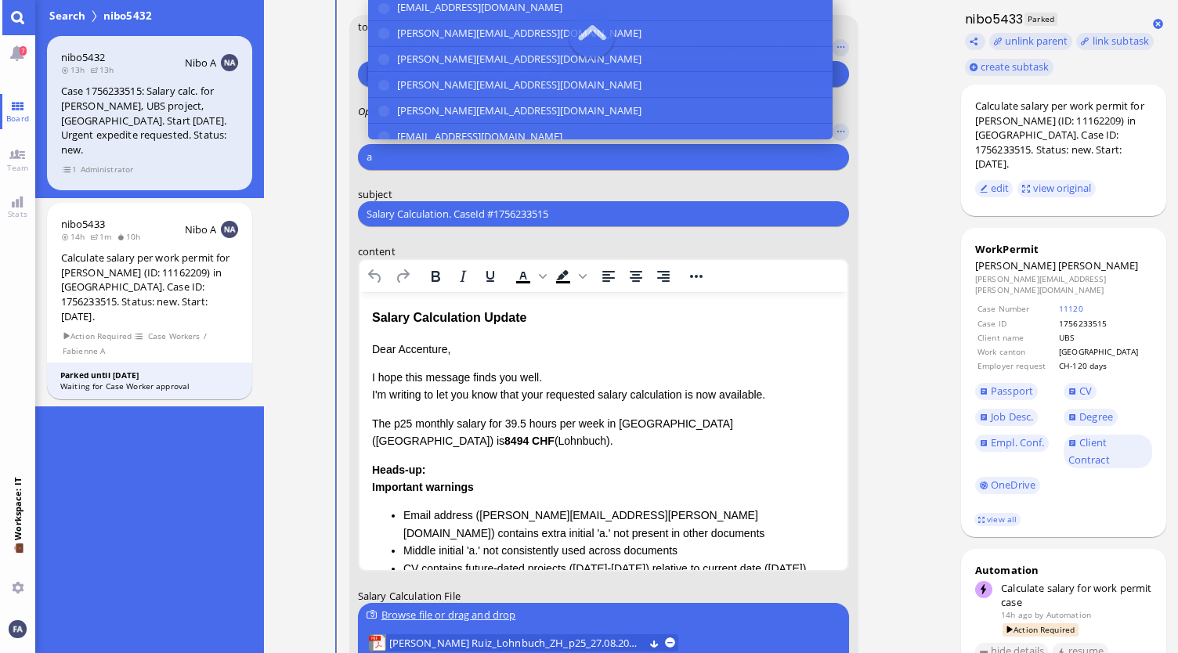
scroll to position [-233, 0]
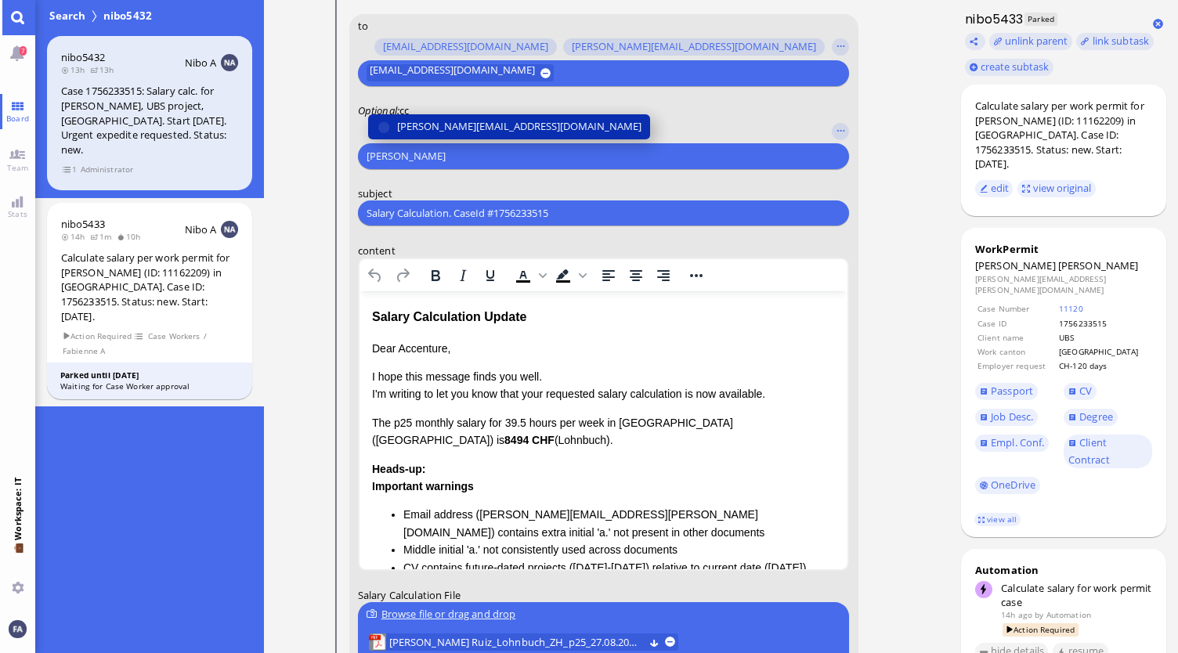
type input "[PERSON_NAME]"
click at [518, 129] on span "[PERSON_NAME][EMAIL_ADDRESS][DOMAIN_NAME]" at bounding box center [519, 127] width 244 height 16
type input "den"
click at [518, 129] on span "[EMAIL_ADDRESS][DOMAIN_NAME]" at bounding box center [479, 127] width 165 height 16
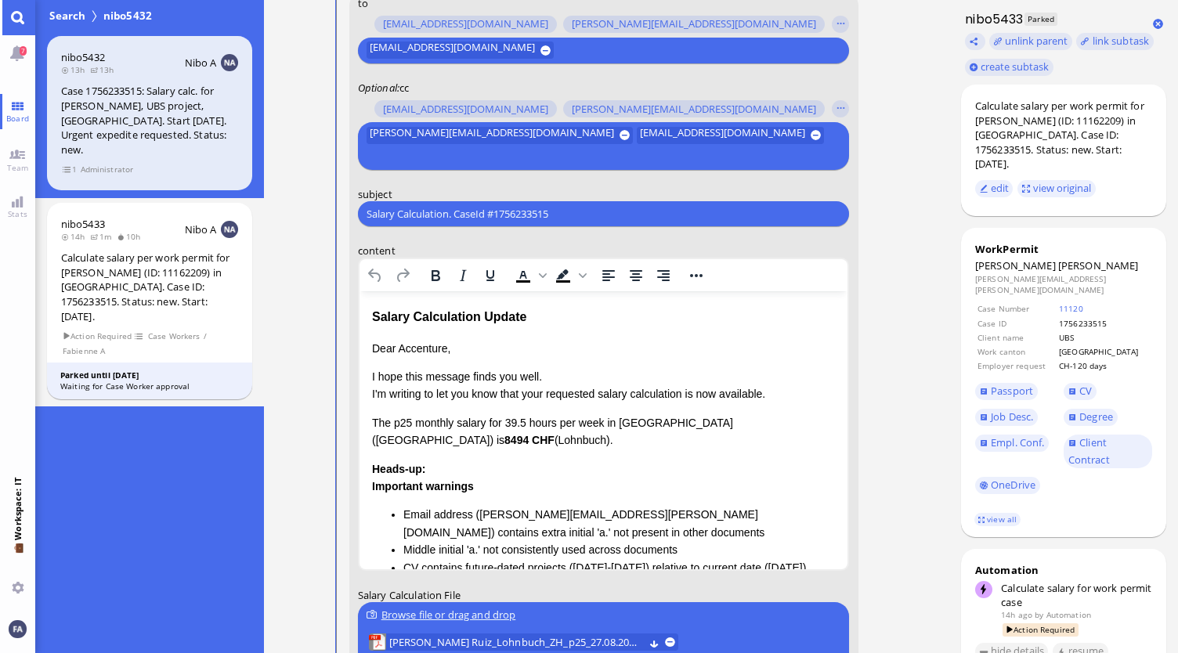
scroll to position [-257, 0]
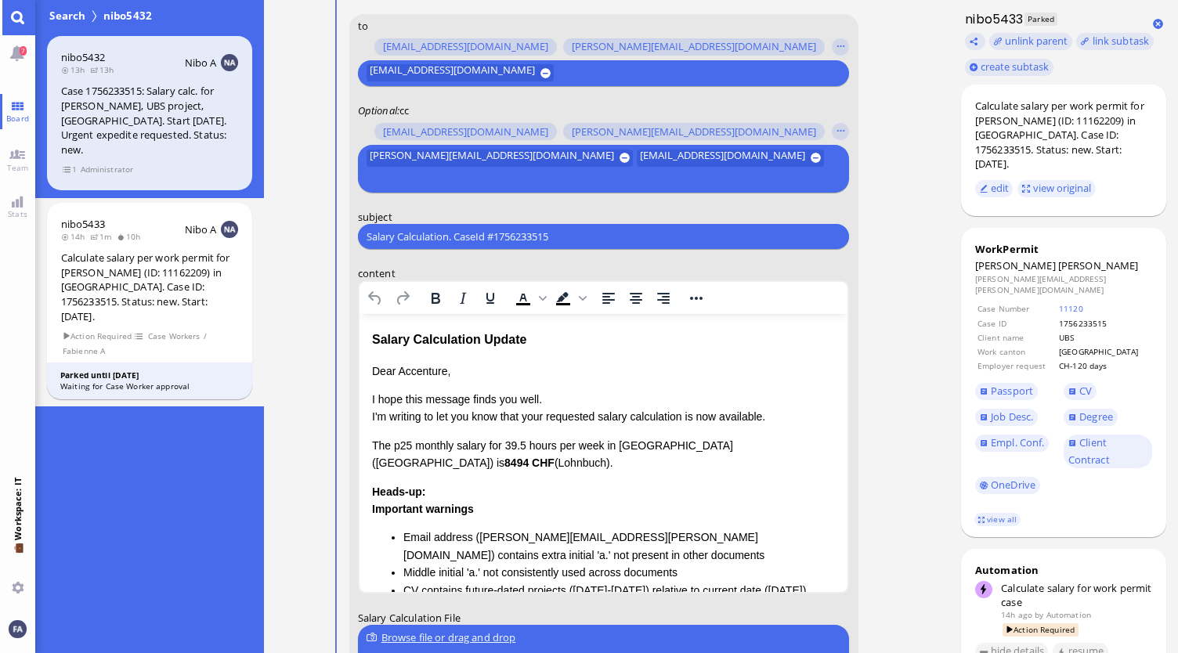
type input "a"
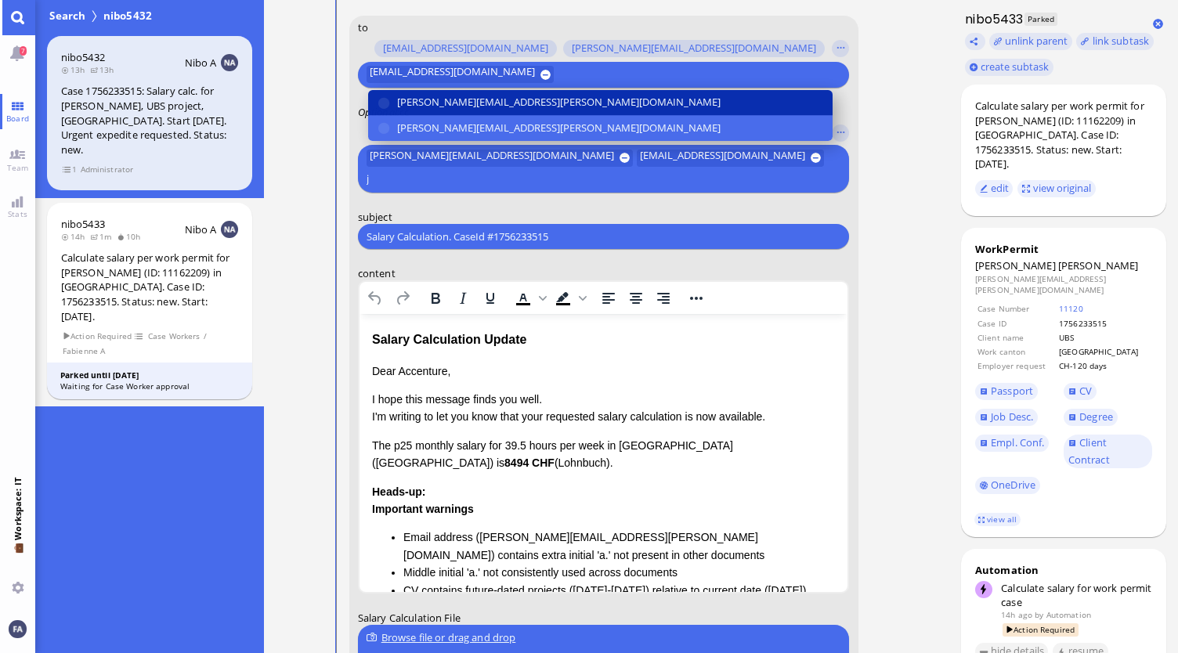
scroll to position [-255, 0]
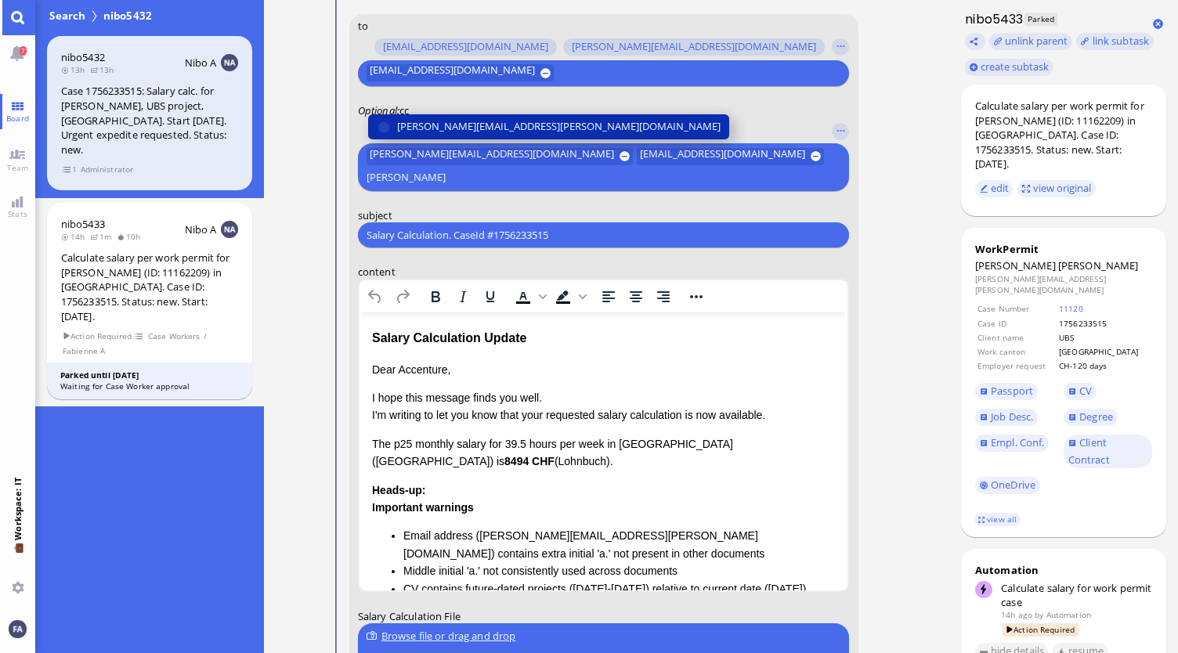
type input "[PERSON_NAME]"
click at [518, 129] on span "[PERSON_NAME][EMAIL_ADDRESS][PERSON_NAME][DOMAIN_NAME]" at bounding box center [558, 126] width 323 height 16
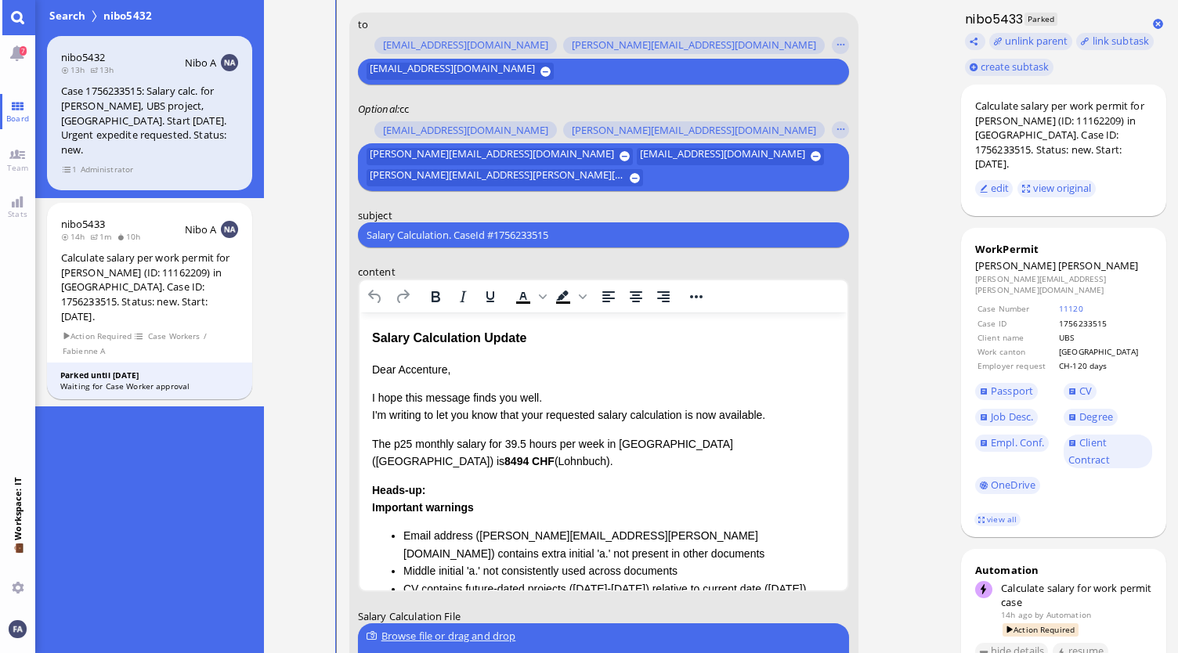
scroll to position [-257, 0]
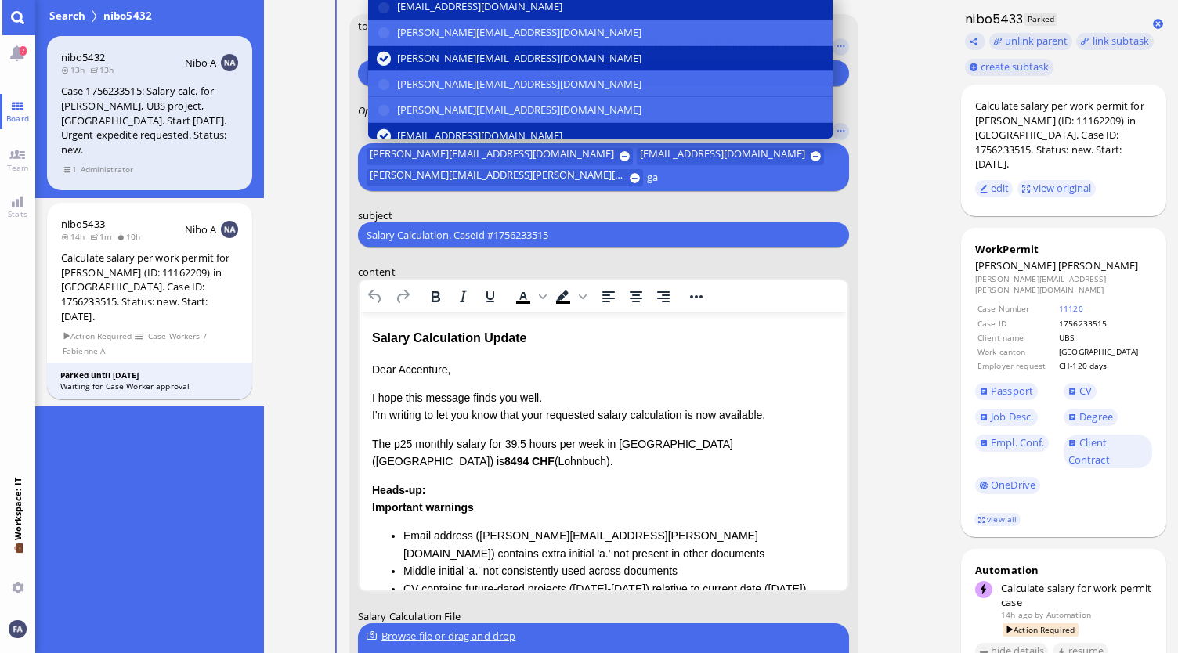
type input "g"
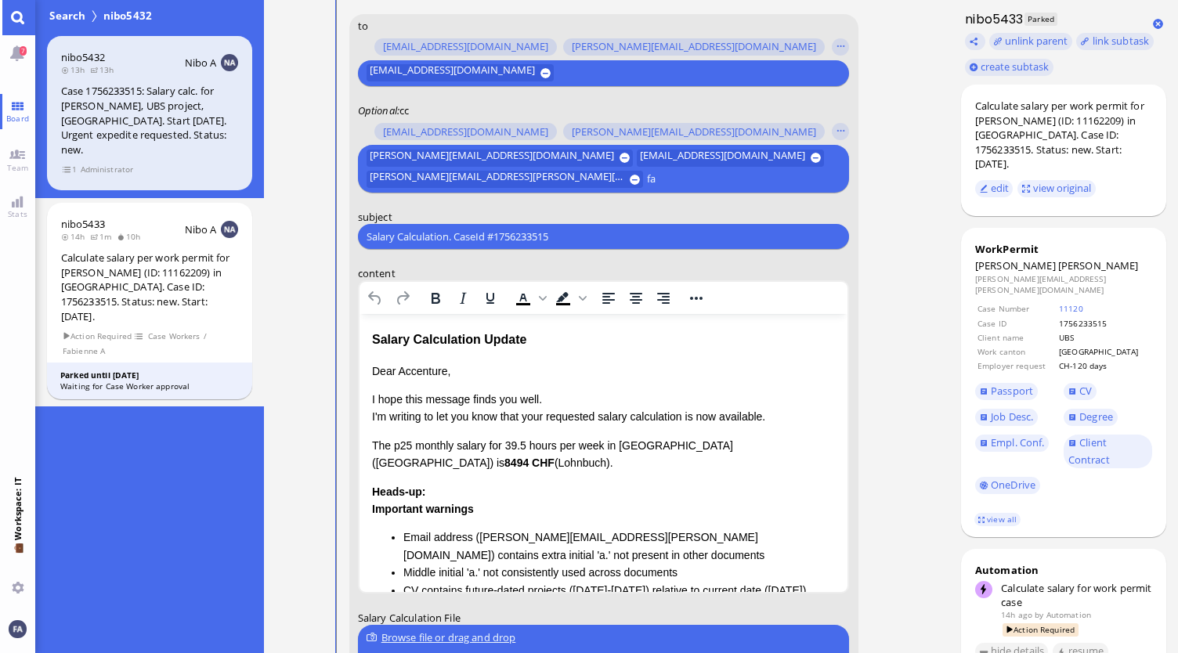
scroll to position [-255, 0]
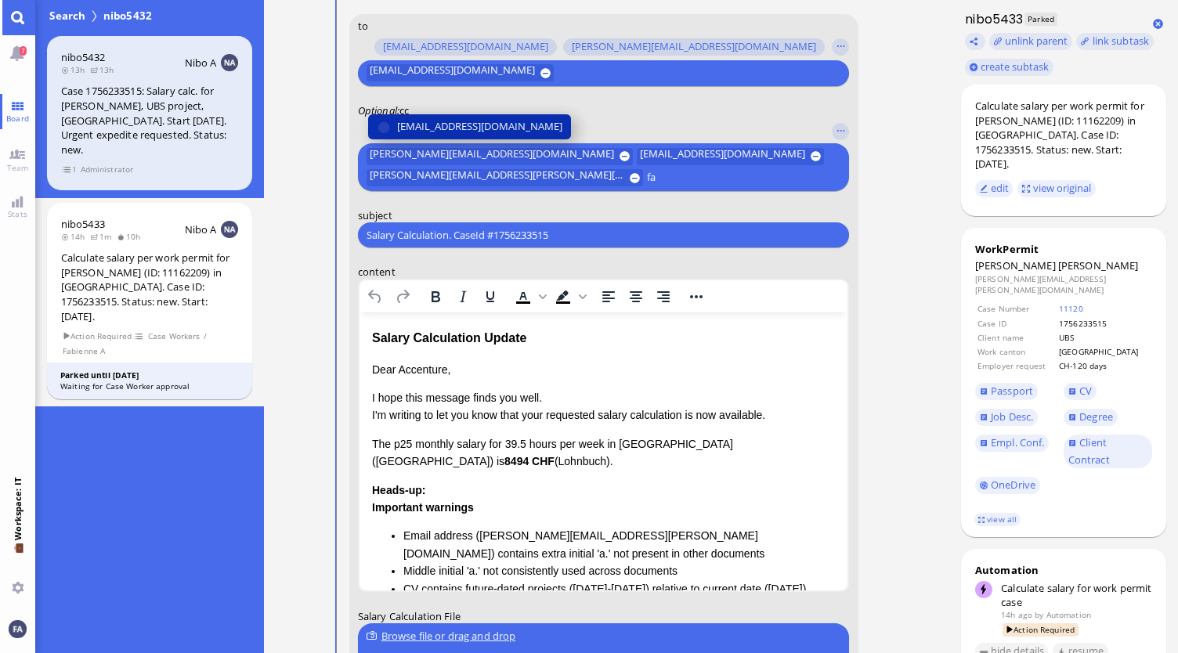
type input "fa"
click at [518, 129] on span "[EMAIL_ADDRESS][DOMAIN_NAME]" at bounding box center [479, 126] width 165 height 16
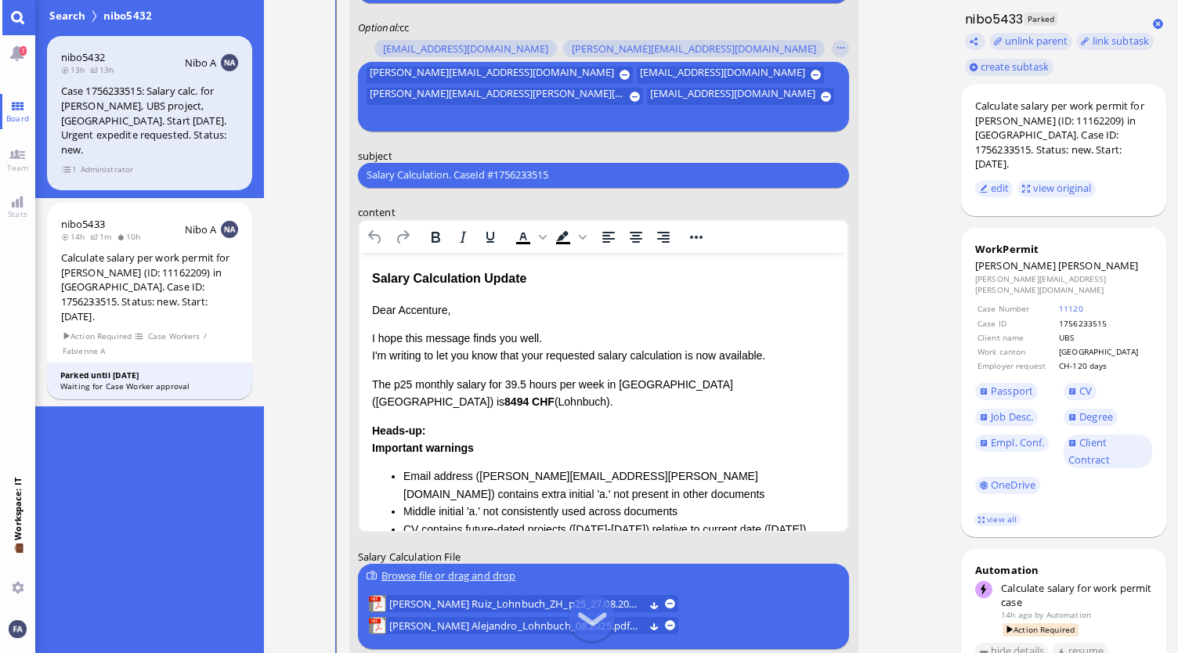
scroll to position [-121, 0]
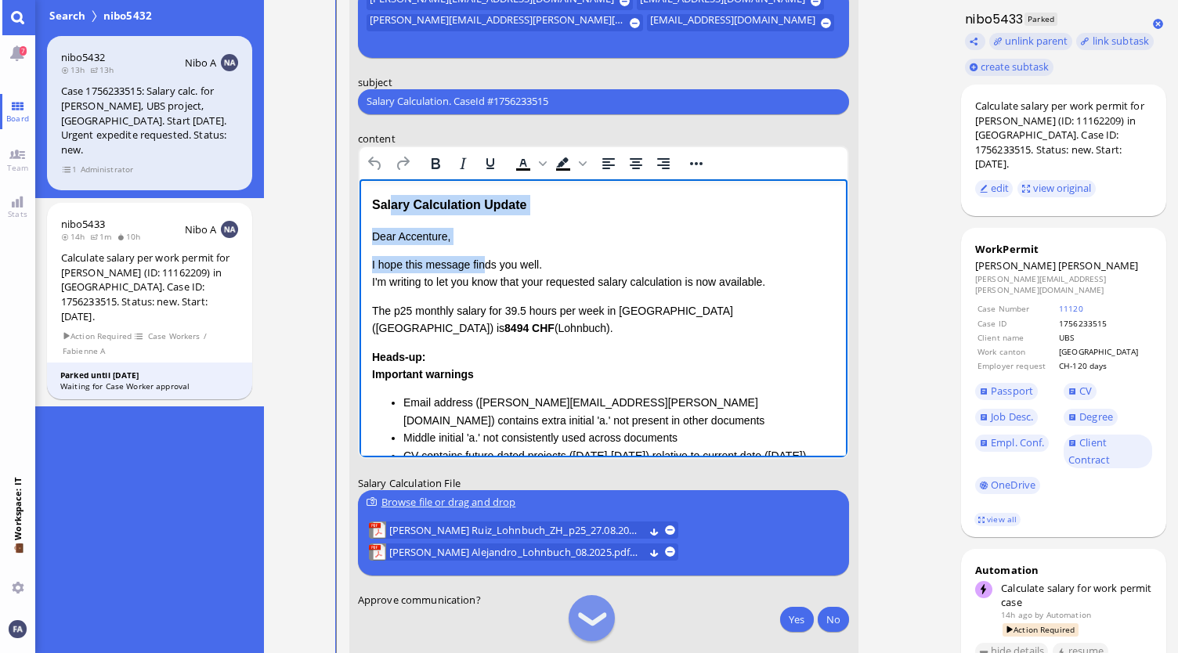
drag, startPoint x: 485, startPoint y: 246, endPoint x: 389, endPoint y: 212, distance: 101.3
click at [389, 212] on div "Salary Calculation Update Dear Accenture, I hope this message finds you well. I…" at bounding box center [603, 417] width 464 height 446
click at [466, 239] on p "Dear Accenture," at bounding box center [603, 235] width 464 height 17
drag, startPoint x: 466, startPoint y: 239, endPoint x: 363, endPoint y: 204, distance: 109.2
click at [363, 204] on html "Salary Calculation Update Dear Accenture, I hope this message finds you well. I…" at bounding box center [603, 418] width 489 height 478
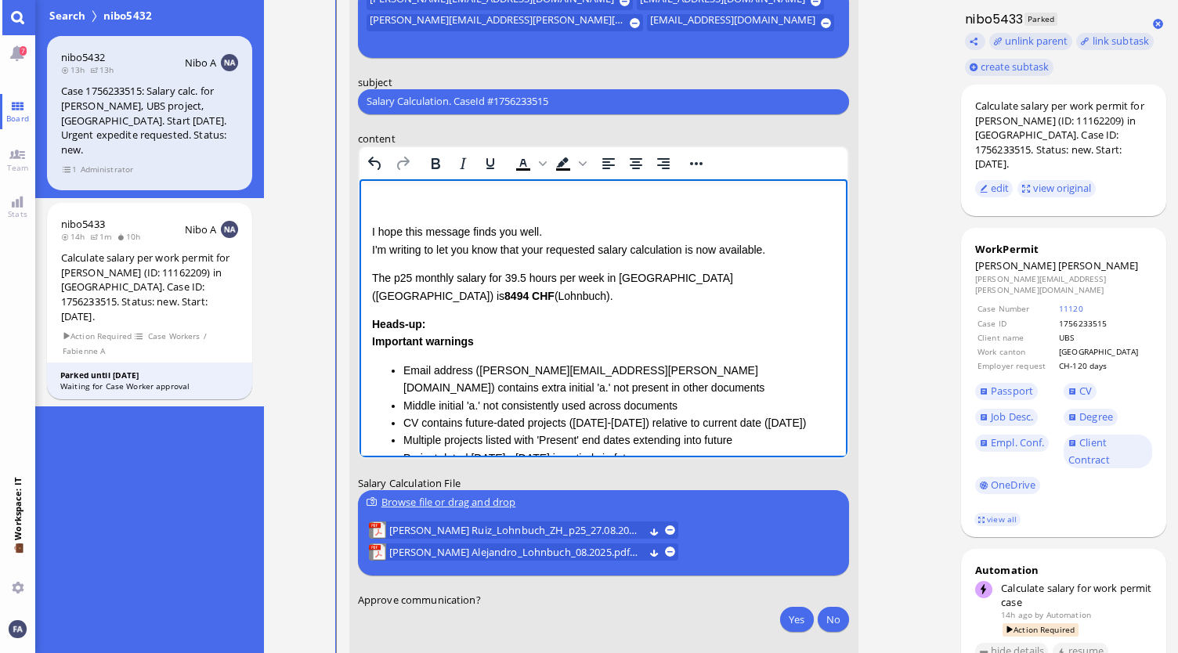
click at [413, 208] on p "Rich Text Area. Press ALT-0 for help." at bounding box center [603, 202] width 464 height 17
click at [1008, 513] on link "view all" at bounding box center [996, 519] width 45 height 13
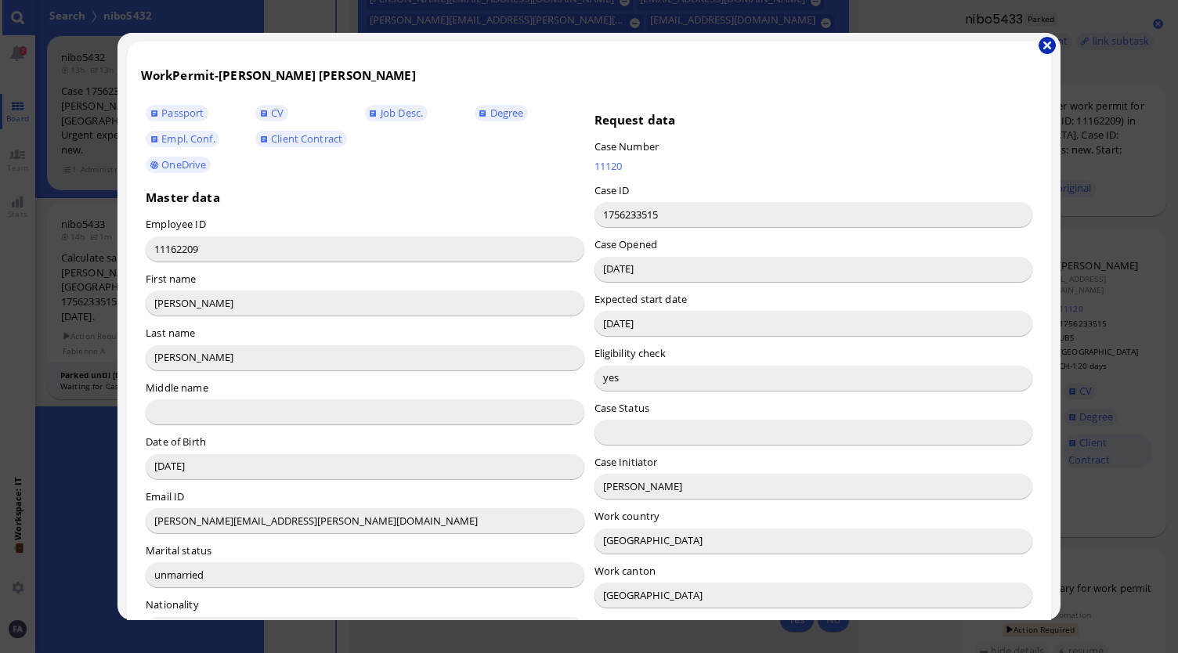
click at [1039, 45] on button "button" at bounding box center [1047, 45] width 17 height 17
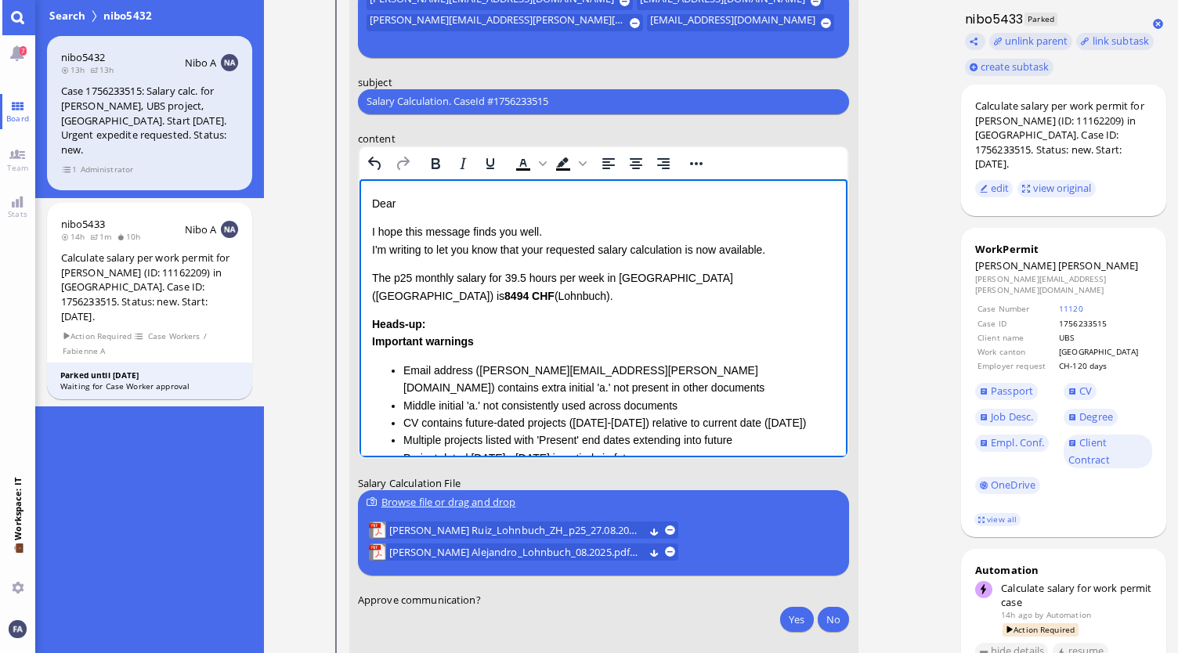
click at [493, 205] on p "Dear" at bounding box center [603, 202] width 464 height 17
click at [551, 253] on p "I hope this message finds you well. I'm writing to let you know that your reque…" at bounding box center [603, 239] width 464 height 35
drag, startPoint x: 800, startPoint y: 244, endPoint x: 682, endPoint y: 244, distance: 117.5
click at [682, 244] on p "I hope this message finds you well. I'm writing to let you know that the reques…" at bounding box center [603, 239] width 464 height 35
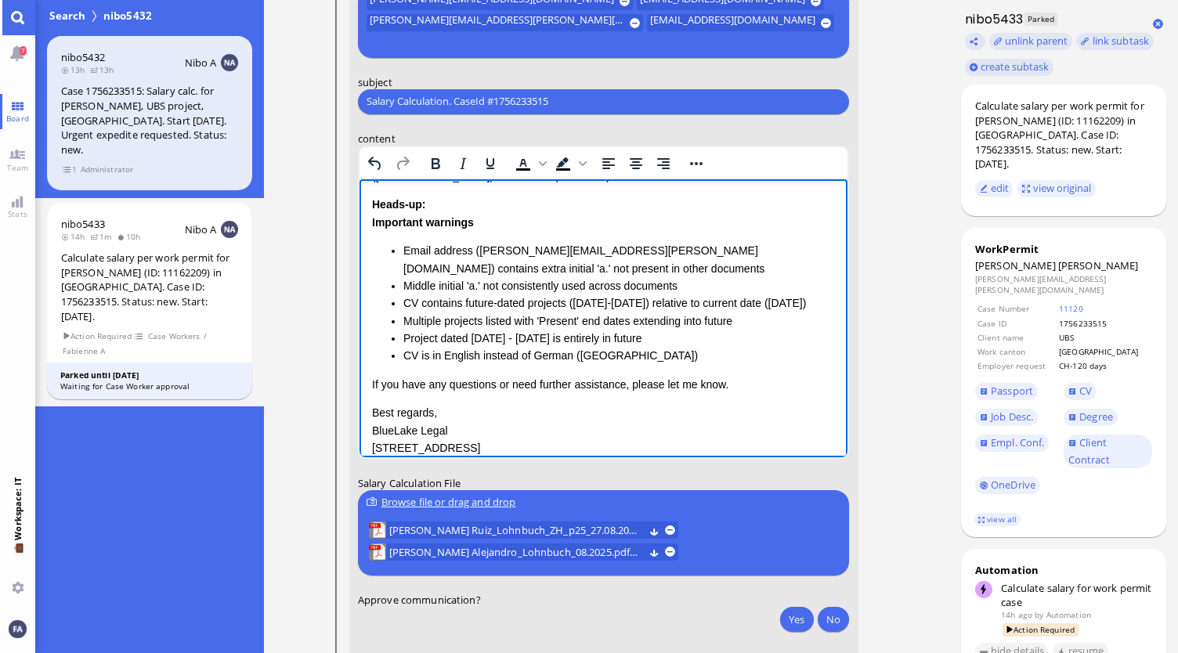
scroll to position [157, 0]
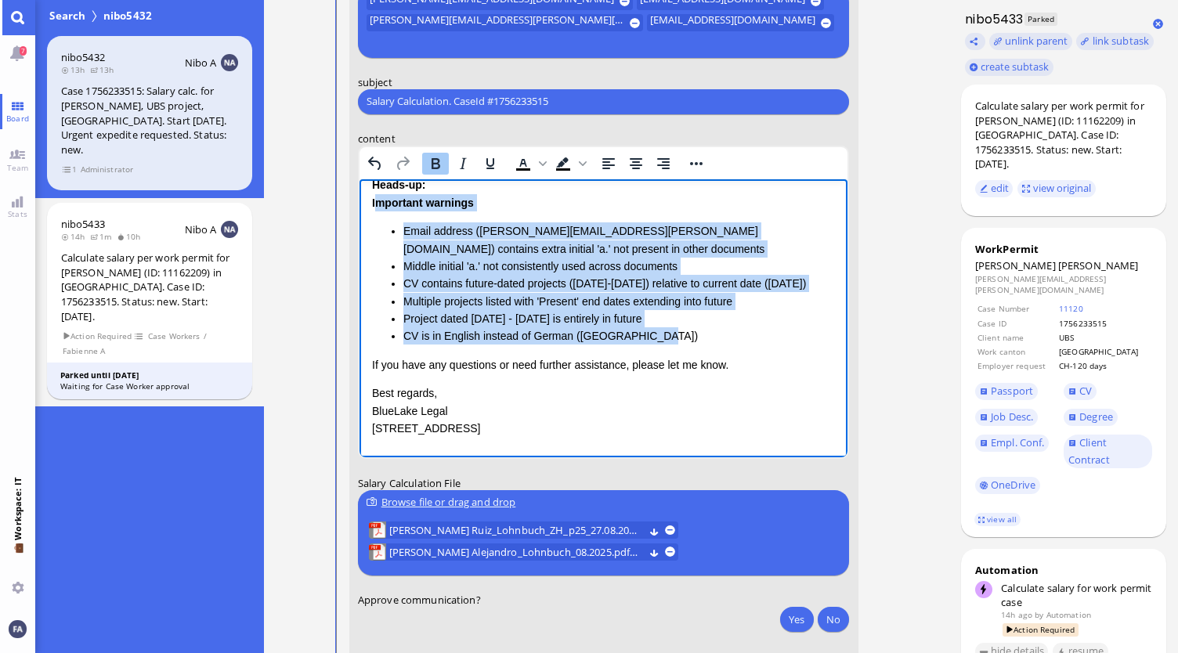
drag, startPoint x: 677, startPoint y: 334, endPoint x: 374, endPoint y: 195, distance: 332.9
click at [374, 195] on div "Important warnings Email address (a.a.gonzalez.ruiz@accenture.com) contains ext…" at bounding box center [603, 268] width 464 height 151
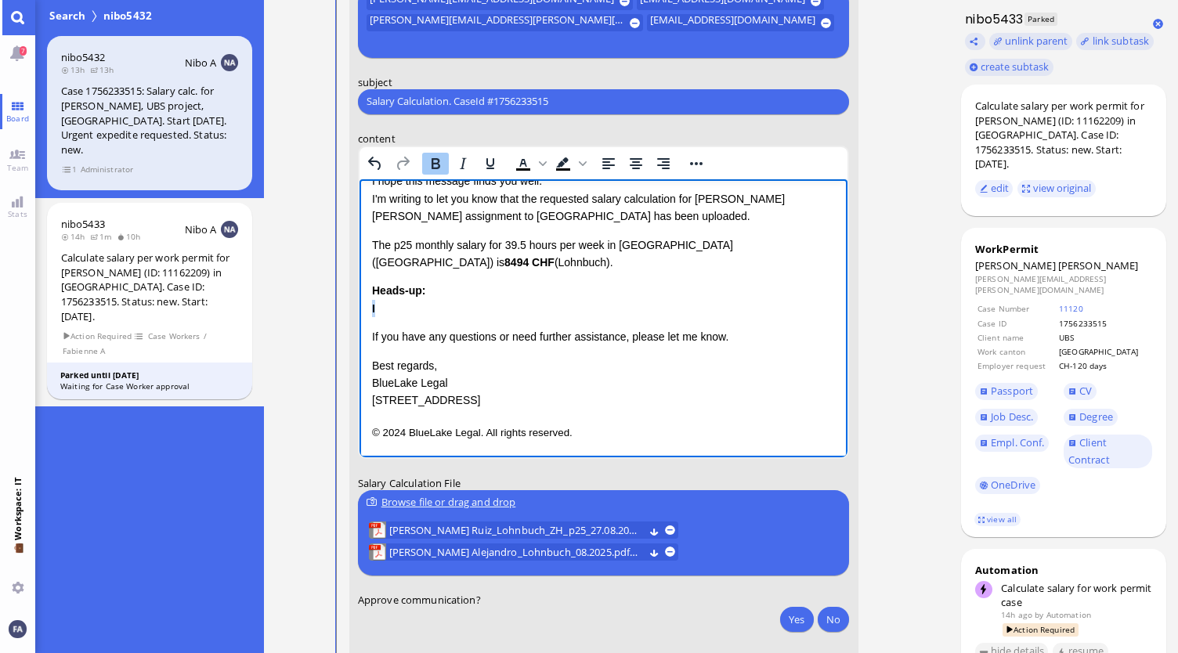
scroll to position [51, 0]
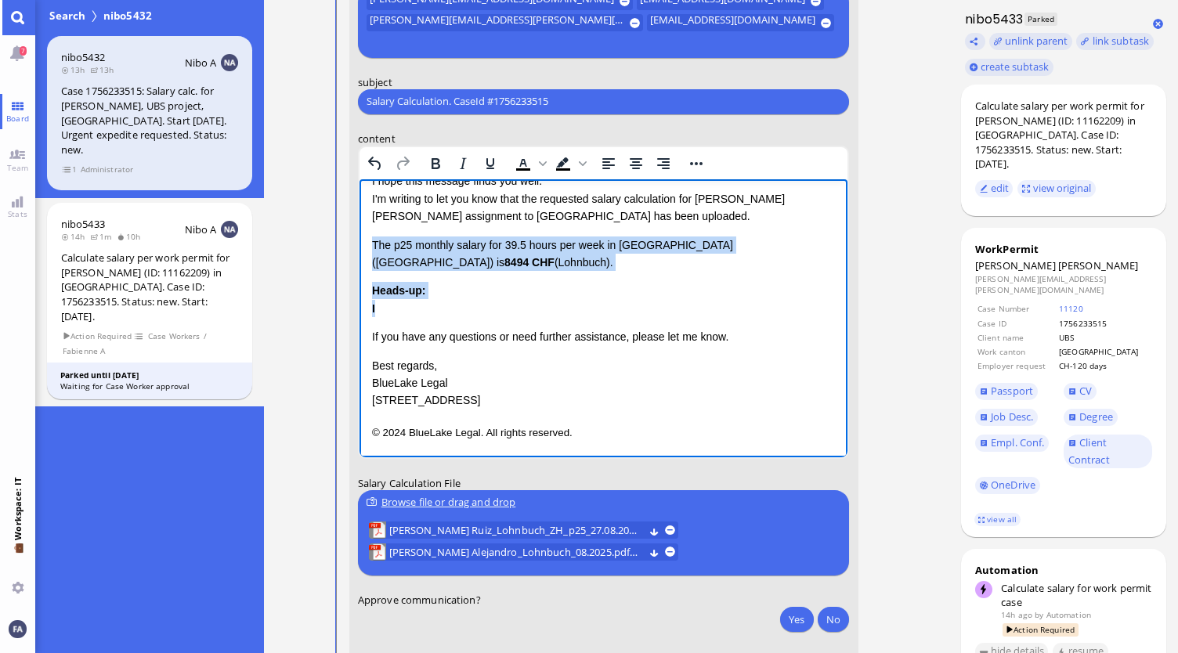
drag, startPoint x: 421, startPoint y: 304, endPoint x: 703, endPoint y: 424, distance: 307.1
click at [359, 245] on html "Dear Valentina, I hope this message finds you well. I'm writing to let you know…" at bounding box center [603, 292] width 489 height 329
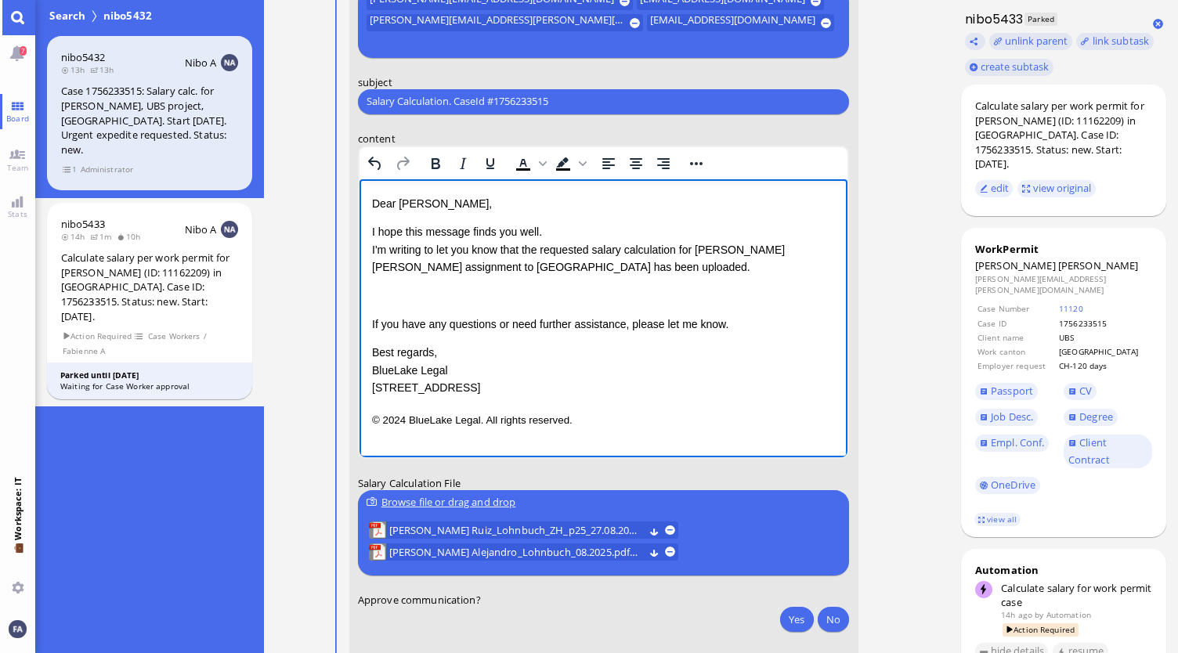
scroll to position [0, 0]
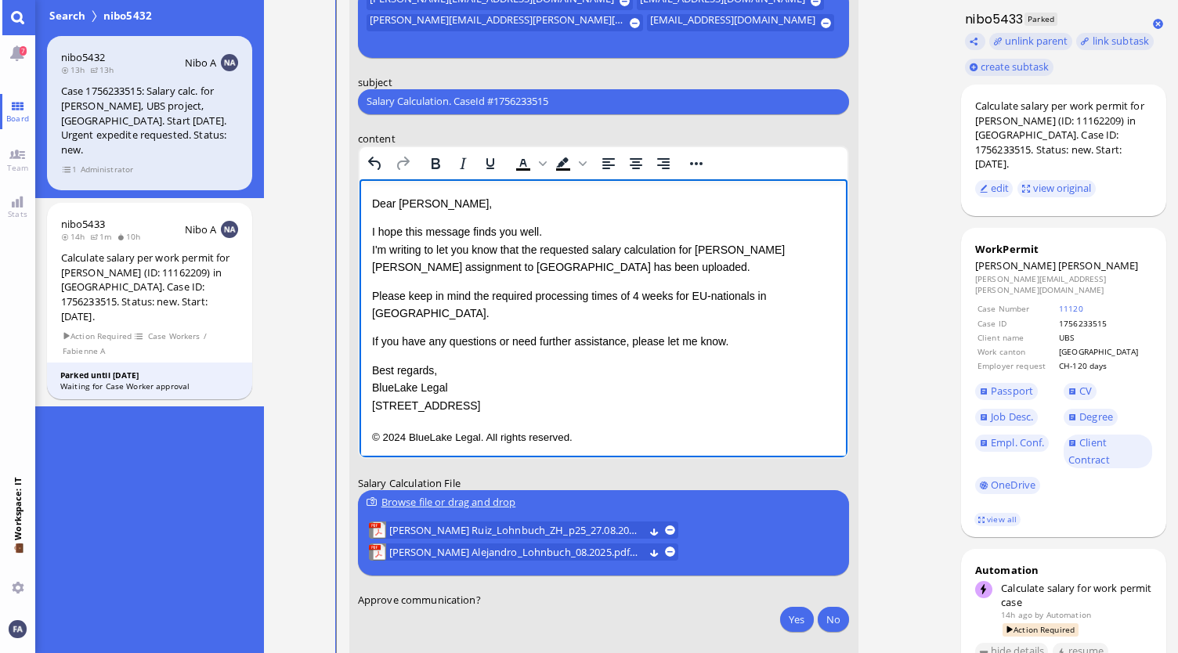
click at [735, 298] on p "Please keep in mind the required processing times of 4 weeks for EU-nationals i…" at bounding box center [603, 304] width 464 height 35
click at [786, 306] on div "Dear Valentina, I hope this message finds you well. I'm writing to let you know…" at bounding box center [603, 303] width 464 height 219
drag, startPoint x: 573, startPoint y: 428, endPoint x: 416, endPoint y: 374, distance: 165.7
click at [416, 374] on html "Dear Valentina, I hope this message finds you well. I'm writing to let you know…" at bounding box center [603, 321] width 489 height 284
click at [616, 388] on p "Best regards, BlueLake Legal 1 Blue Street, Zurich" at bounding box center [603, 387] width 464 height 52
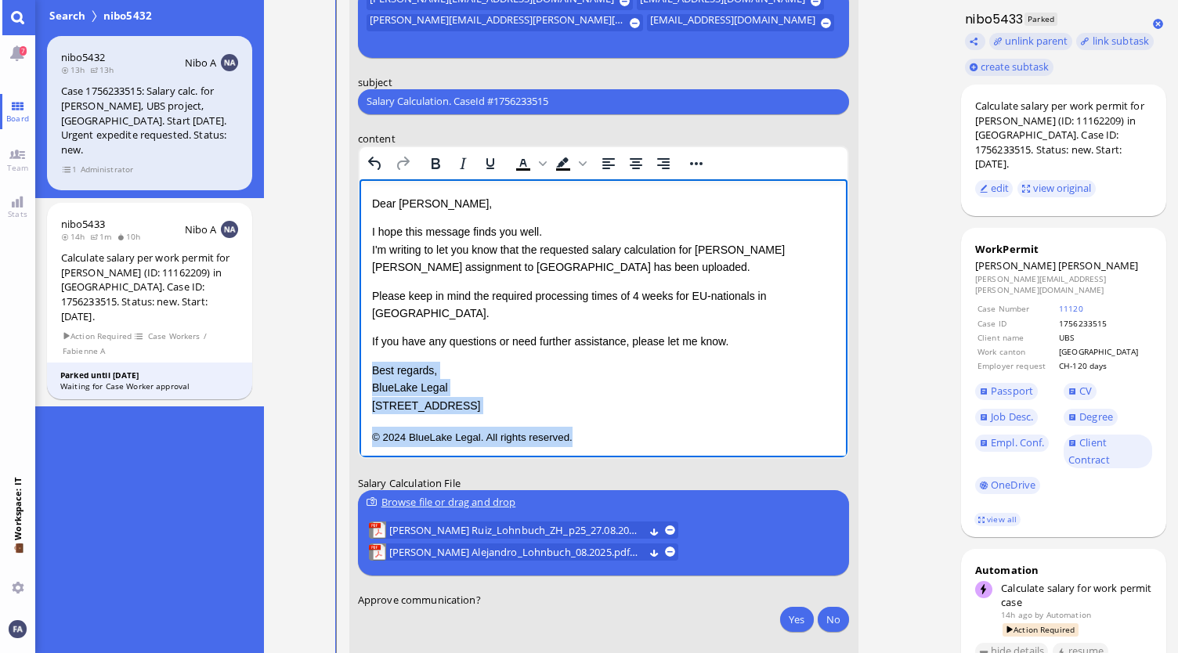
drag, startPoint x: 602, startPoint y: 414, endPoint x: 361, endPoint y: 350, distance: 249.4
click at [361, 350] on html "Dear Valentina, I hope this message finds you well. I'm writing to let you know…" at bounding box center [603, 321] width 489 height 284
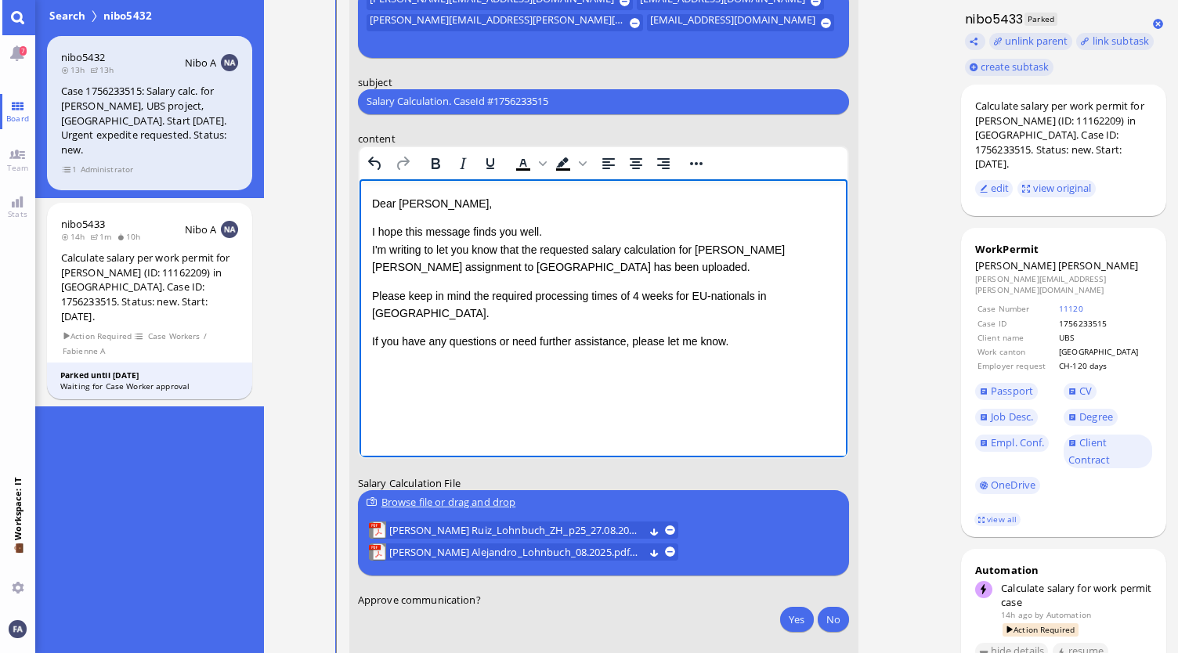
click at [686, 266] on p "I hope this message finds you well. I'm writing to let you know that the reques…" at bounding box center [603, 248] width 464 height 52
click at [475, 332] on p "If you have any questions or need further assistance, please let me know." at bounding box center [603, 340] width 464 height 17
click at [492, 363] on p "Rich Text Area. Press ALT-0 for help." at bounding box center [603, 373] width 464 height 20
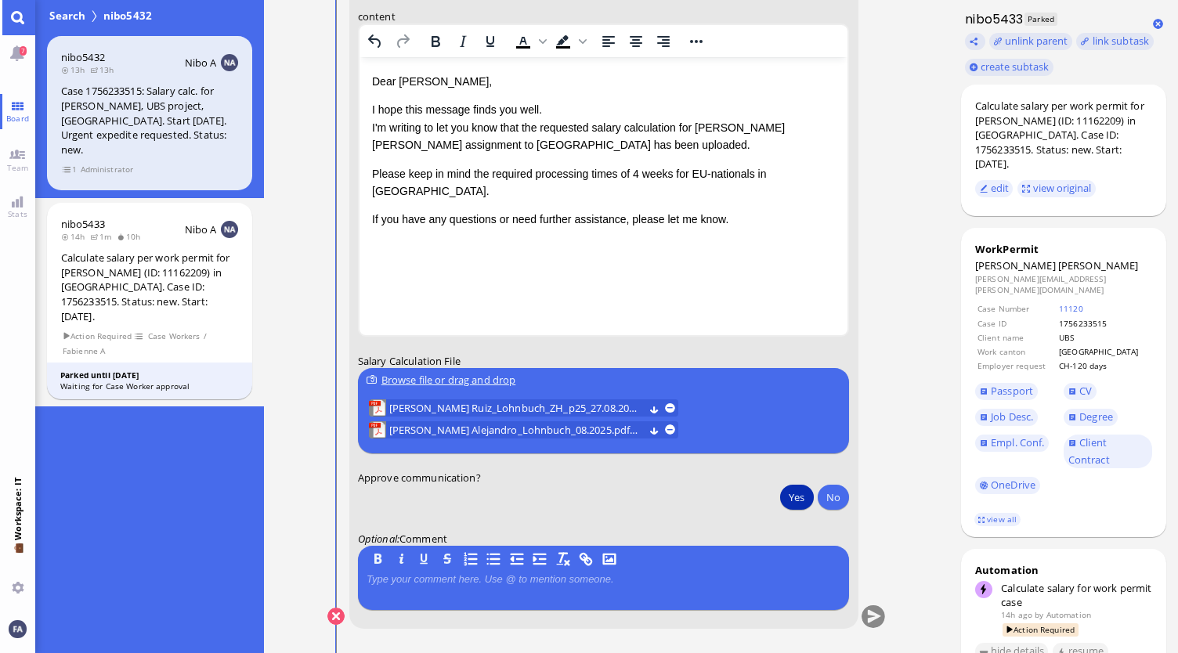
click at [793, 490] on button "Yes" at bounding box center [796, 497] width 33 height 25
click at [874, 618] on button "submit" at bounding box center [873, 616] width 23 height 23
